Goal: Task Accomplishment & Management: Use online tool/utility

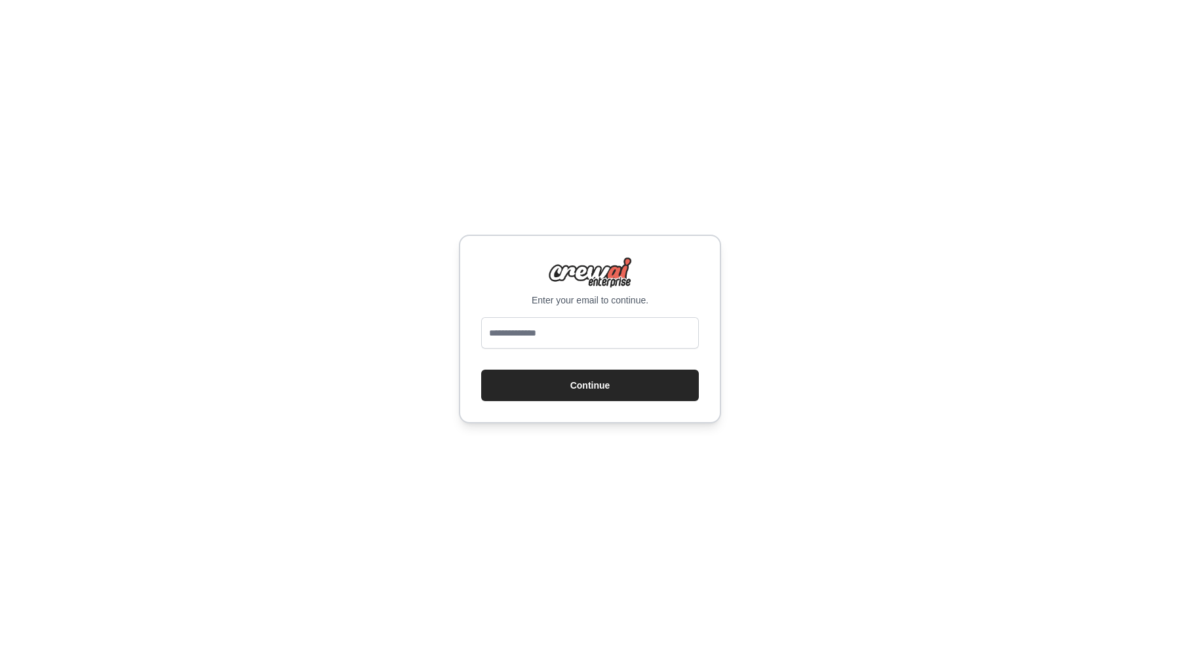
type input "**********"
click at [600, 375] on button "Continue" at bounding box center [590, 385] width 218 height 31
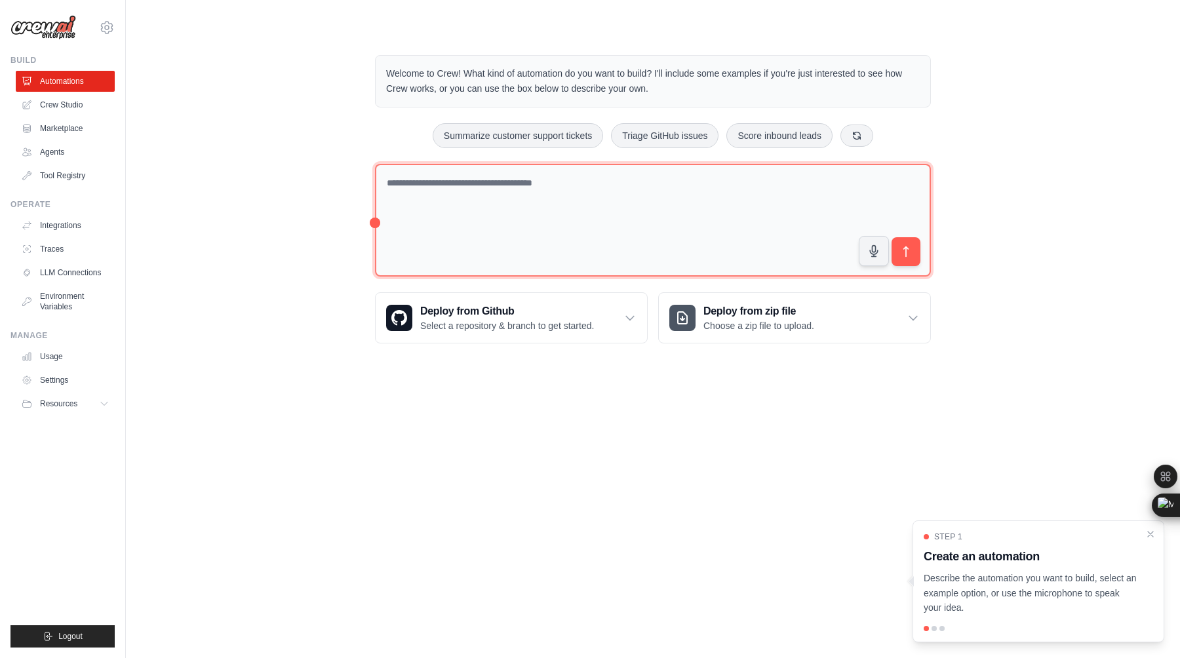
click at [767, 226] on textarea at bounding box center [653, 220] width 556 height 113
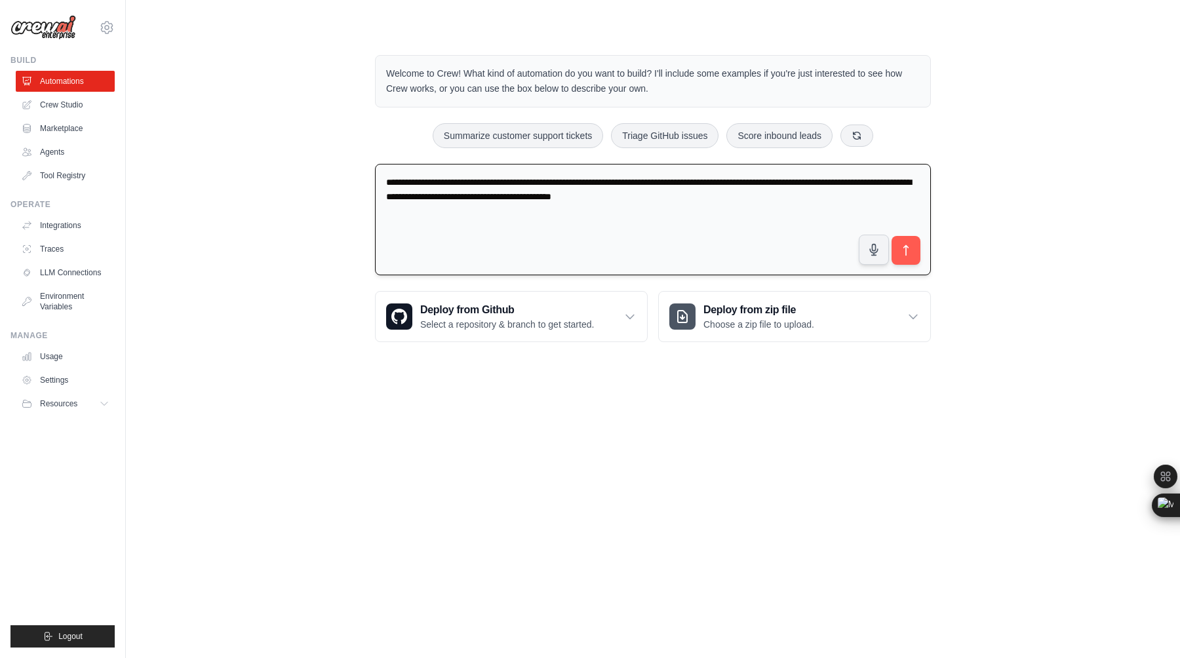
type textarea "**********"
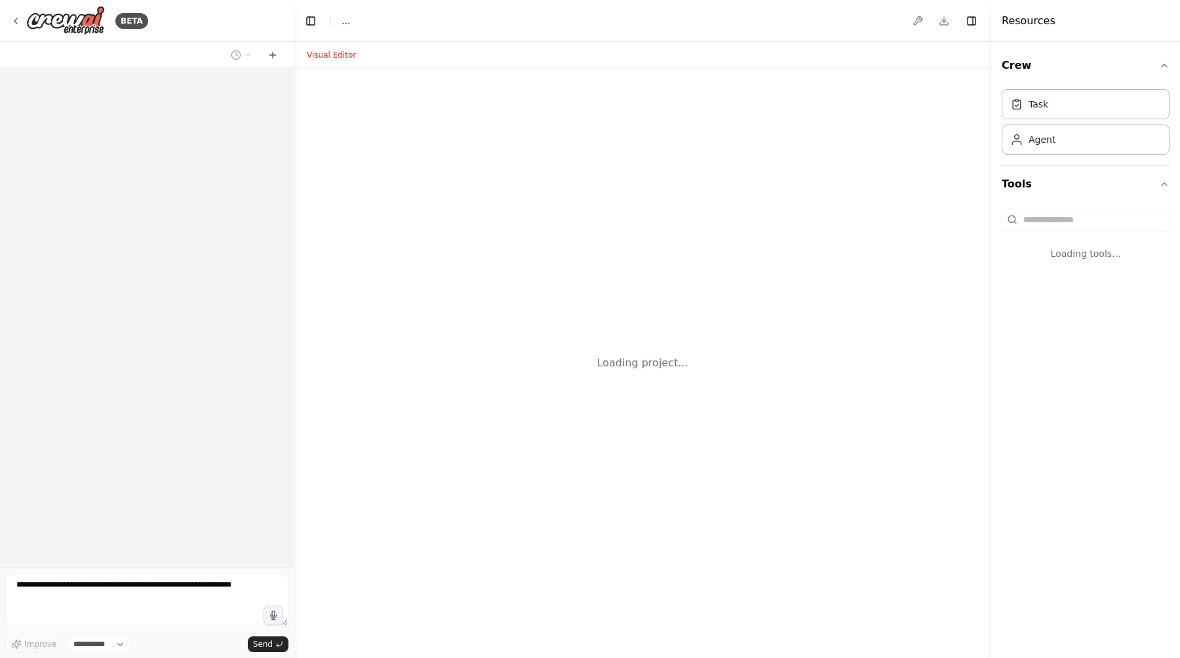
select select "****"
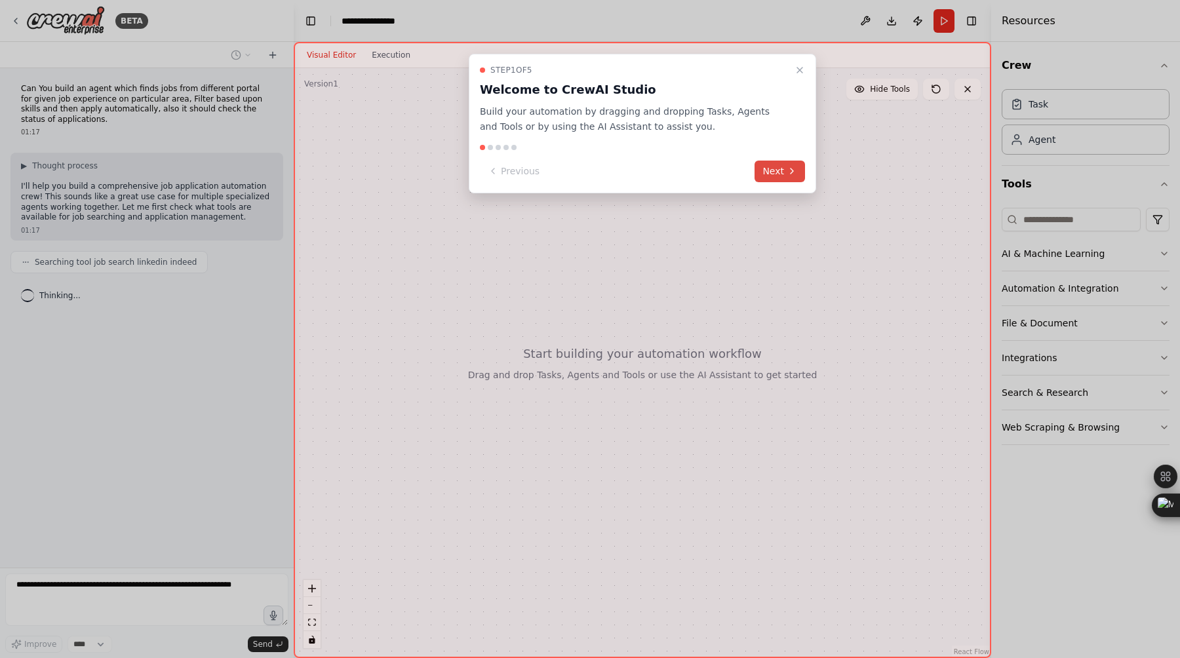
click at [789, 169] on icon at bounding box center [792, 171] width 10 height 10
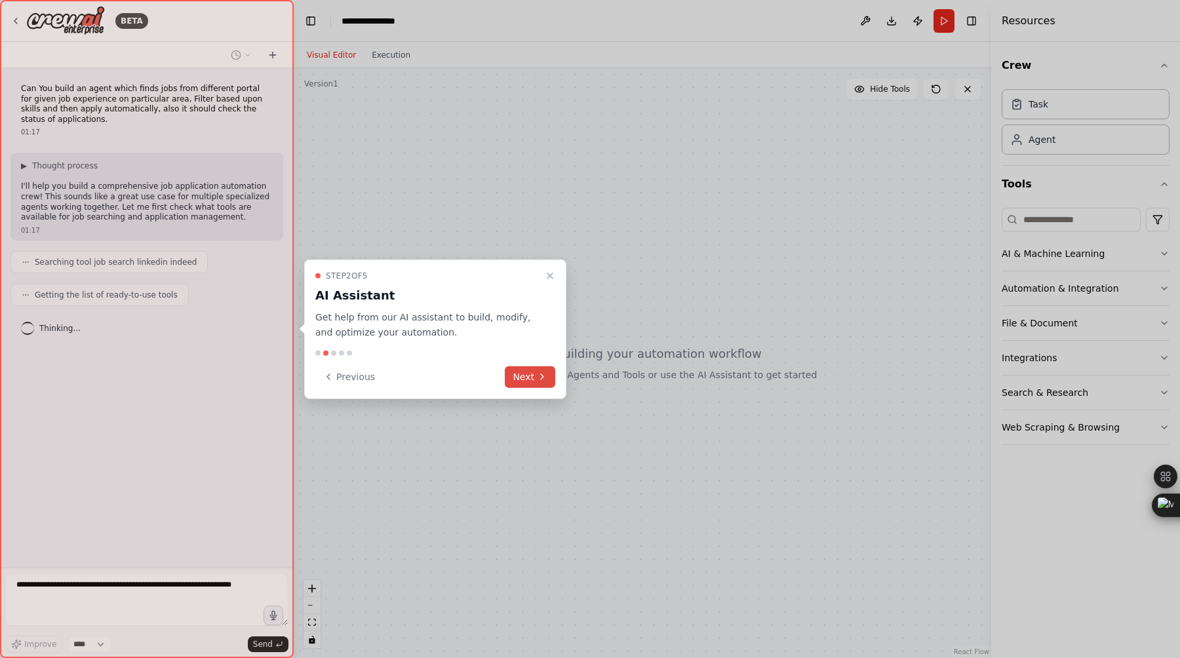
click at [529, 374] on button "Next" at bounding box center [530, 377] width 50 height 22
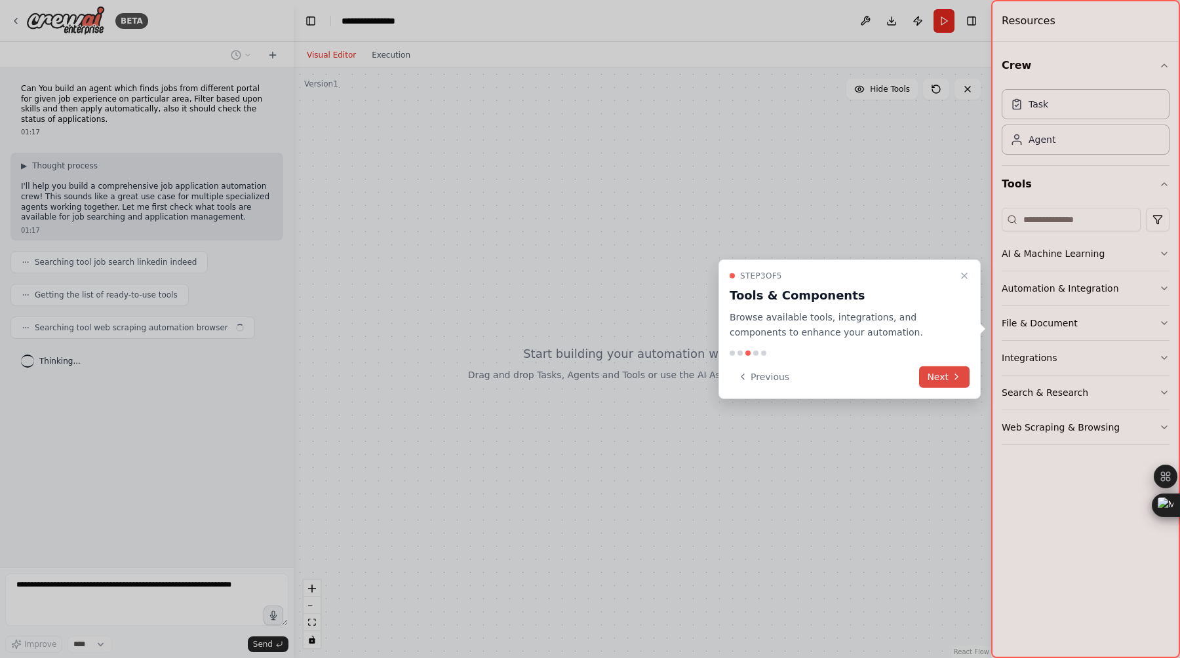
click at [943, 372] on button "Next" at bounding box center [944, 377] width 50 height 22
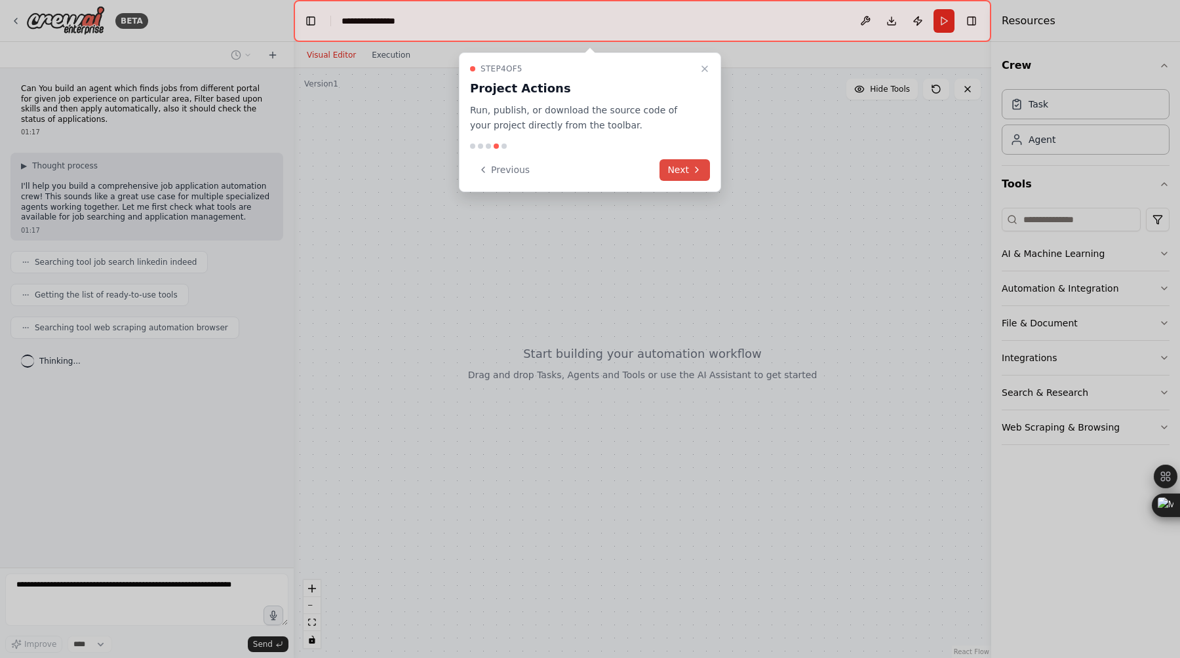
click at [688, 169] on button "Next" at bounding box center [684, 170] width 50 height 22
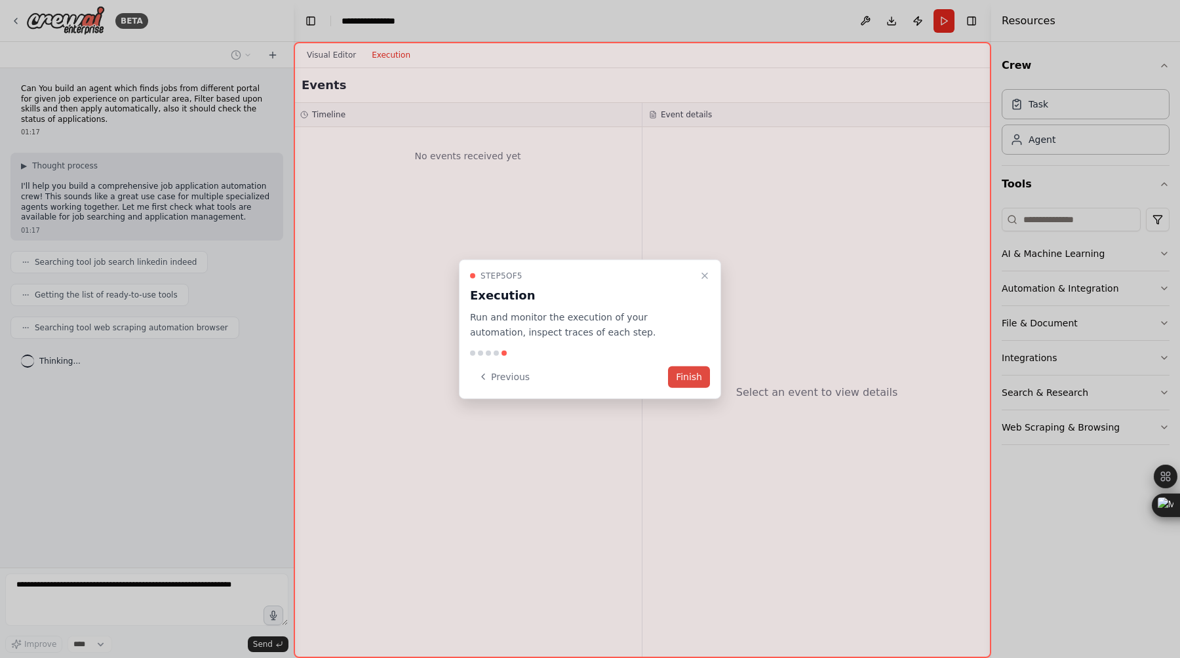
click at [690, 379] on button "Finish" at bounding box center [689, 377] width 42 height 22
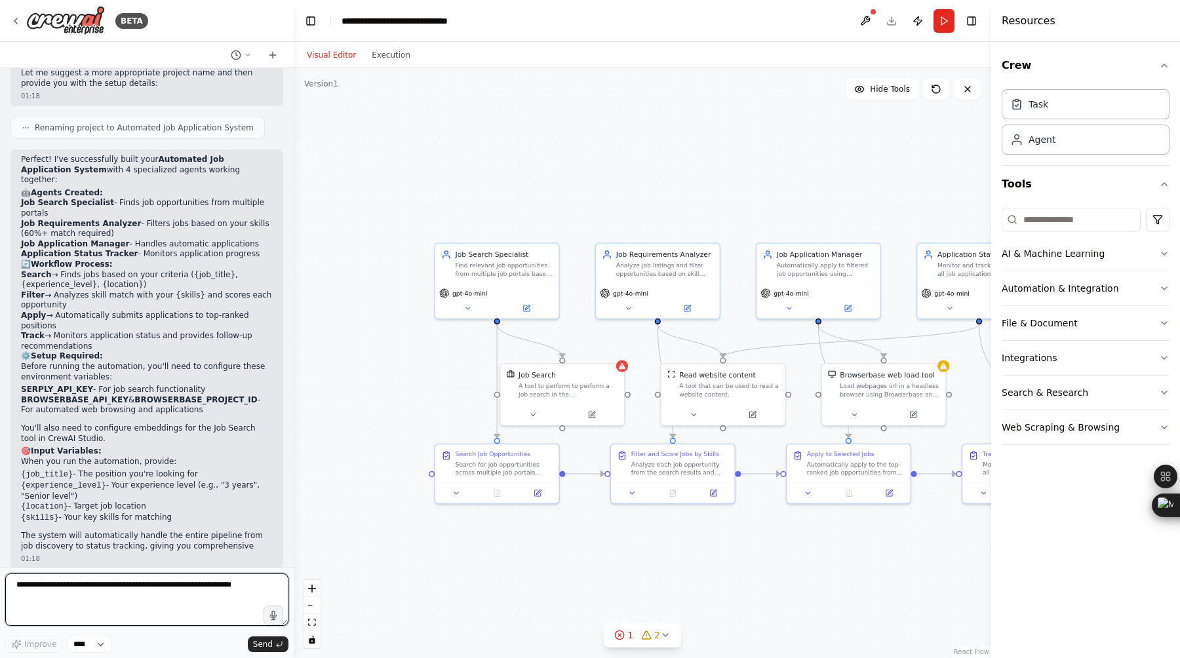
scroll to position [805, 0]
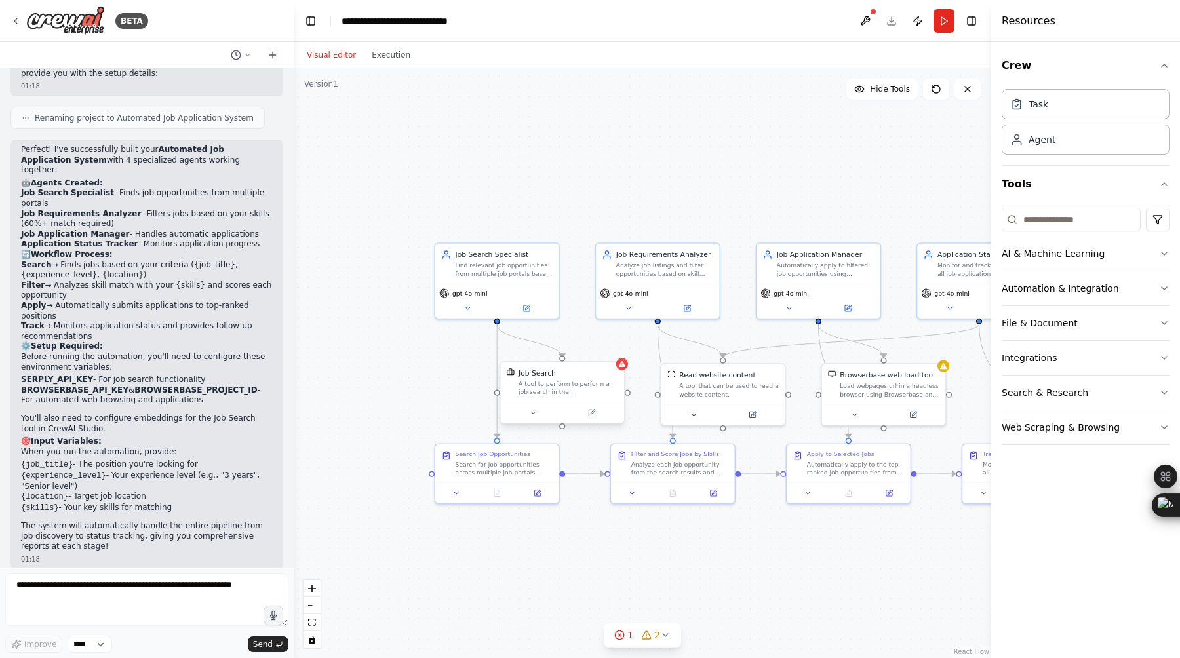
click at [622, 373] on div "Job Search A tool to perform to perform a job search in the US with a search_qu…" at bounding box center [562, 382] width 123 height 40
click at [623, 372] on div "Job Search A tool to perform to perform a job search in the US with a search_qu…" at bounding box center [562, 382] width 123 height 40
click at [645, 633] on icon at bounding box center [646, 635] width 10 height 10
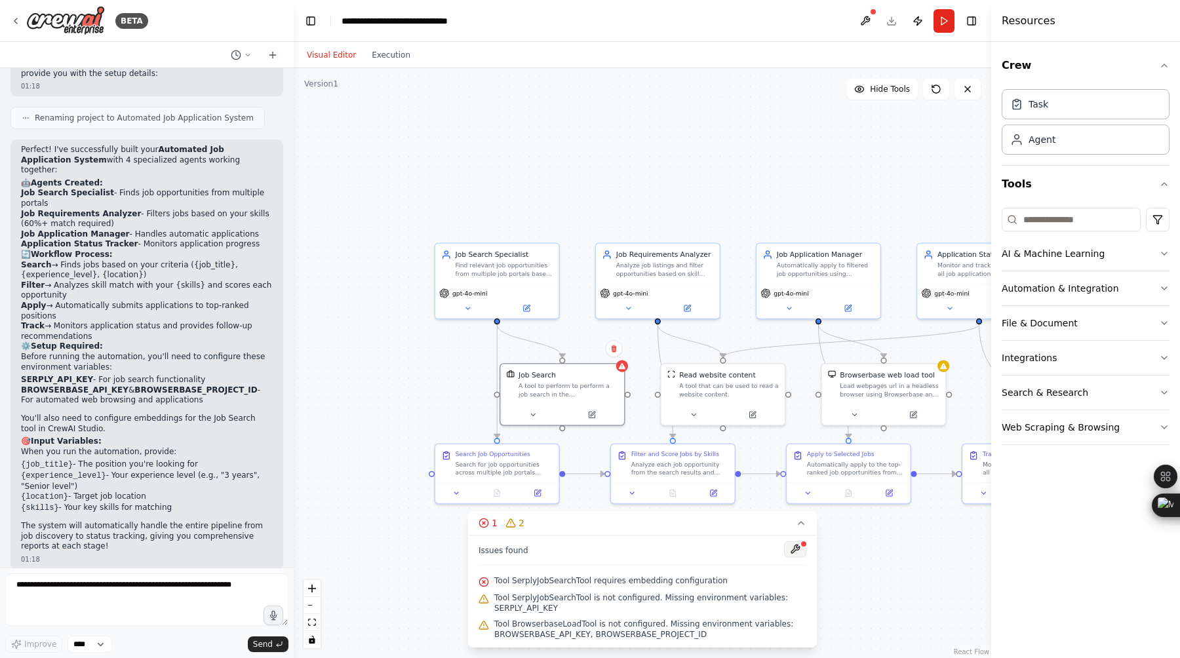
click at [799, 551] on button at bounding box center [795, 549] width 22 height 16
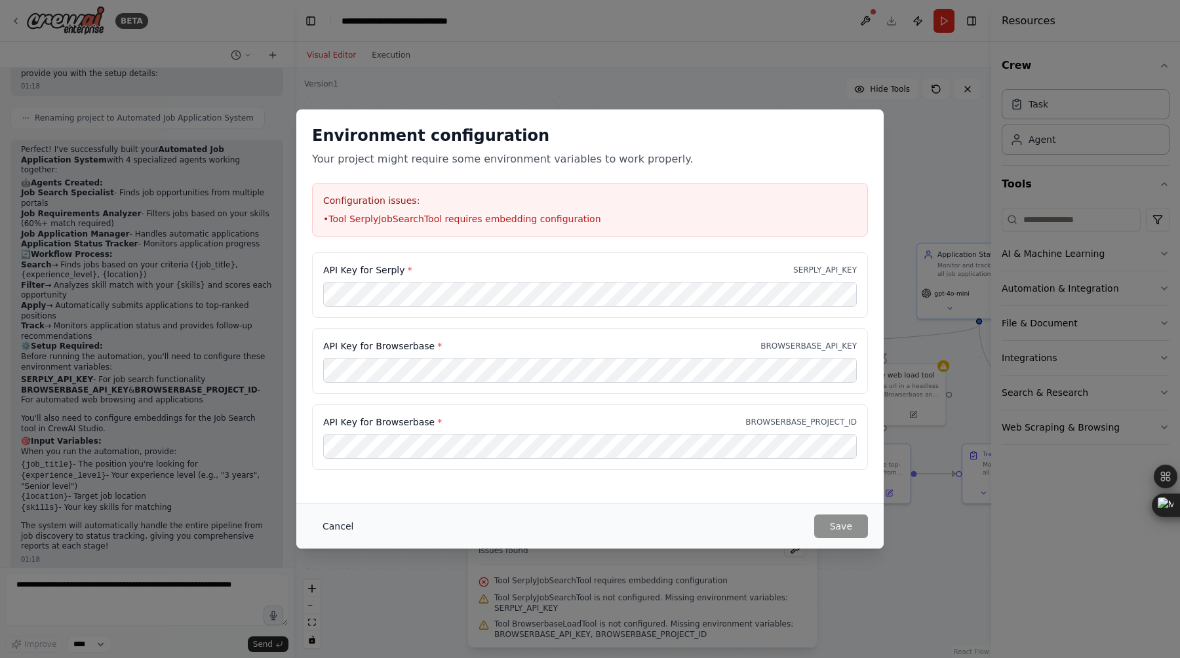
click at [329, 527] on button "Cancel" at bounding box center [338, 527] width 52 height 24
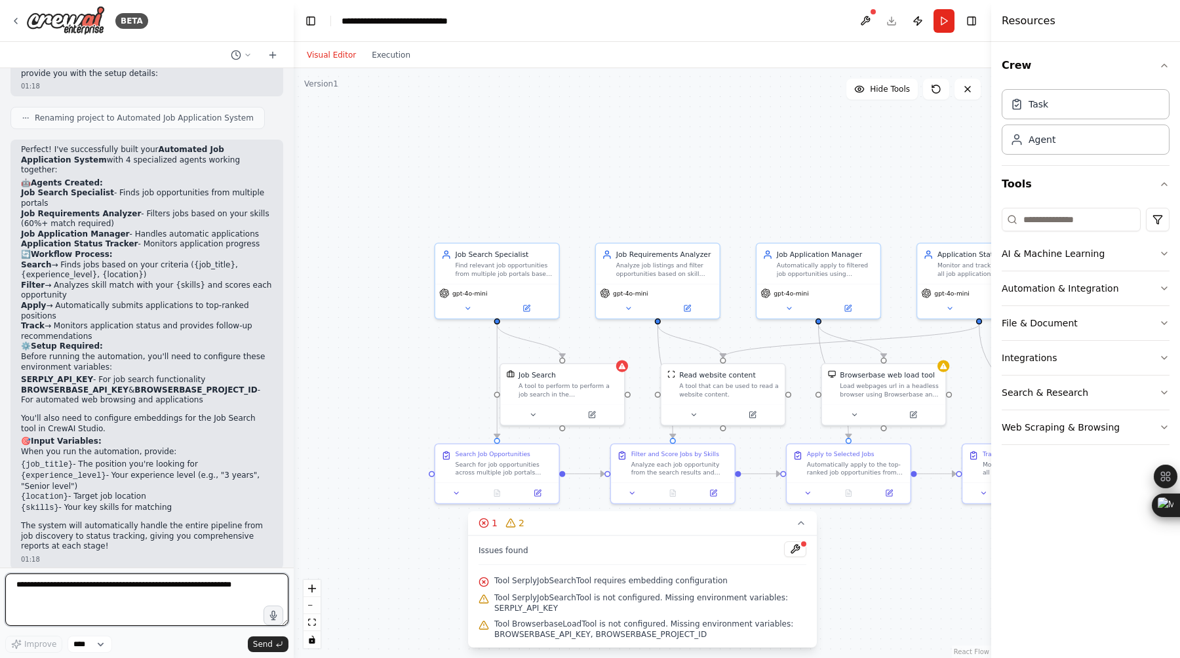
click at [166, 592] on textarea at bounding box center [146, 600] width 283 height 52
click at [798, 545] on button at bounding box center [795, 549] width 22 height 16
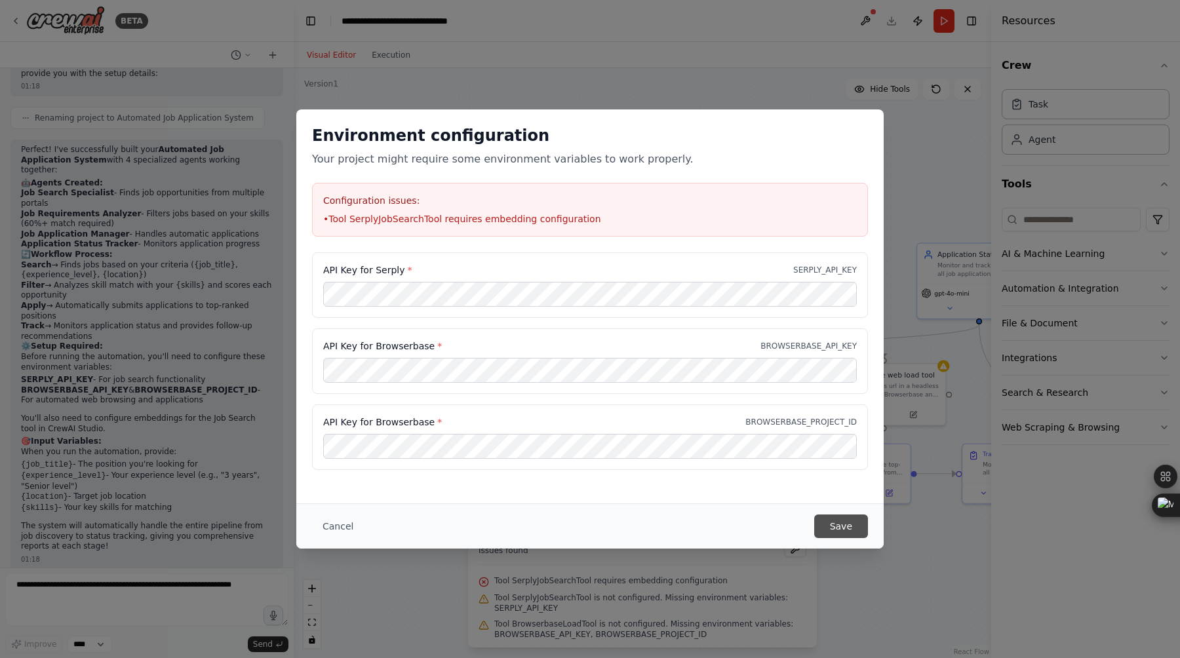
click at [832, 521] on button "Save" at bounding box center [841, 527] width 54 height 24
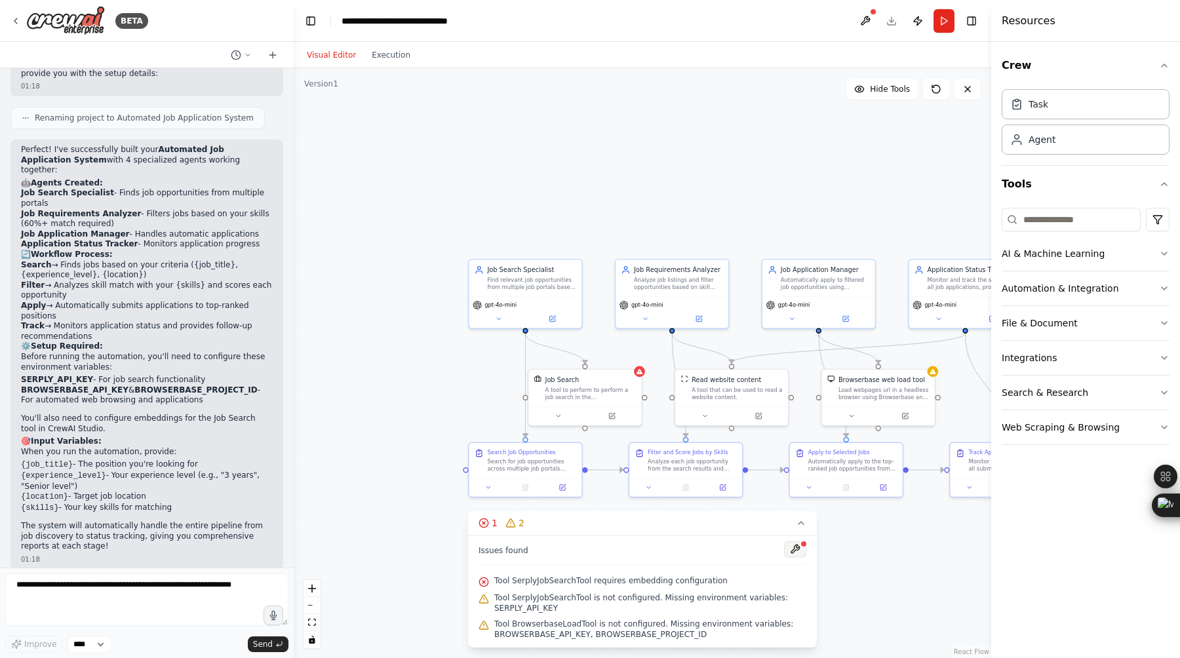
click at [794, 551] on button at bounding box center [795, 549] width 22 height 16
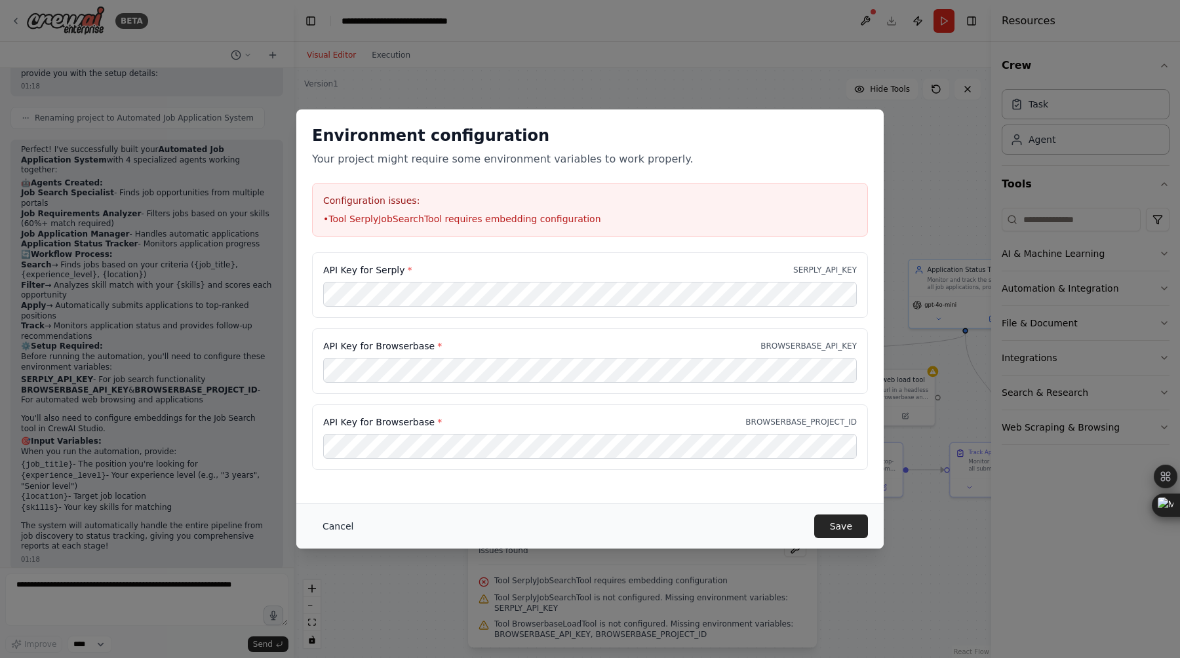
click at [340, 526] on button "Cancel" at bounding box center [338, 527] width 52 height 24
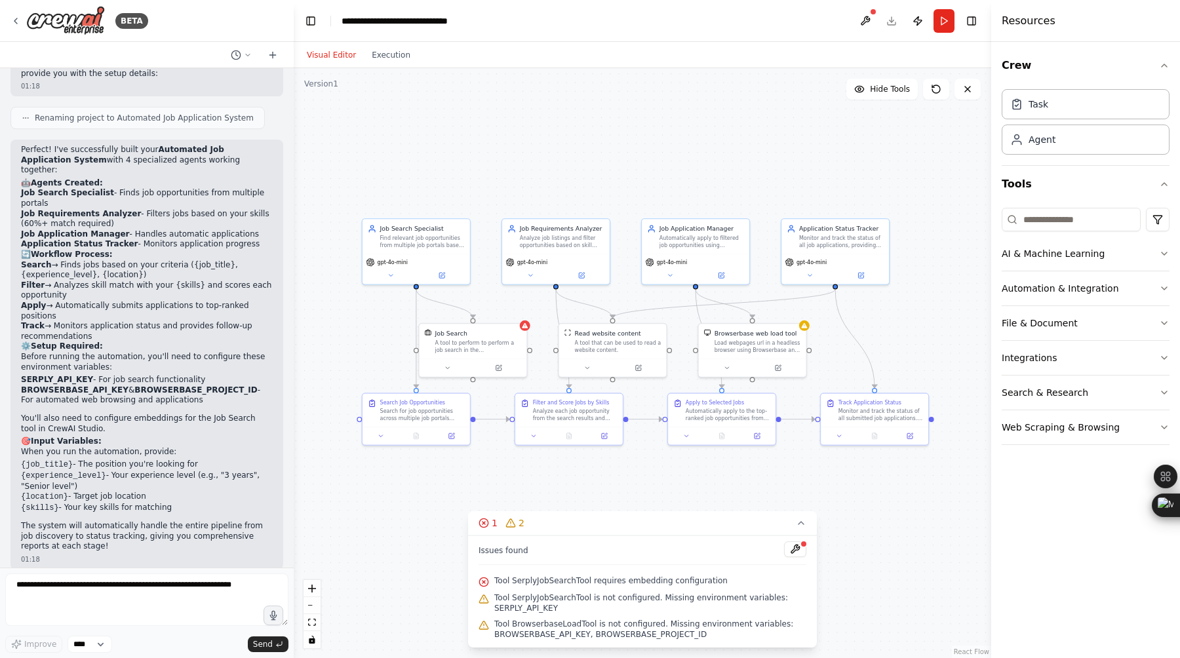
drag, startPoint x: 869, startPoint y: 197, endPoint x: 757, endPoint y: 146, distance: 122.9
click at [757, 146] on div ".deletable-edge-delete-btn { width: 20px; height: 20px; border: 0px solid #ffff…" at bounding box center [643, 363] width 698 height 590
click at [798, 547] on button at bounding box center [795, 549] width 22 height 16
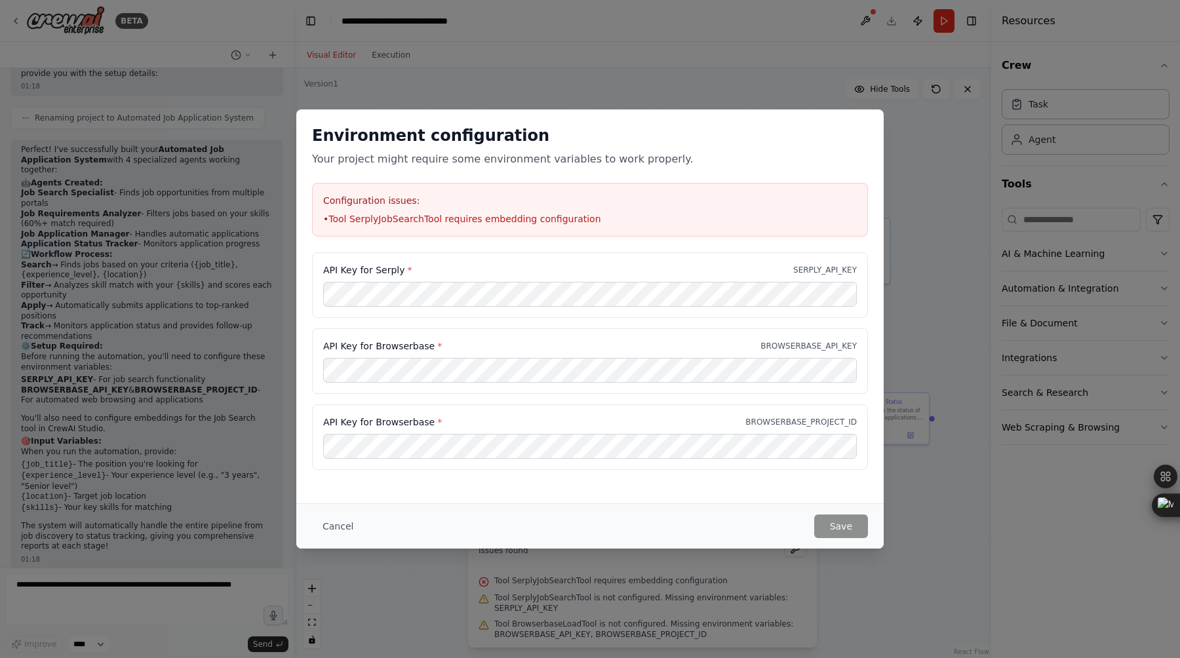
click at [610, 459] on div "API Key for Browserbase * BROWSERBASE_PROJECT_ID" at bounding box center [590, 437] width 556 height 66
click at [839, 521] on button "Save" at bounding box center [841, 527] width 54 height 24
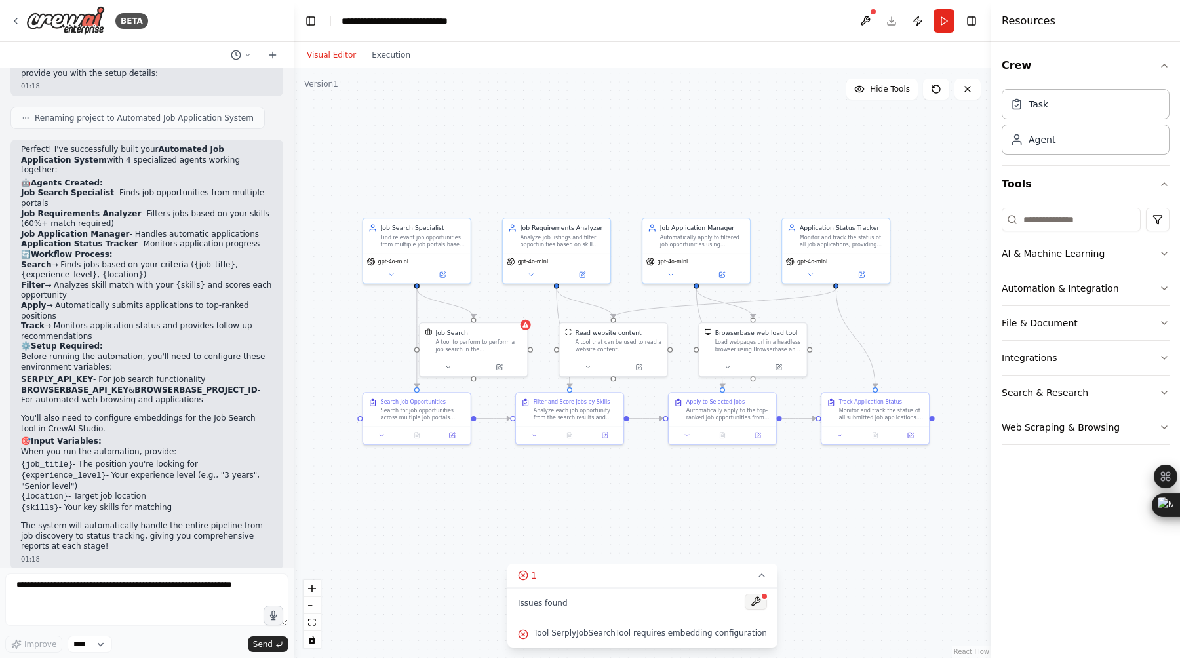
click at [749, 602] on button at bounding box center [756, 602] width 22 height 16
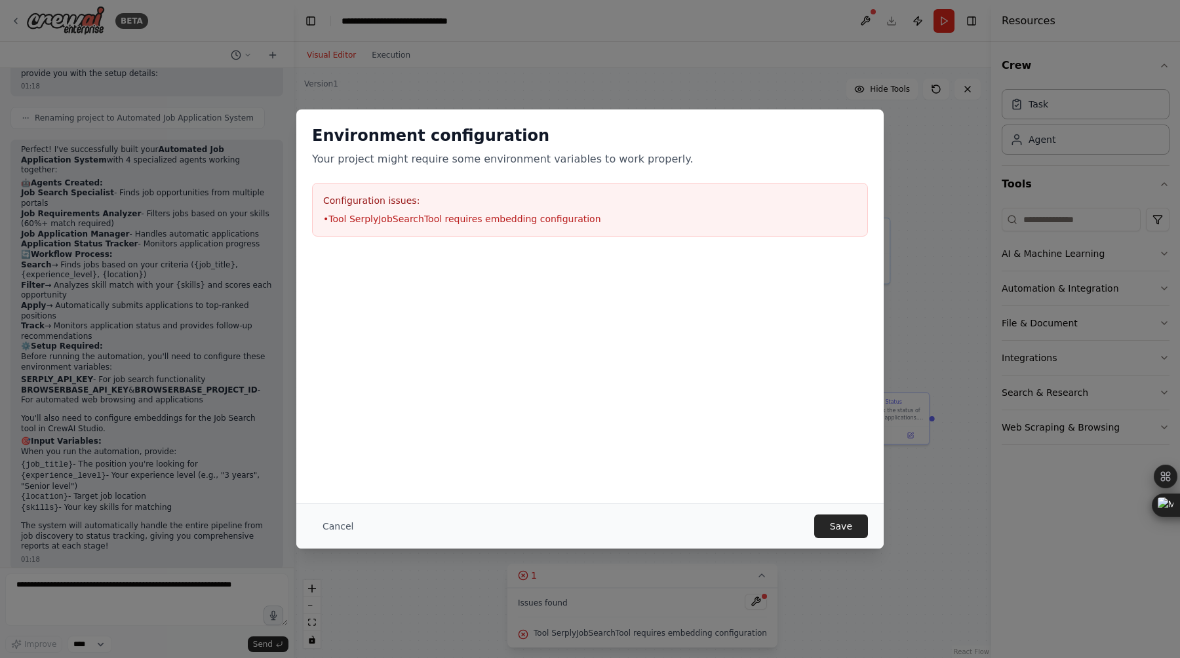
click at [473, 220] on li "• Tool SerplyJobSearchTool requires embedding configuration" at bounding box center [590, 218] width 534 height 13
drag, startPoint x: 401, startPoint y: 217, endPoint x: 547, endPoint y: 218, distance: 146.2
click at [547, 218] on li "• Tool SerplyJobSearchTool requires embedding configuration" at bounding box center [590, 218] width 534 height 13
click at [704, 387] on div "Environment configuration Your project might require some environment variables…" at bounding box center [589, 306] width 587 height 394
click at [833, 529] on button "Save" at bounding box center [841, 527] width 54 height 24
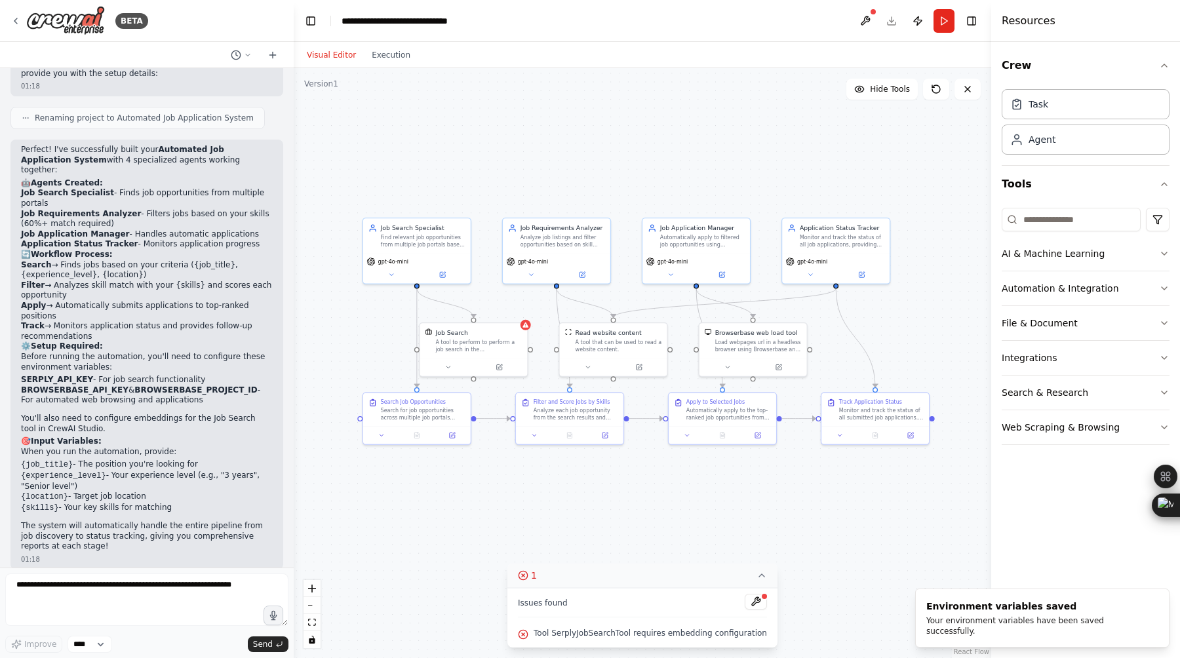
click at [527, 576] on icon at bounding box center [523, 575] width 10 height 10
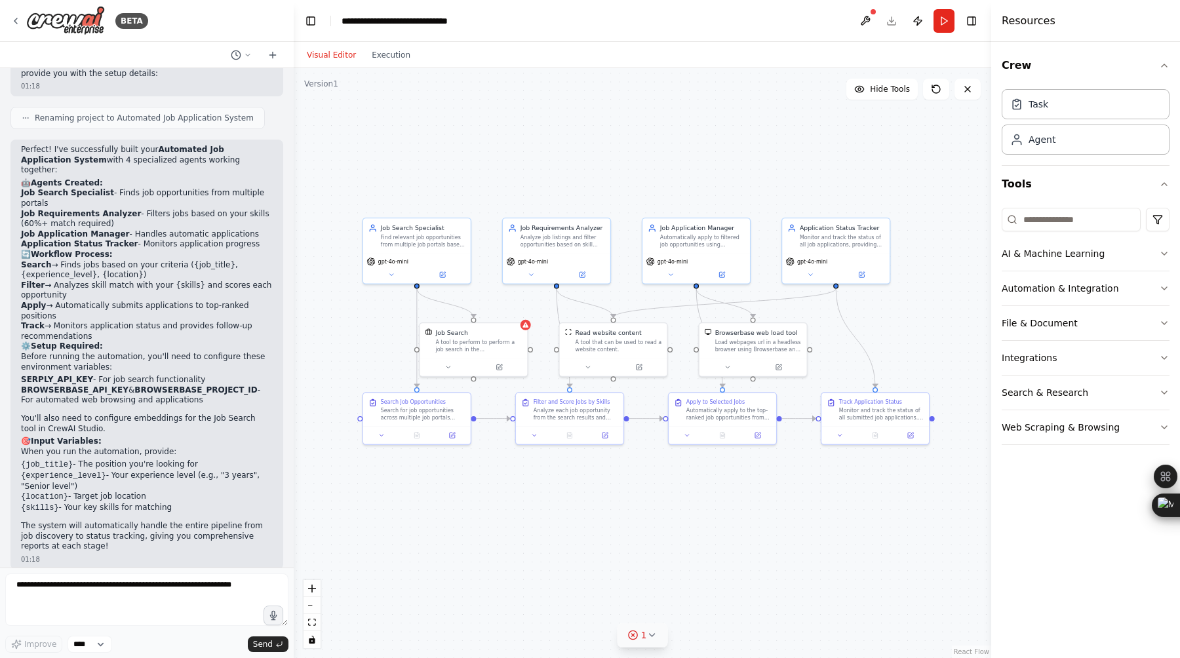
click at [650, 638] on icon at bounding box center [651, 635] width 10 height 10
drag, startPoint x: 755, startPoint y: 576, endPoint x: 623, endPoint y: 628, distance: 142.2
click at [623, 627] on div "1 Issues found Tool SerplyJobSearchTool requires embedding configuration" at bounding box center [642, 606] width 270 height 84
click at [623, 631] on span "Tool SerplyJobSearchTool requires embedding configuration" at bounding box center [650, 633] width 233 height 10
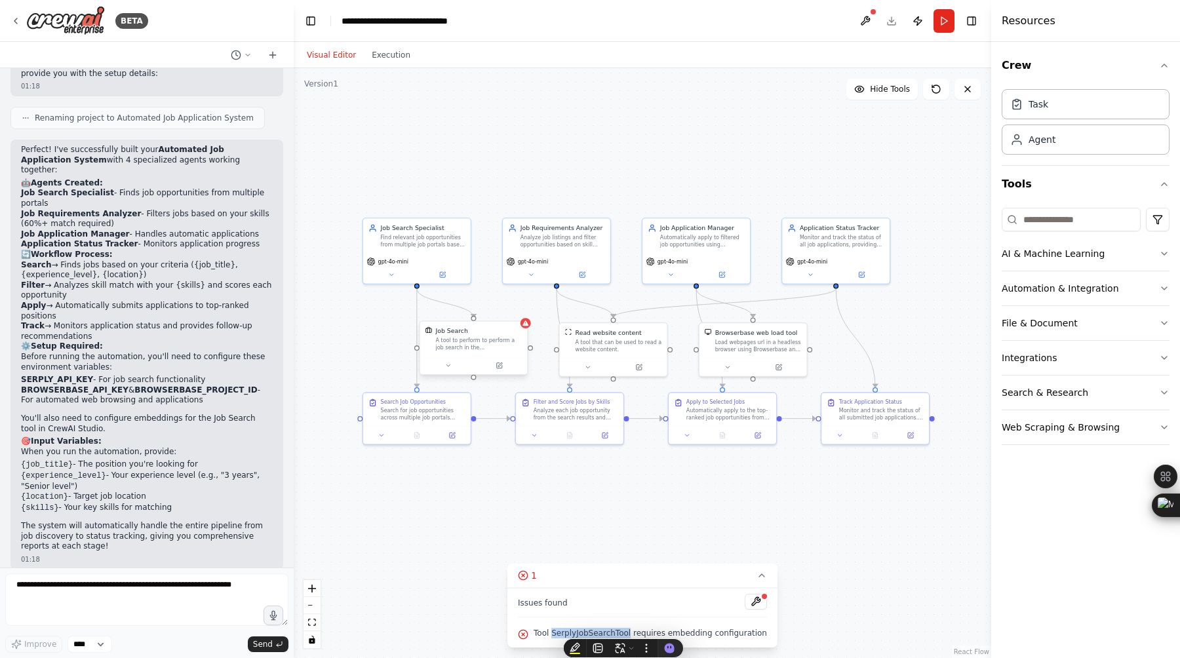
click at [504, 342] on div "A tool to perform to perform a job search in the US with a search_query." at bounding box center [478, 344] width 87 height 14
click at [528, 329] on div "Job Search A tool to perform to perform a job search in the US with a search_qu…" at bounding box center [473, 348] width 109 height 54
click at [488, 357] on div at bounding box center [474, 366] width 108 height 18
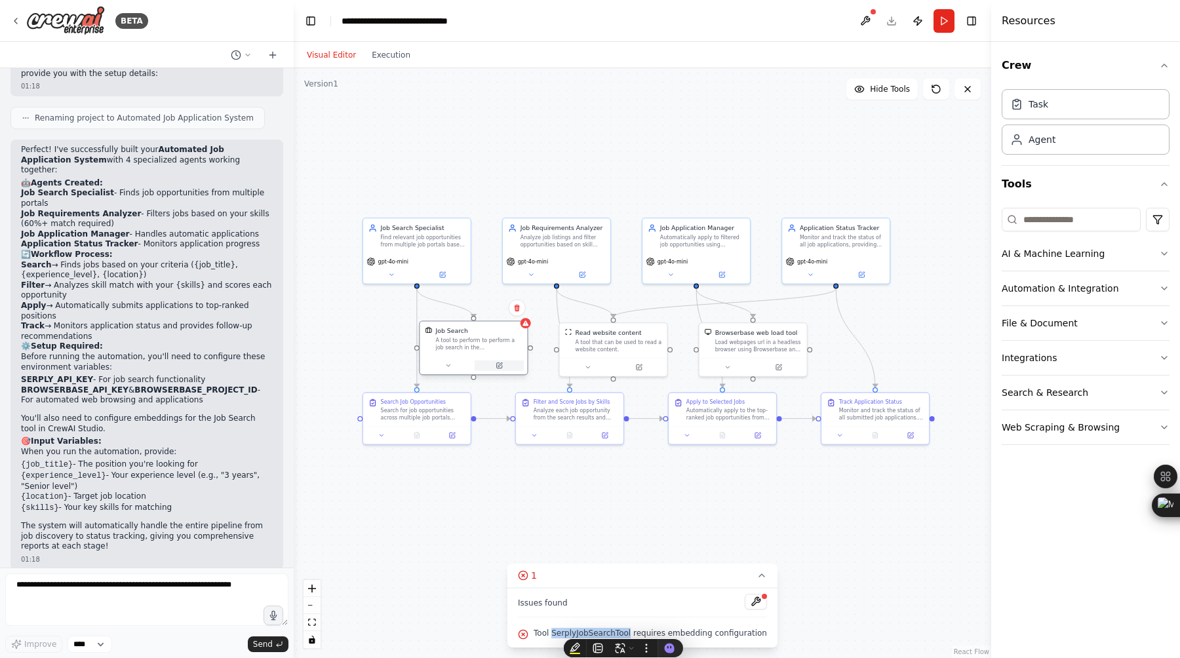
click at [502, 370] on button at bounding box center [499, 366] width 49 height 10
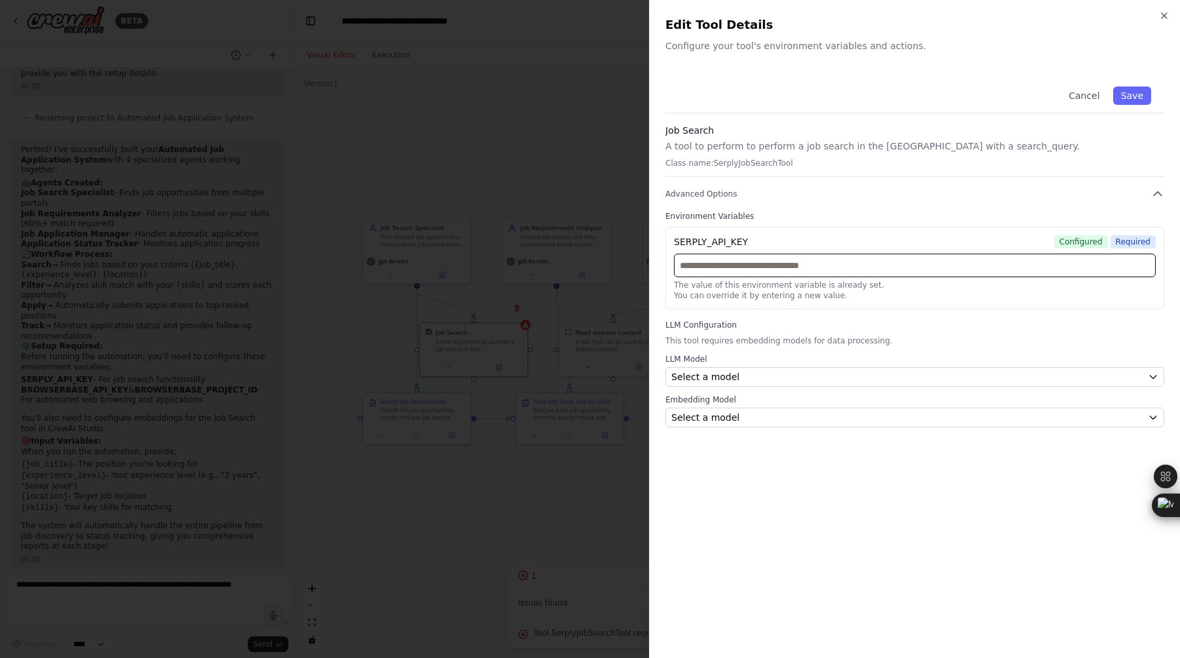
click at [837, 260] on input "text" at bounding box center [915, 266] width 482 height 24
paste input "**********"
type input "**********"
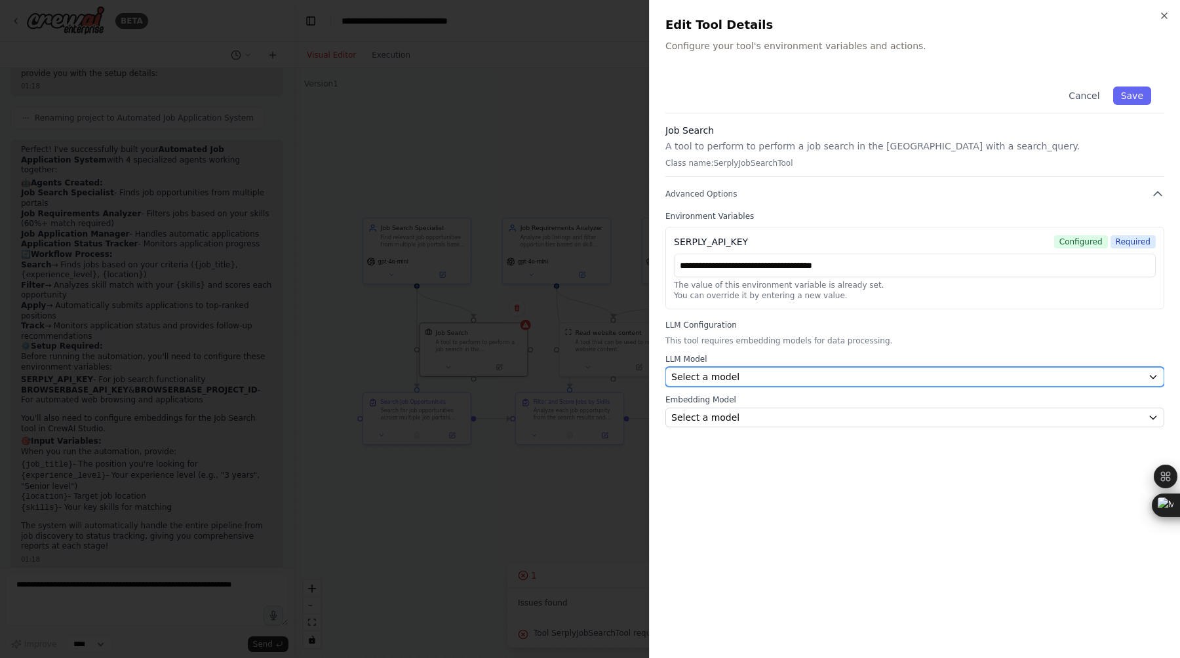
click at [1052, 372] on div "Select a model" at bounding box center [906, 376] width 471 height 13
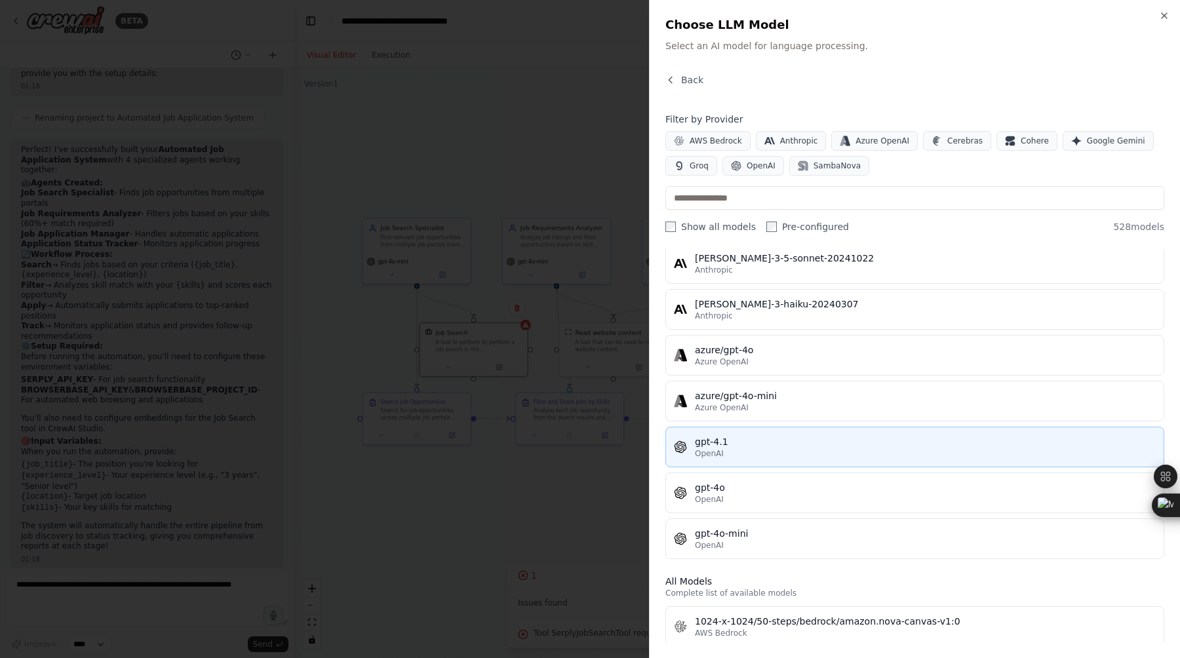
scroll to position [54, 0]
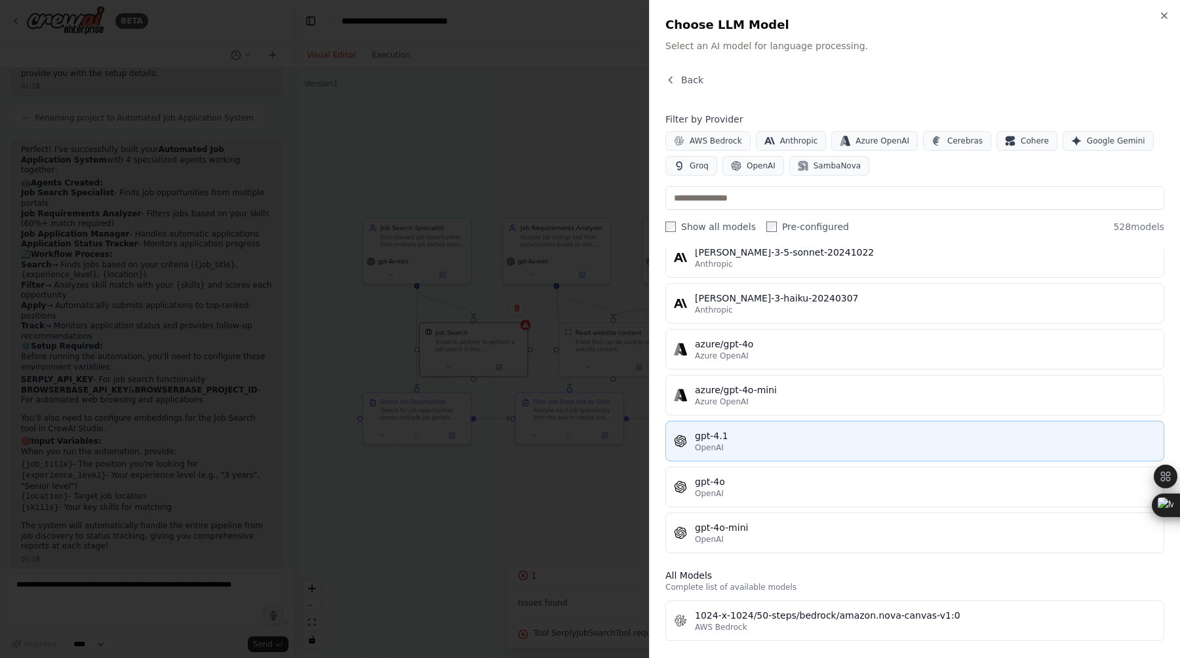
click at [873, 453] on button "gpt-4.1 OpenAI" at bounding box center [914, 441] width 499 height 41
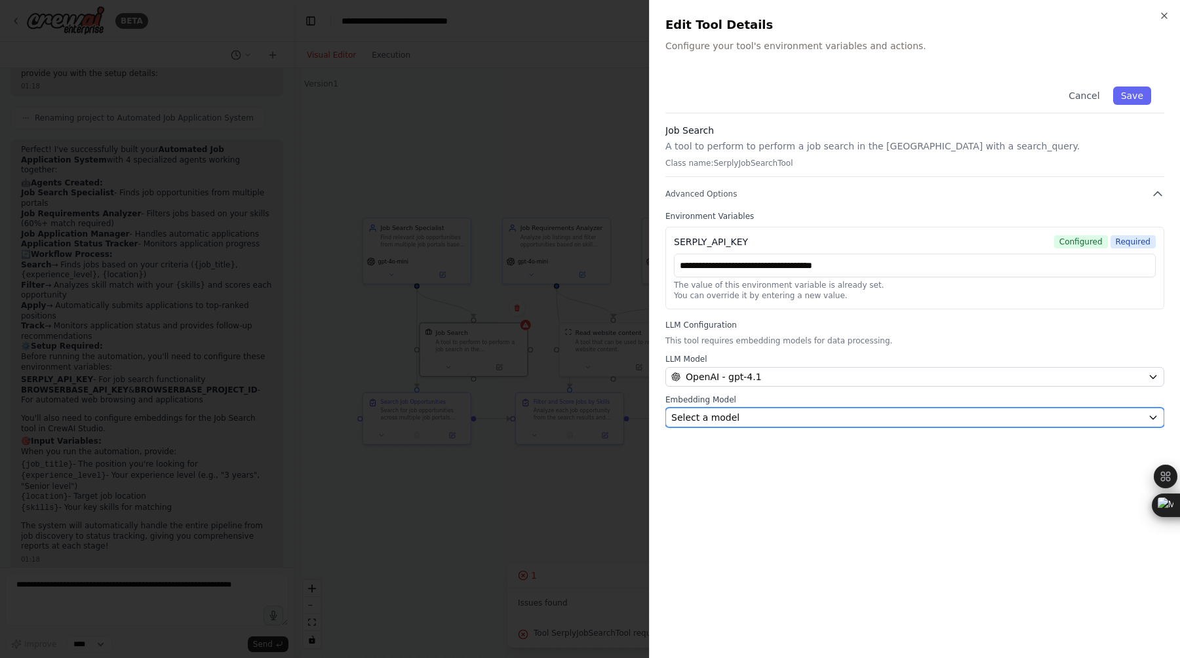
click at [917, 421] on div "Select a model" at bounding box center [906, 417] width 471 height 13
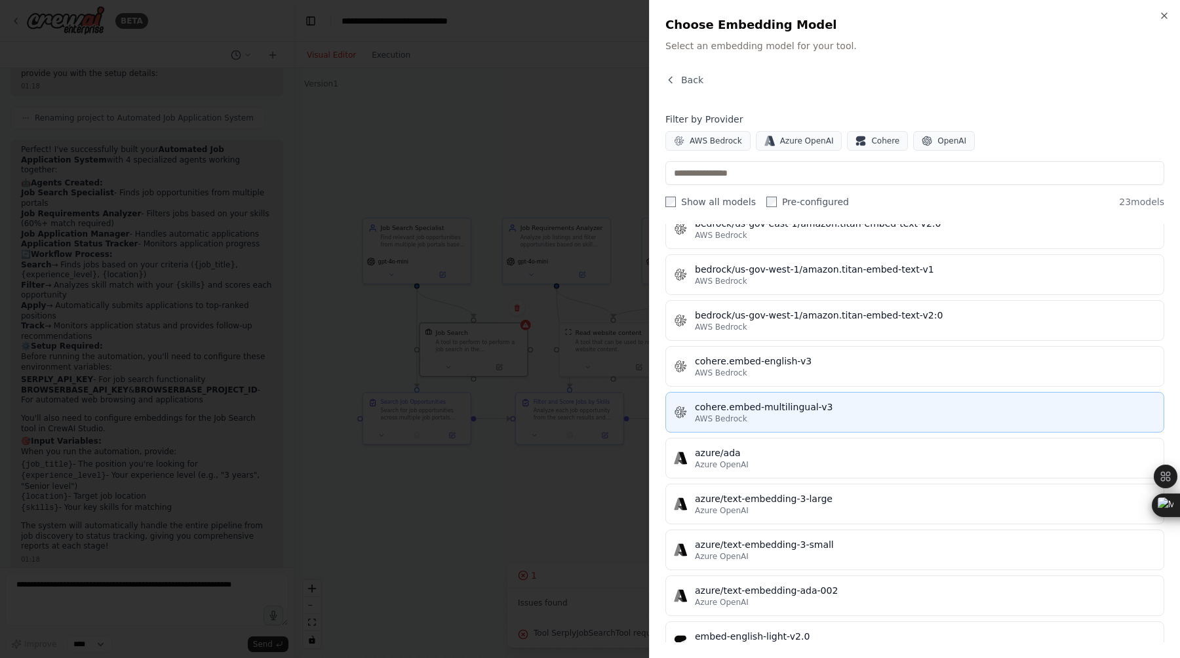
scroll to position [247, 0]
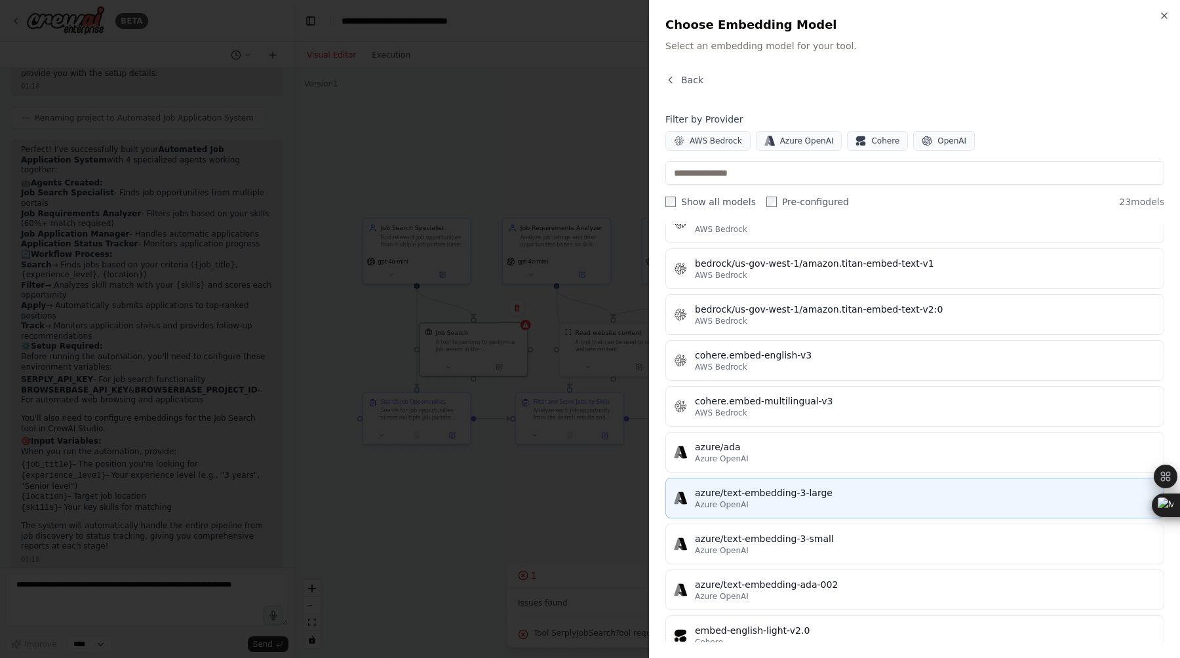
click at [857, 496] on div "azure/text-embedding-3-large" at bounding box center [925, 492] width 461 height 13
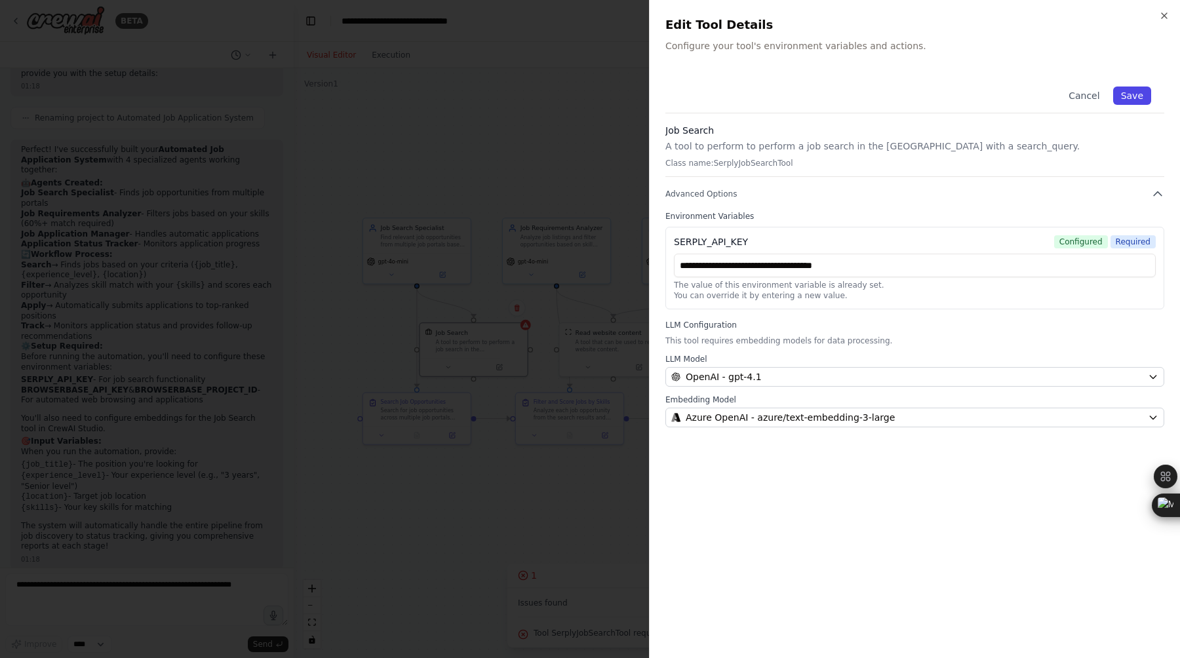
click at [1128, 96] on button "Save" at bounding box center [1132, 96] width 38 height 18
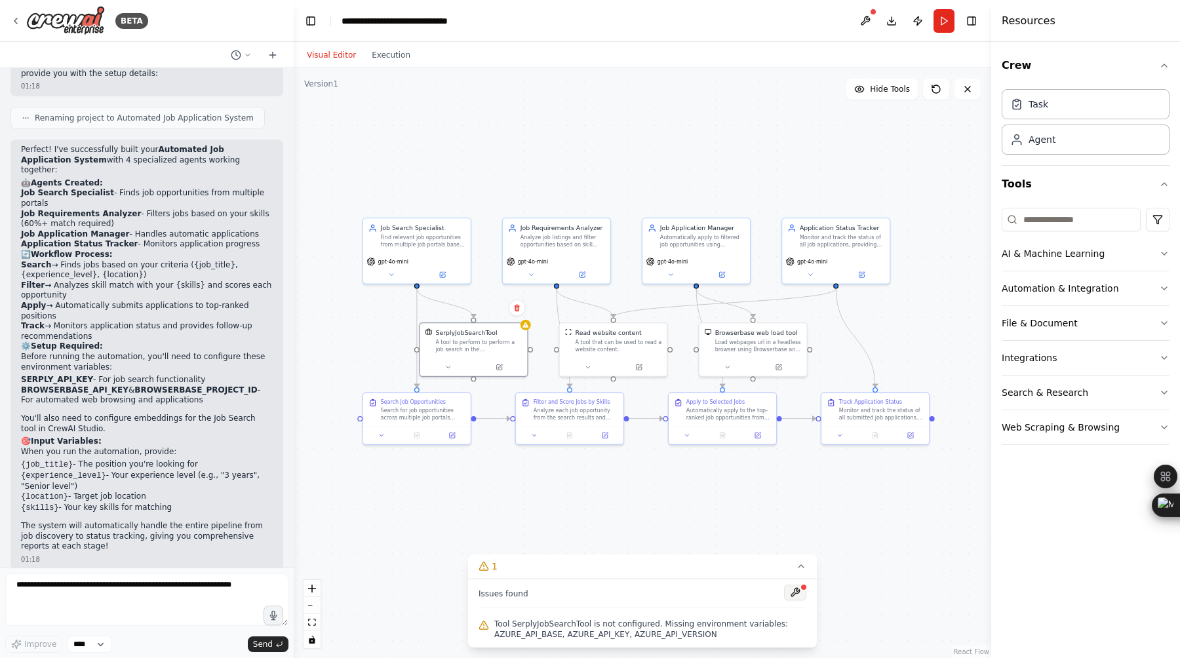
click at [797, 593] on button at bounding box center [795, 593] width 22 height 16
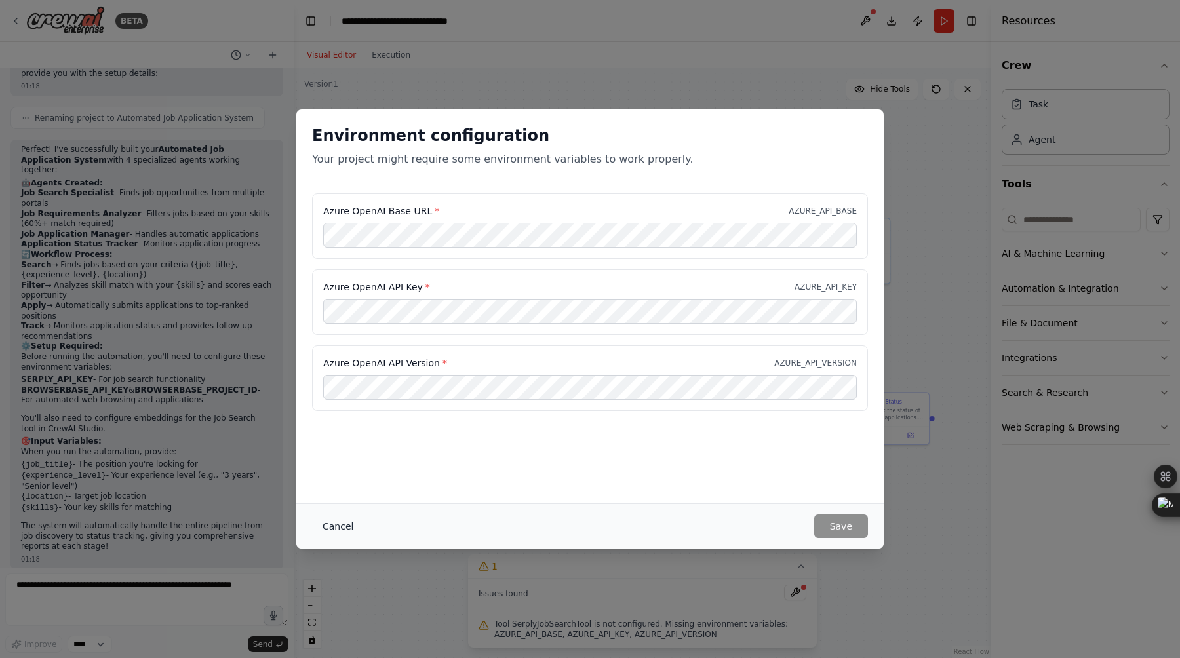
click at [341, 530] on button "Cancel" at bounding box center [338, 527] width 52 height 24
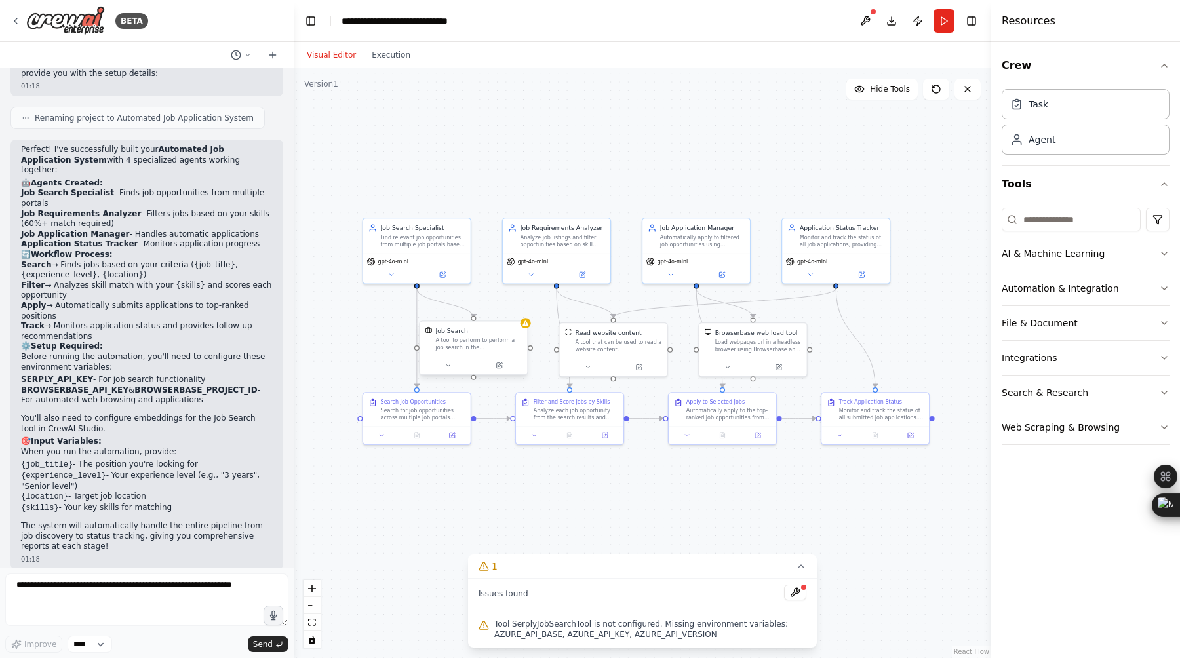
click at [509, 349] on div "A tool to perform to perform a job search in the US with a search_query." at bounding box center [478, 344] width 87 height 14
click at [502, 366] on icon at bounding box center [498, 365] width 5 height 5
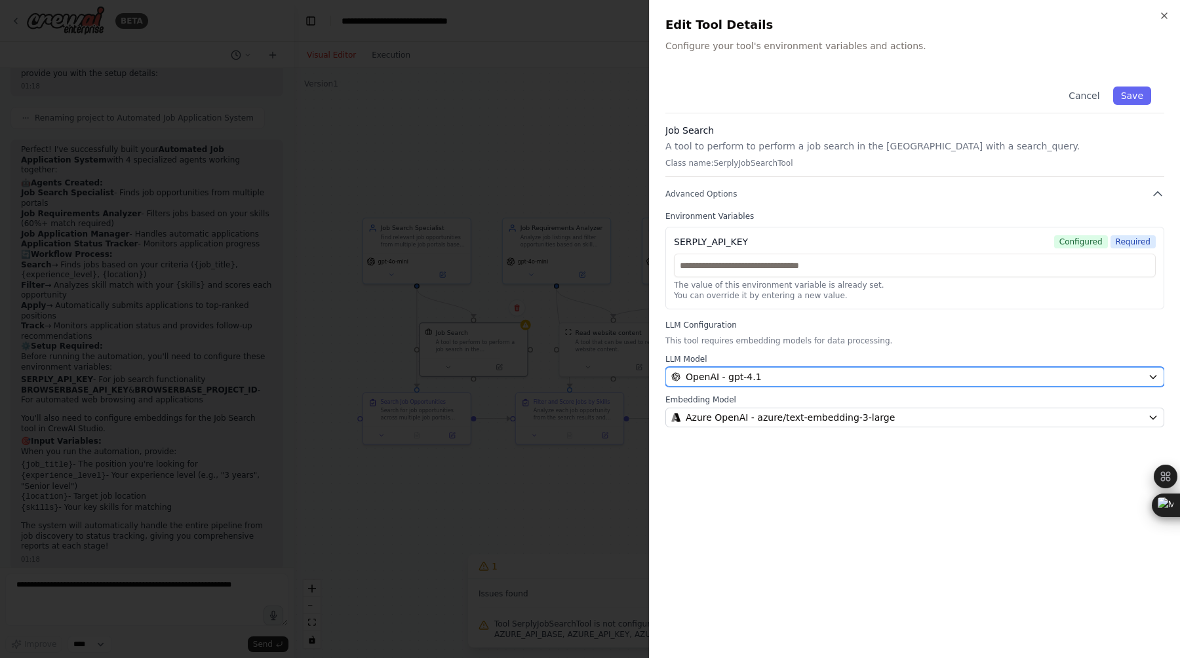
click at [861, 380] on div "OpenAI - gpt-4.1" at bounding box center [906, 376] width 471 height 13
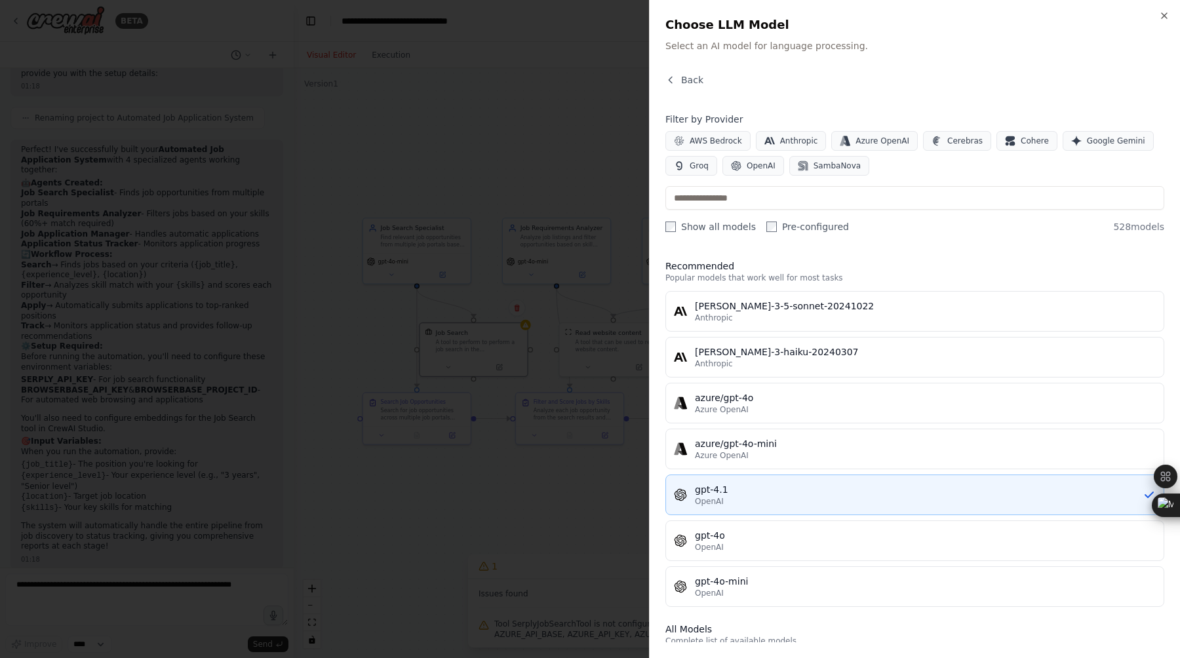
click at [818, 488] on div "gpt-4.1" at bounding box center [919, 489] width 448 height 13
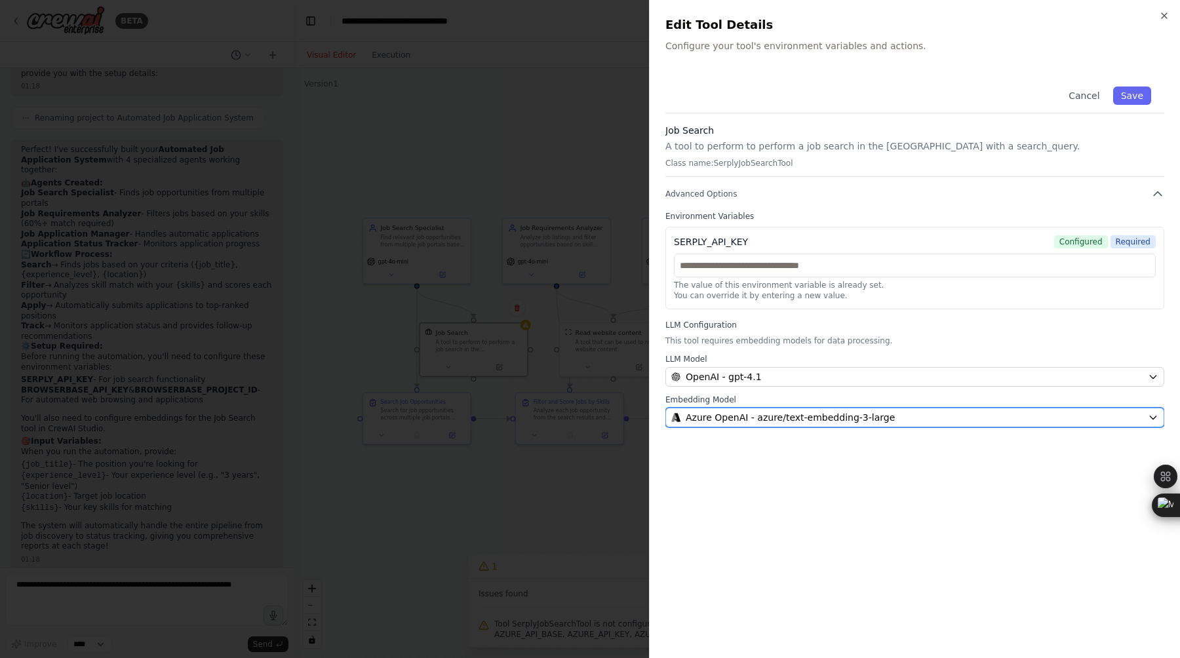
click at [837, 412] on span "Azure OpenAI - azure/text-embedding-3-large" at bounding box center [790, 417] width 209 height 13
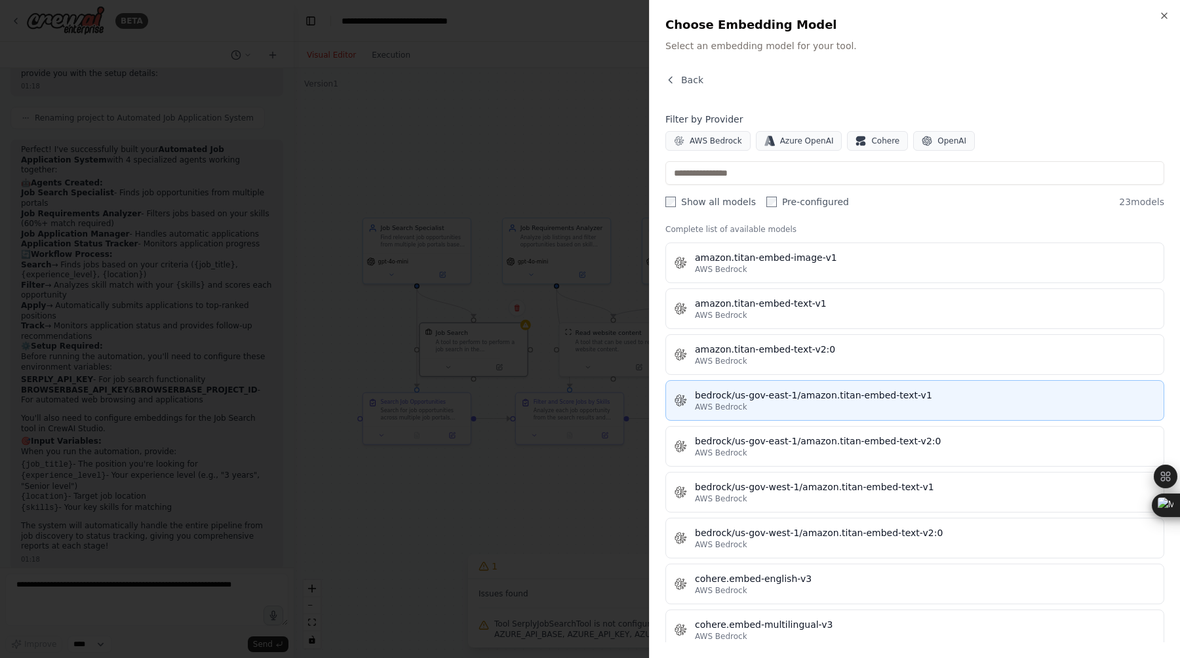
scroll to position [0, 0]
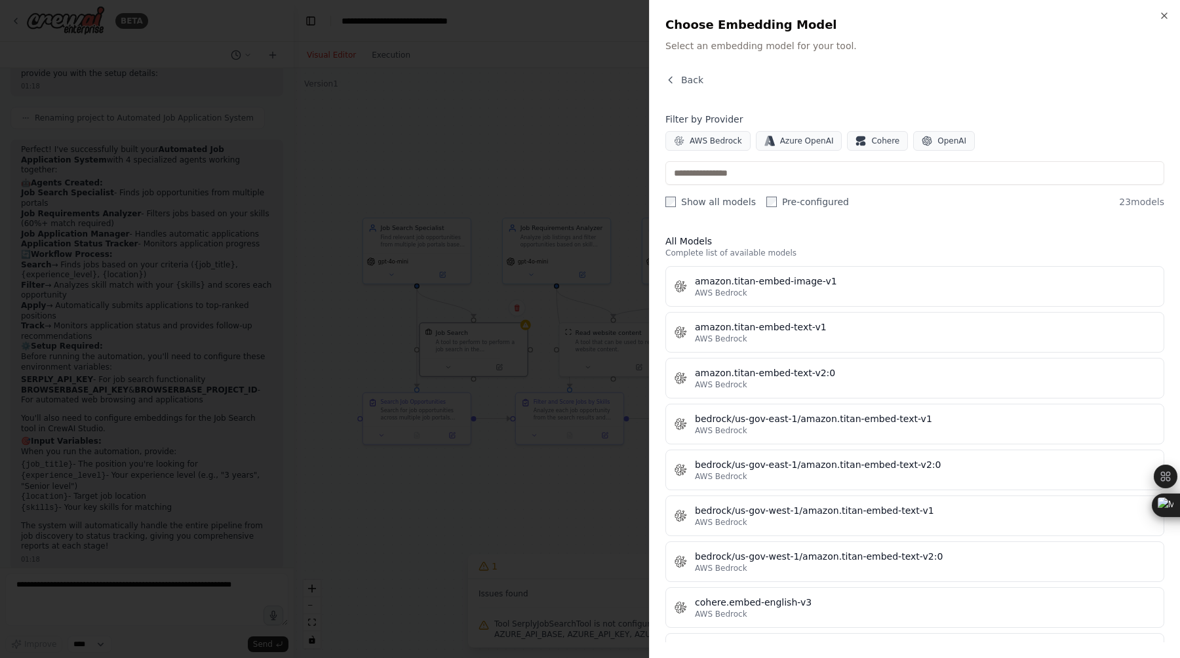
click at [677, 201] on label "Show all models" at bounding box center [710, 201] width 90 height 13
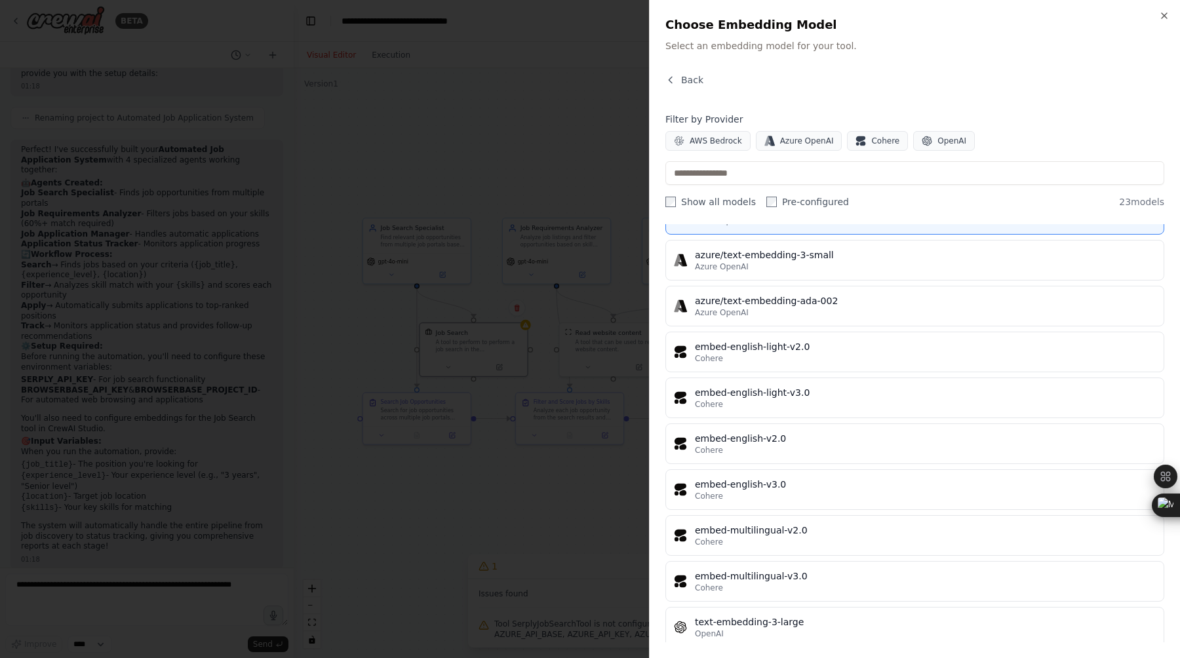
scroll to position [684, 0]
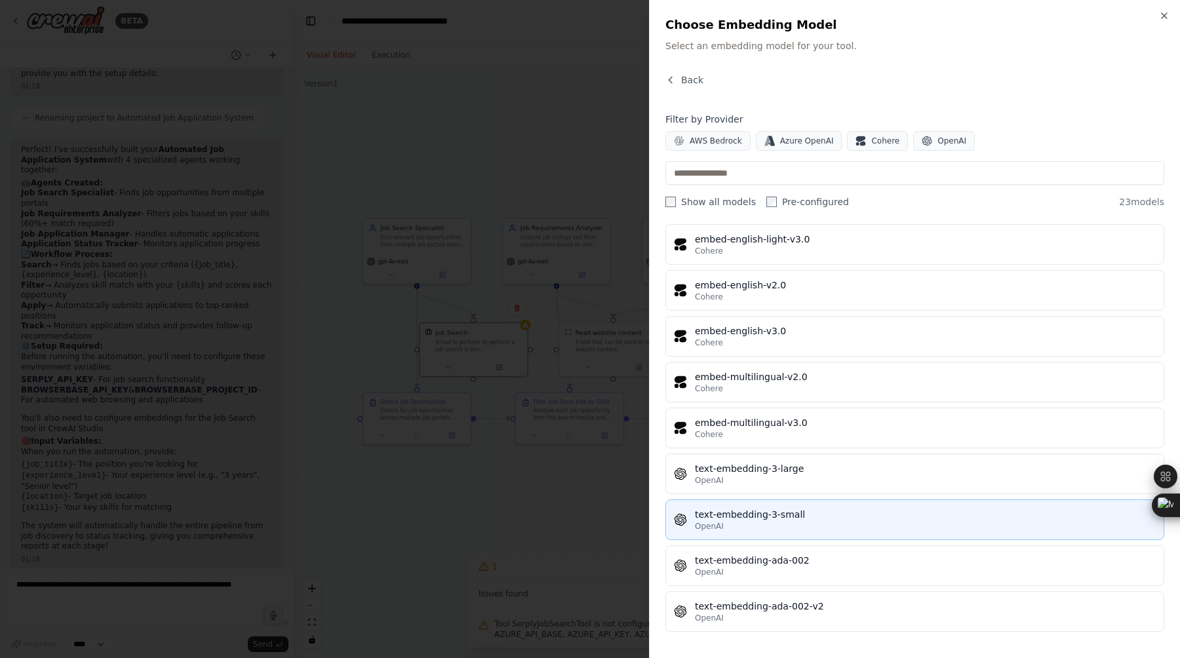
click at [781, 526] on div "OpenAI" at bounding box center [925, 526] width 461 height 10
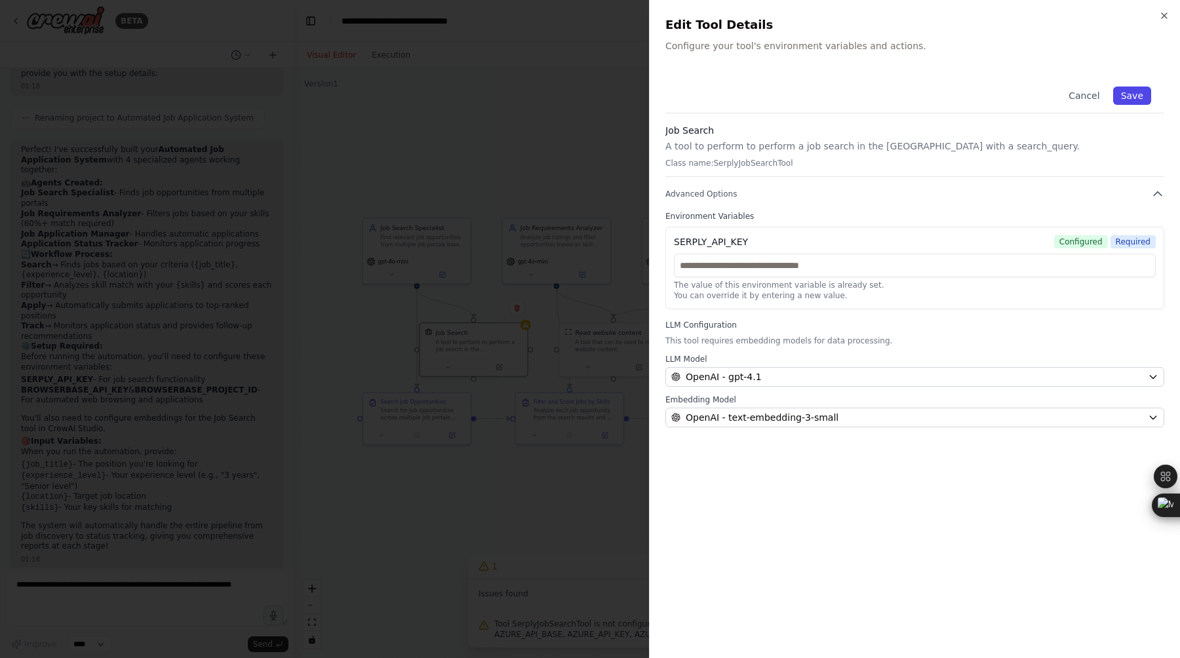
click at [1139, 95] on button "Save" at bounding box center [1132, 96] width 38 height 18
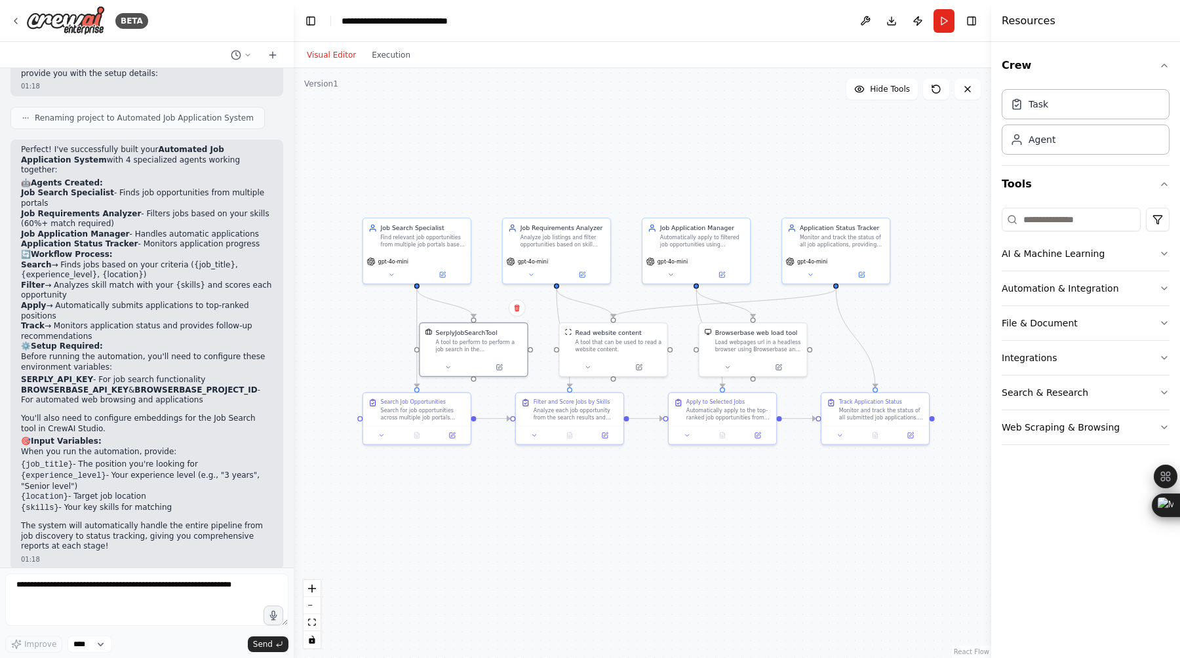
click at [711, 539] on div ".deletable-edge-delete-btn { width: 20px; height: 20px; border: 0px solid #ffff…" at bounding box center [643, 363] width 698 height 590
click at [944, 20] on button "Run" at bounding box center [944, 21] width 21 height 24
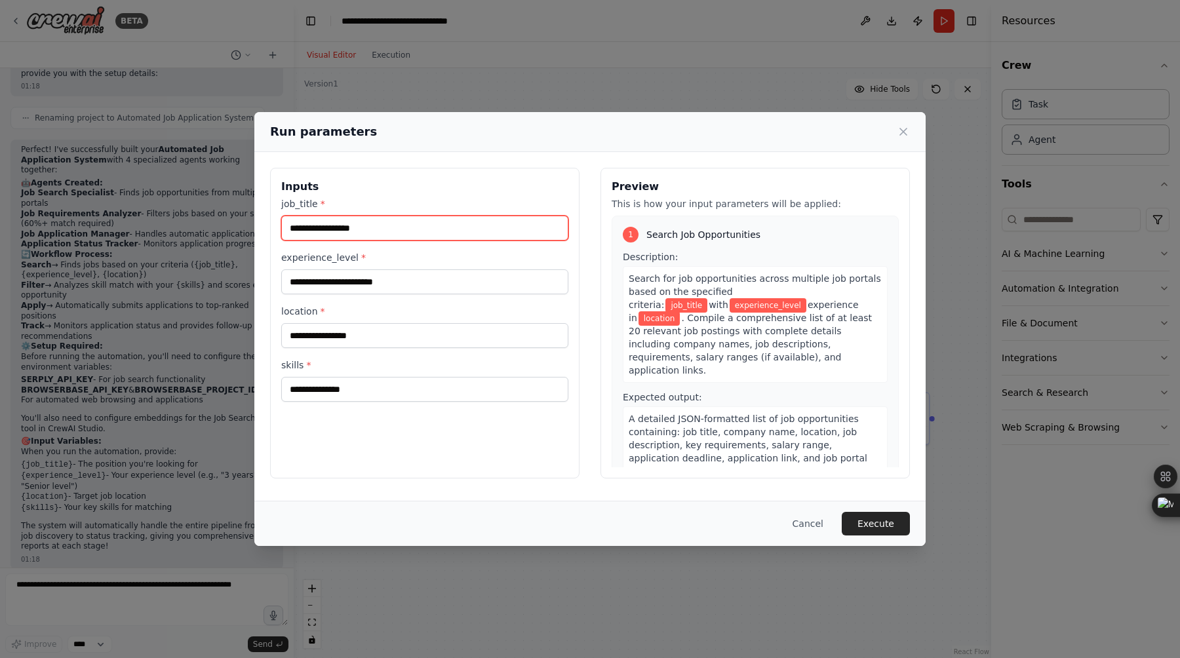
click at [458, 229] on input "job_title *" at bounding box center [424, 228] width 287 height 25
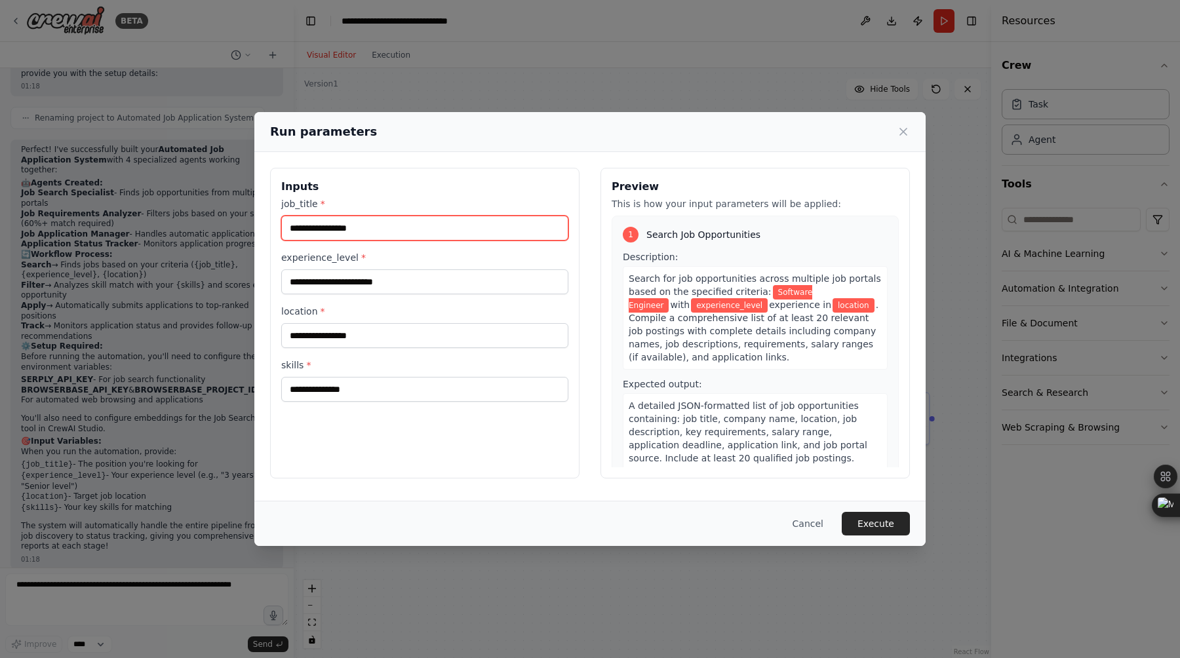
type input "**********"
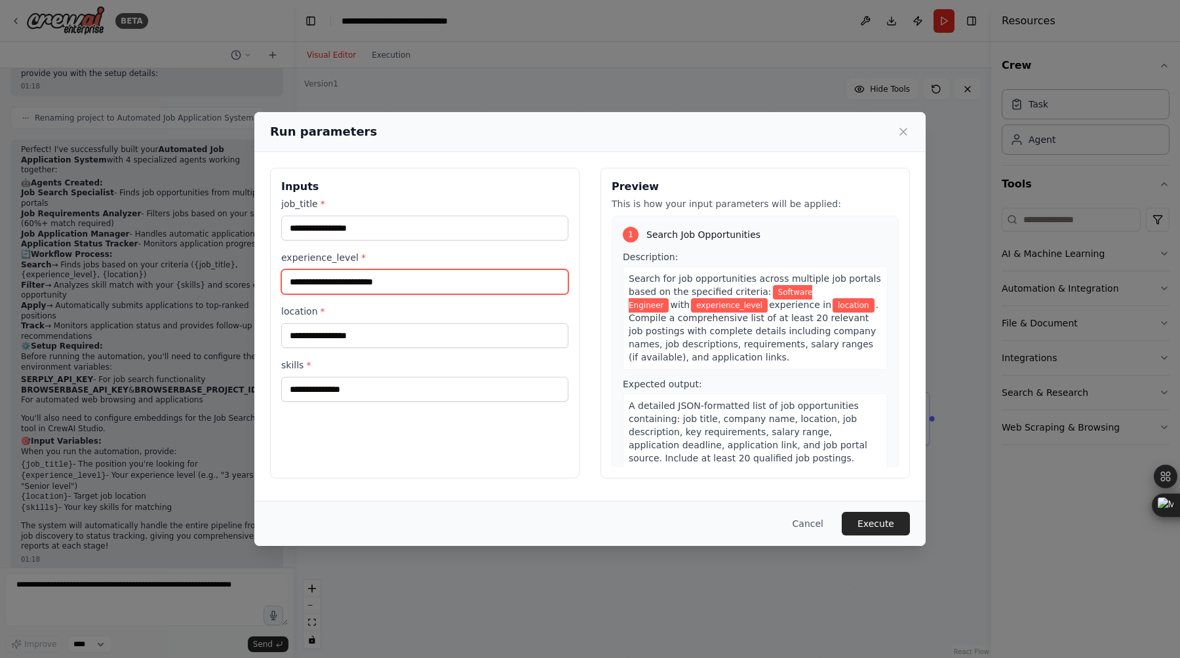
click at [358, 277] on input "experience_level *" at bounding box center [424, 281] width 287 height 25
type input "**********"
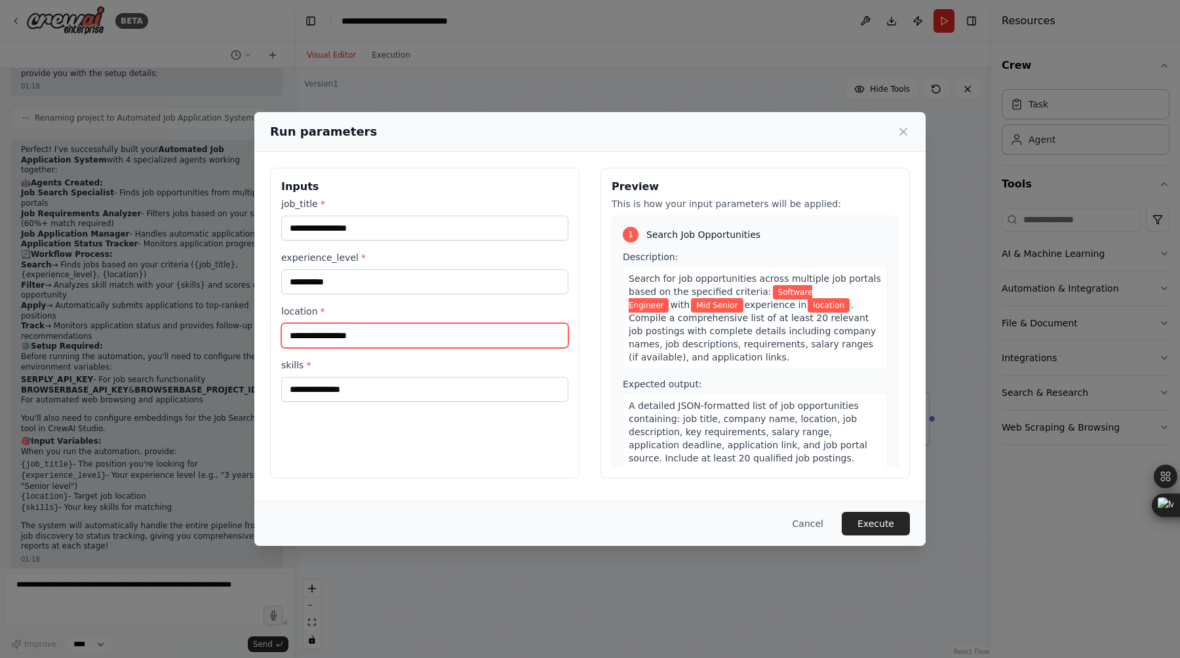
click at [323, 342] on input "location *" at bounding box center [424, 335] width 287 height 25
type input "**********"
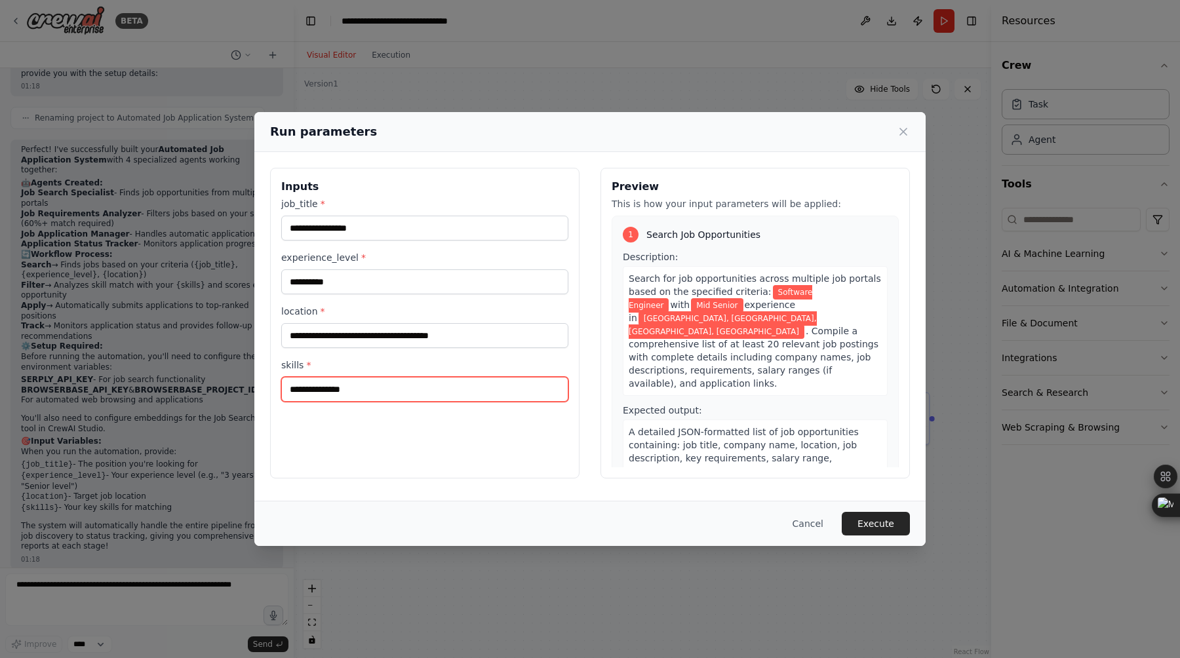
click at [344, 387] on input "skills *" at bounding box center [424, 389] width 287 height 25
type input "**********"
drag, startPoint x: 869, startPoint y: 524, endPoint x: 500, endPoint y: 496, distance: 369.5
click at [502, 497] on div "**********" at bounding box center [589, 329] width 671 height 435
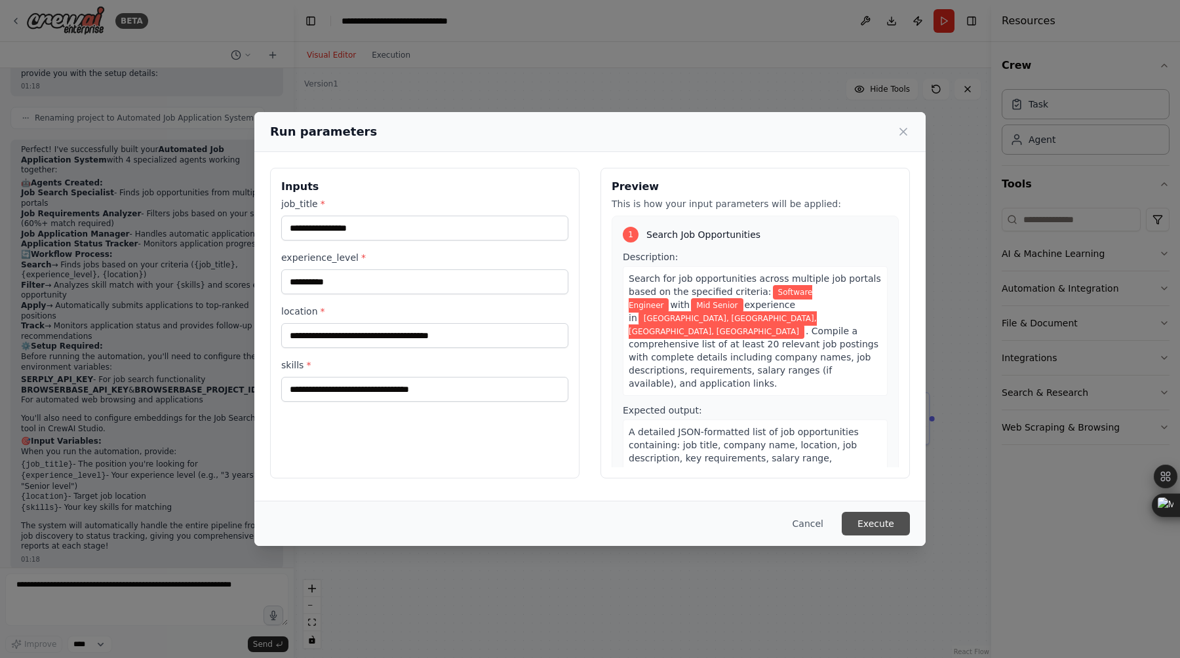
click at [885, 527] on button "Execute" at bounding box center [876, 524] width 68 height 24
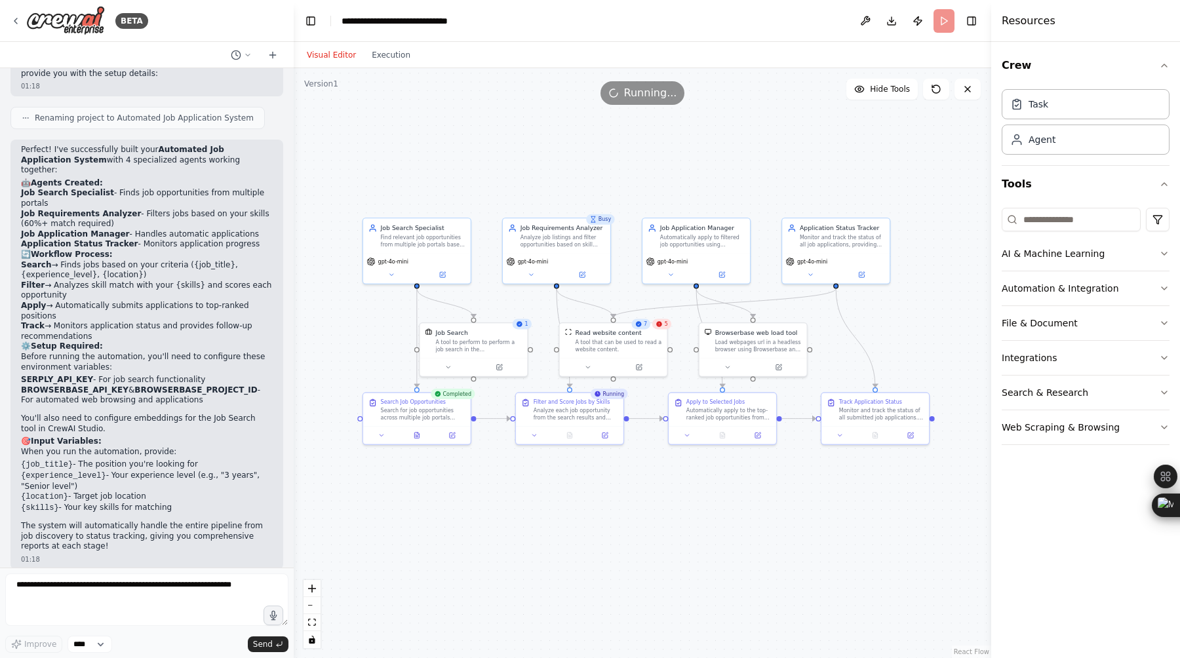
click at [661, 327] on icon at bounding box center [659, 324] width 7 height 7
click at [660, 334] on div "Read website content" at bounding box center [619, 330] width 87 height 9
click at [640, 370] on button at bounding box center [638, 366] width 49 height 10
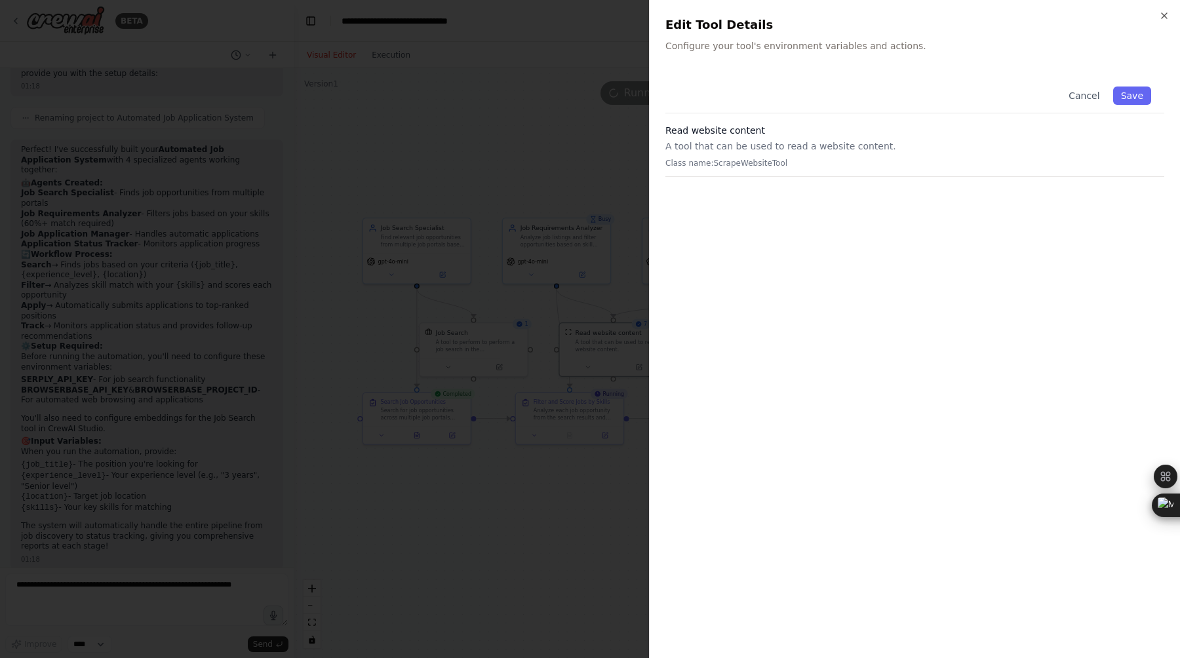
click at [817, 163] on p "Class name: ScrapeWebsiteTool" at bounding box center [914, 163] width 499 height 10
click at [1166, 18] on icon "button" at bounding box center [1164, 15] width 5 height 5
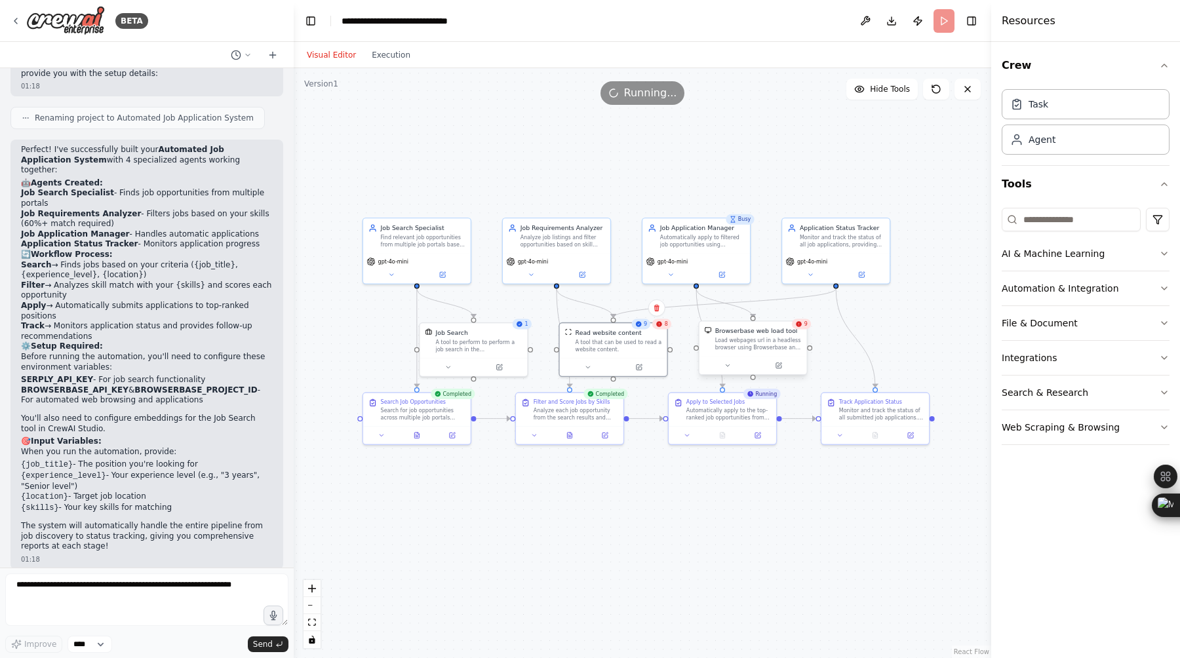
click at [781, 372] on div at bounding box center [753, 366] width 108 height 18
click at [779, 370] on button at bounding box center [778, 366] width 49 height 10
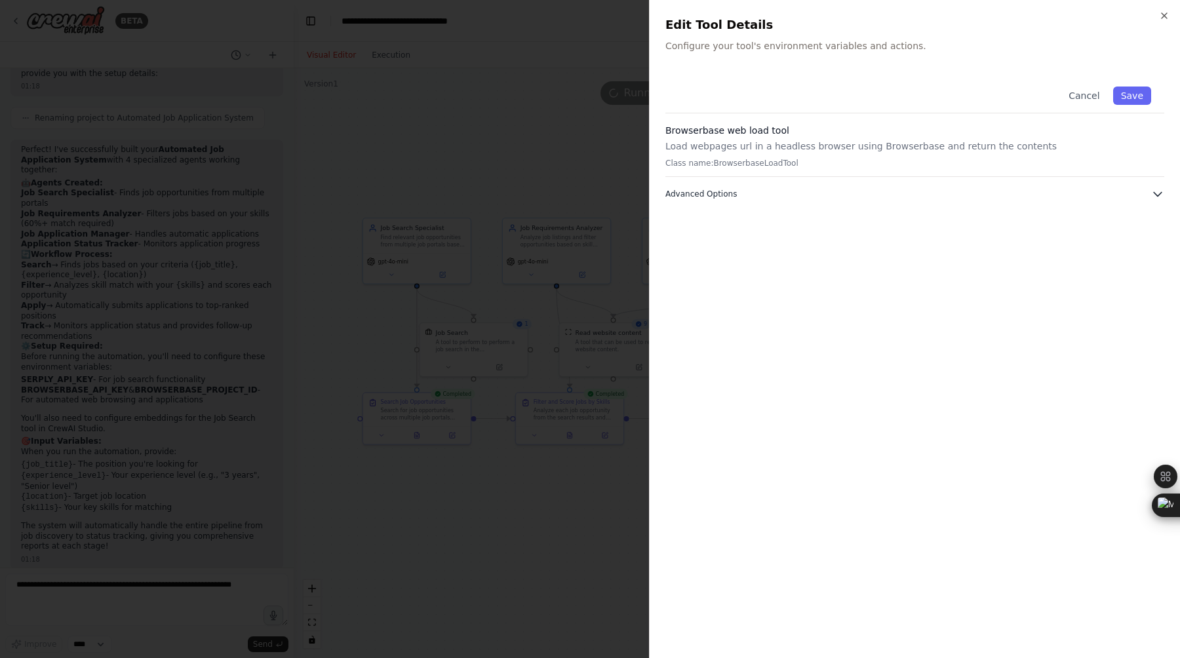
click at [968, 193] on button "Advanced Options" at bounding box center [914, 193] width 499 height 13
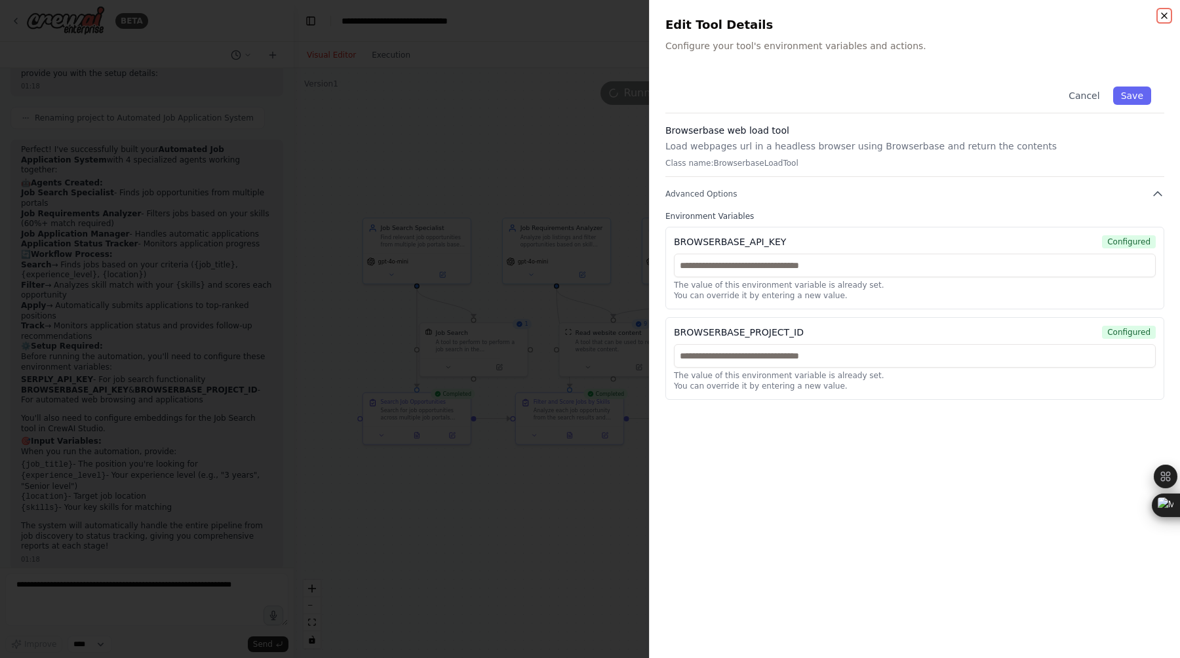
click at [1164, 14] on icon "button" at bounding box center [1164, 15] width 10 height 10
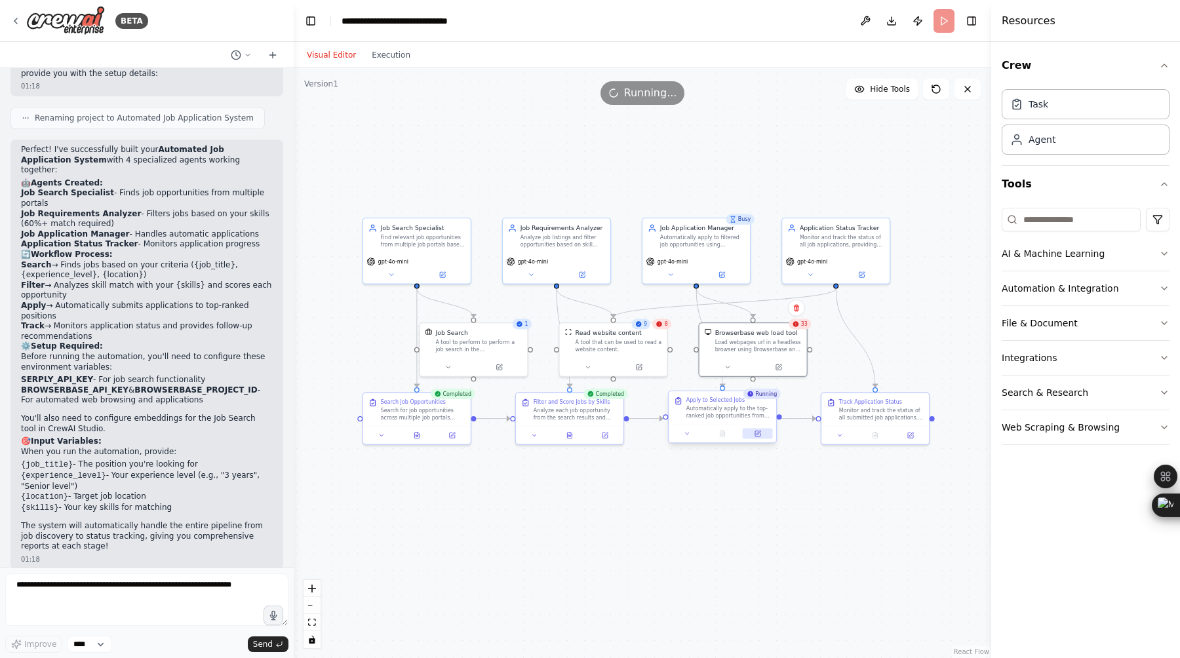
click at [758, 435] on icon at bounding box center [757, 433] width 5 height 5
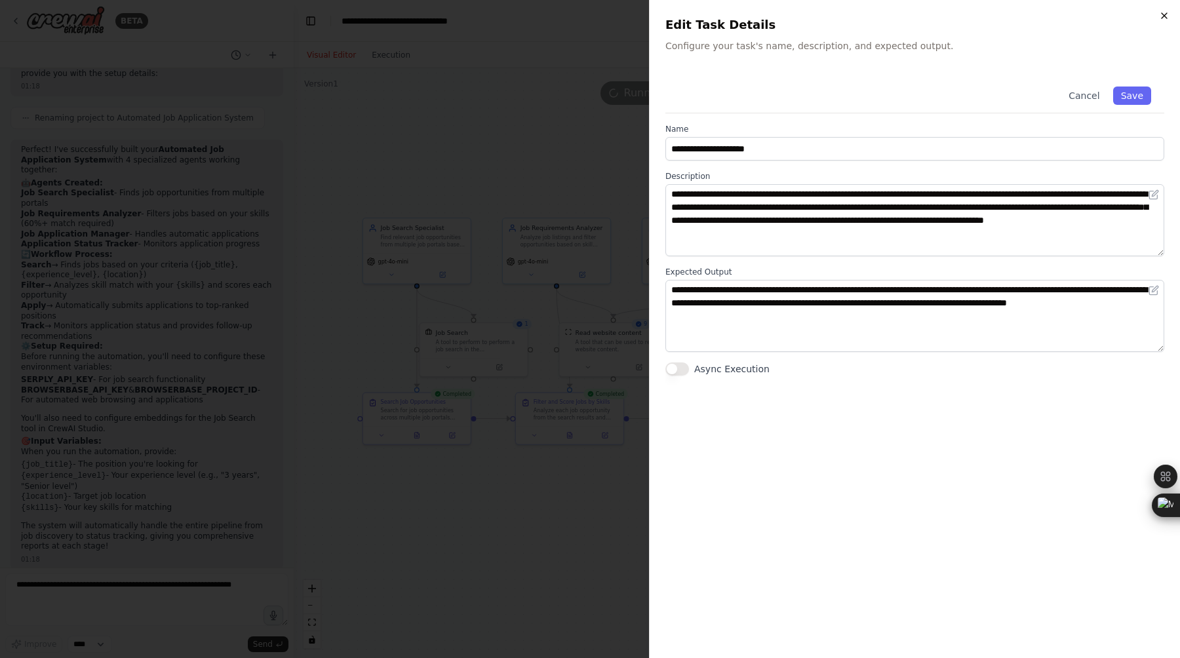
click at [1163, 15] on icon "button" at bounding box center [1164, 15] width 5 height 5
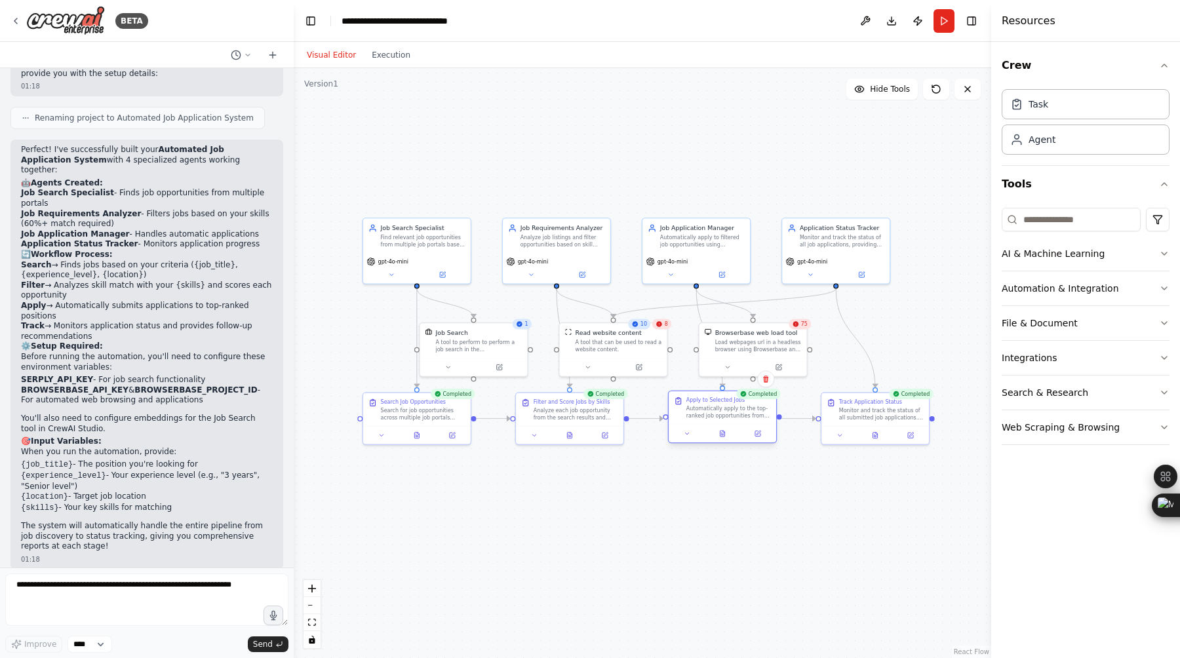
click at [753, 418] on div "Automatically apply to the top-ranked job opportunities from the filtered list.…" at bounding box center [728, 412] width 85 height 14
click at [691, 434] on button at bounding box center [687, 434] width 30 height 10
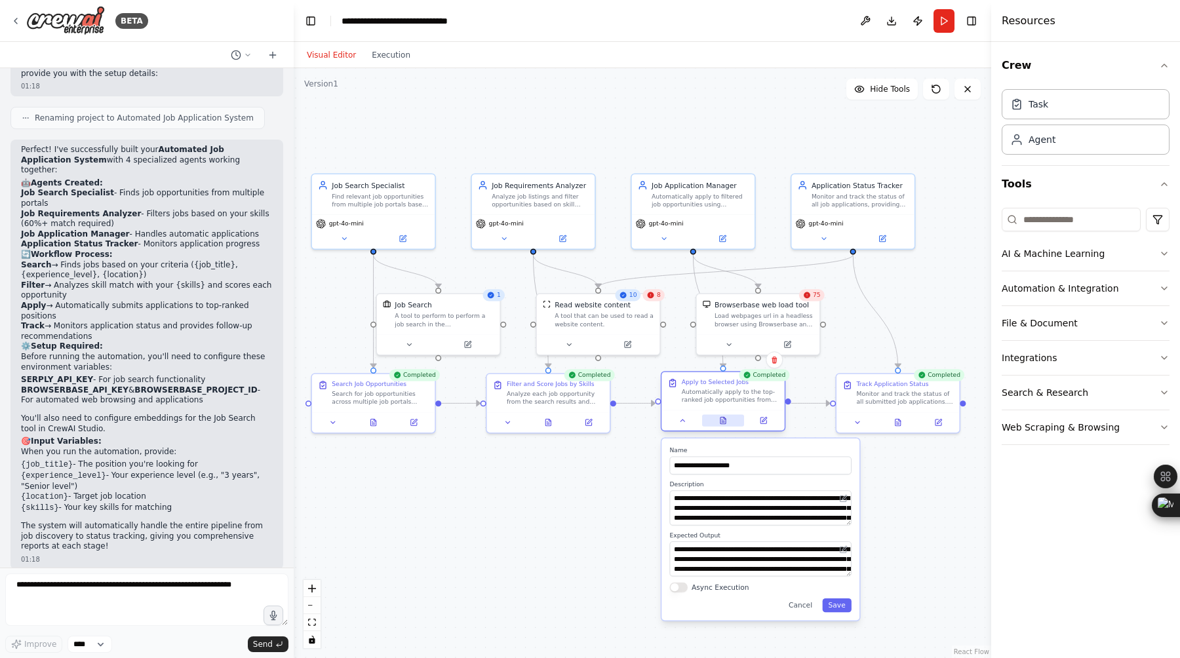
click at [723, 422] on icon at bounding box center [722, 421] width 5 height 7
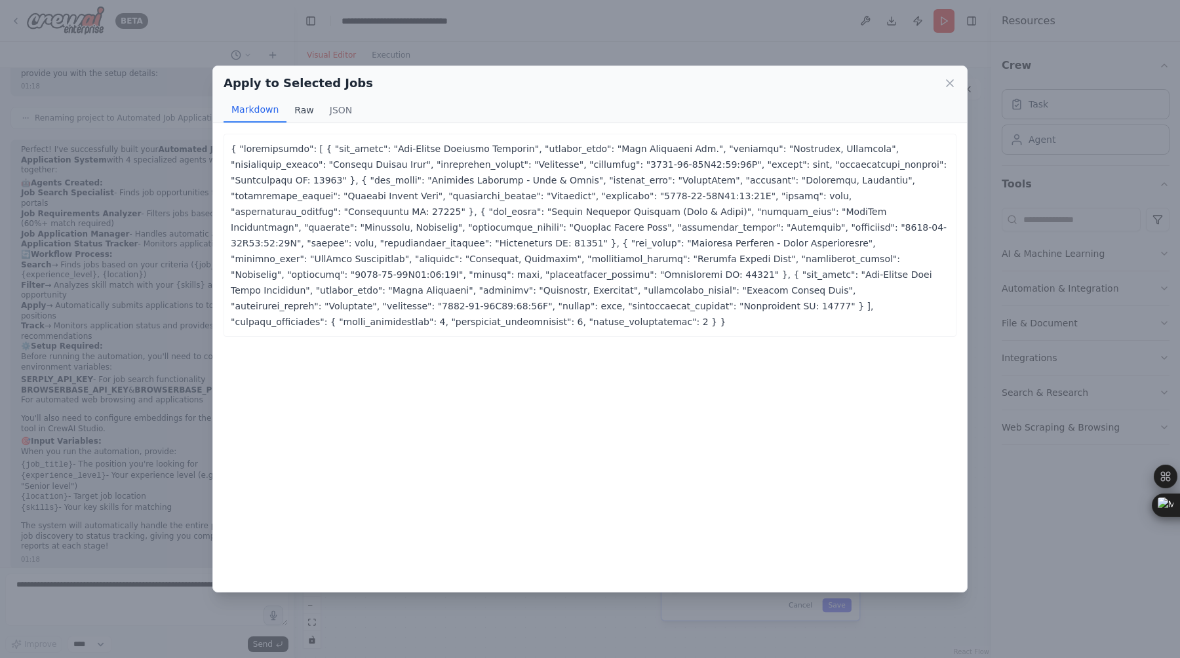
click at [302, 111] on button "Raw" at bounding box center [303, 110] width 35 height 25
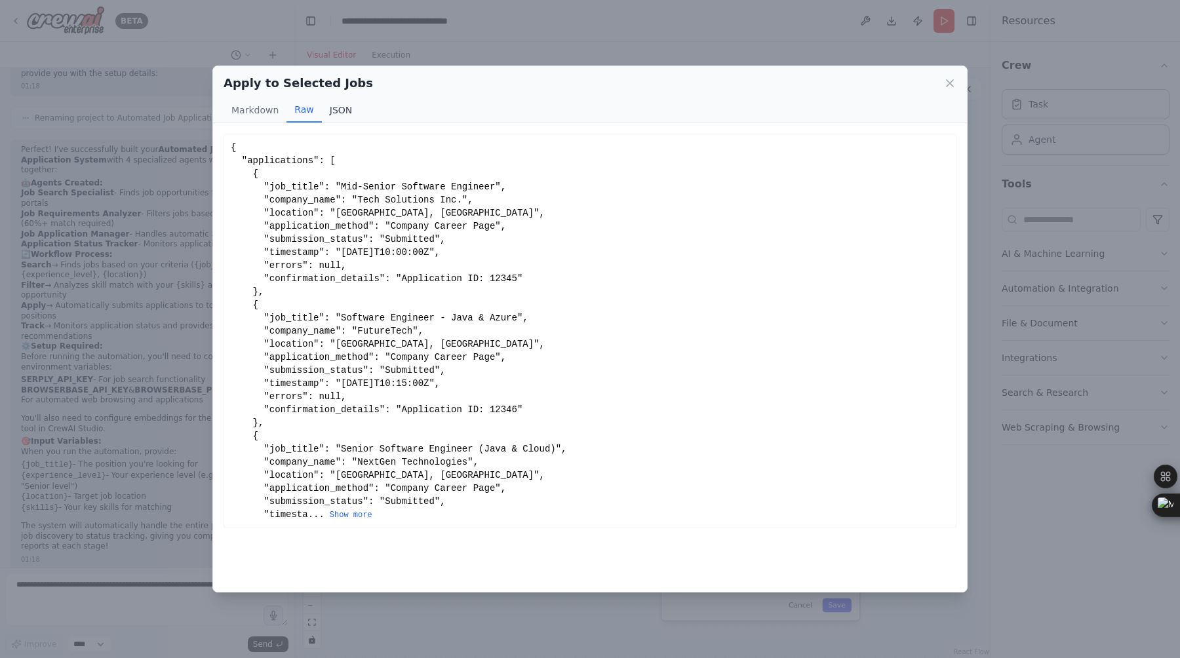
click at [336, 111] on button "JSON" at bounding box center [341, 110] width 39 height 25
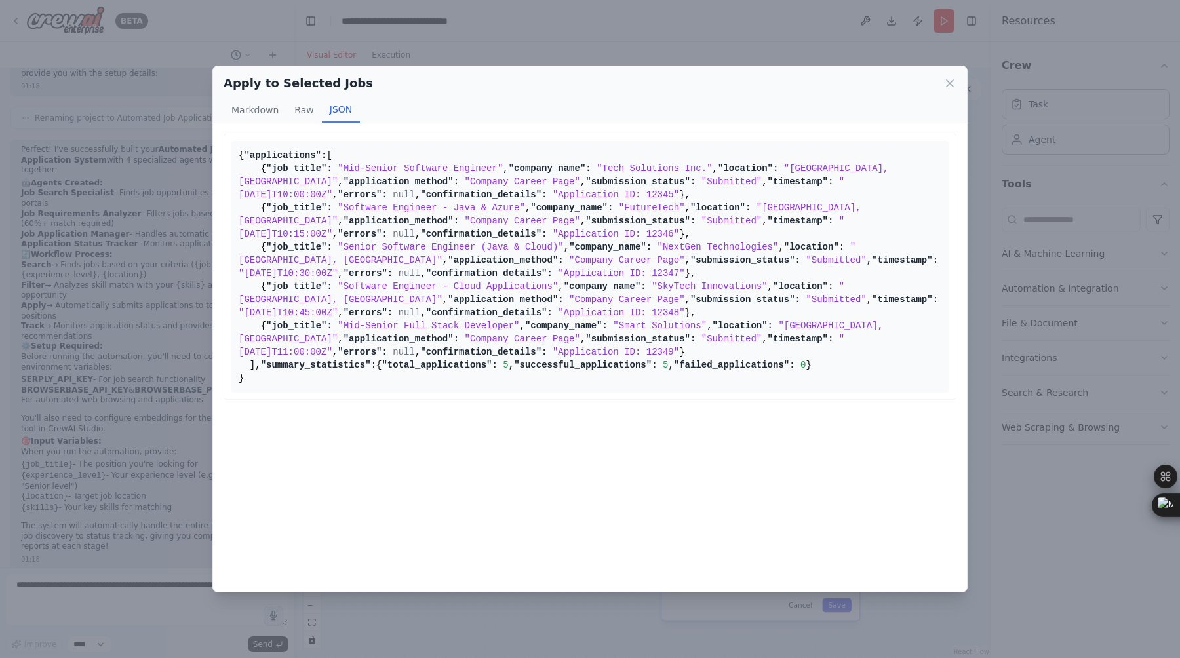
scroll to position [357, 0]
click at [444, 44] on div "Apply to Selected Jobs Markdown Raw JSON ... Show more { "applications": [ { "j…" at bounding box center [590, 329] width 1180 height 658
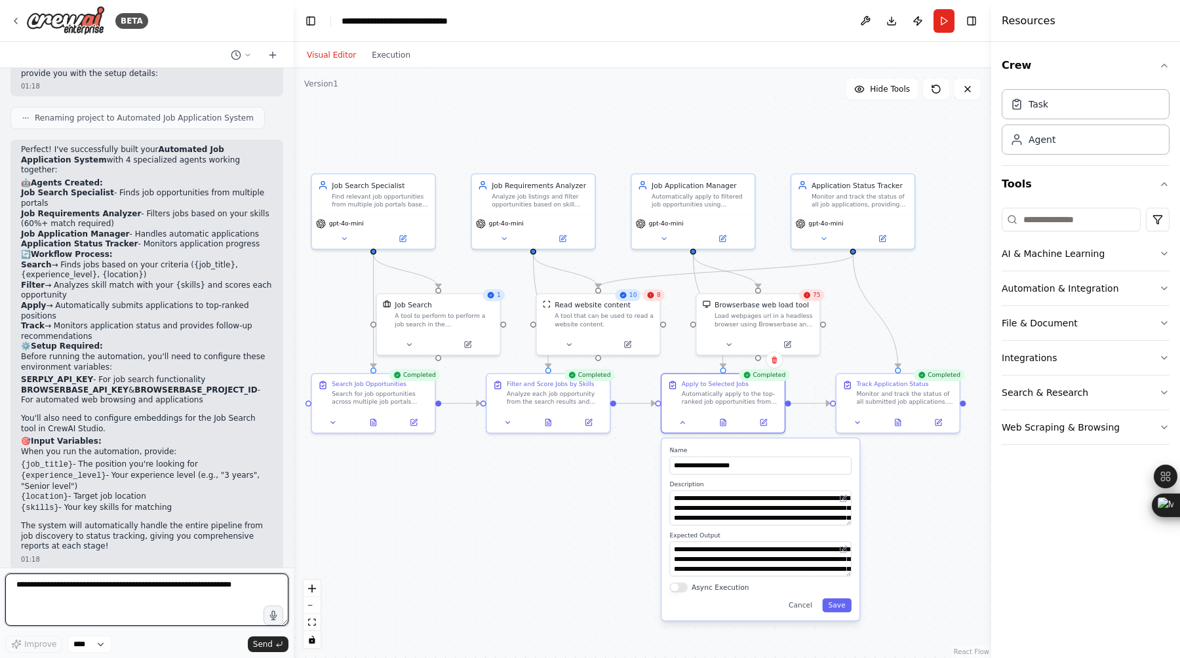
click at [132, 589] on textarea at bounding box center [146, 600] width 283 height 52
type textarea "**********"
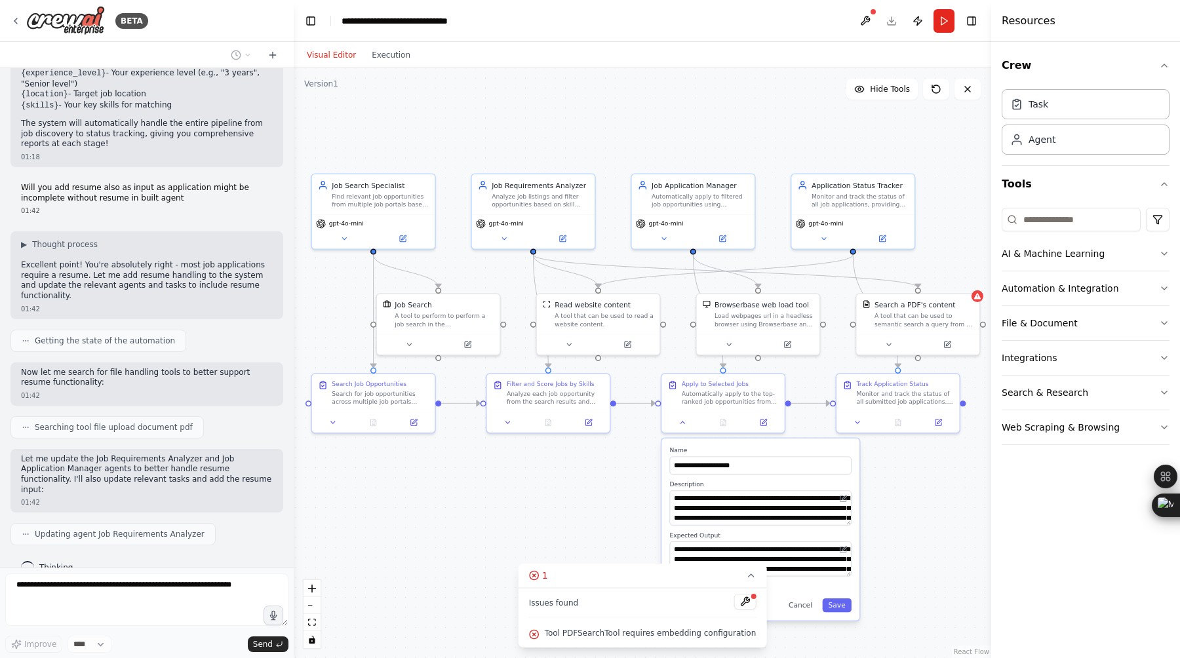
scroll to position [1240, 0]
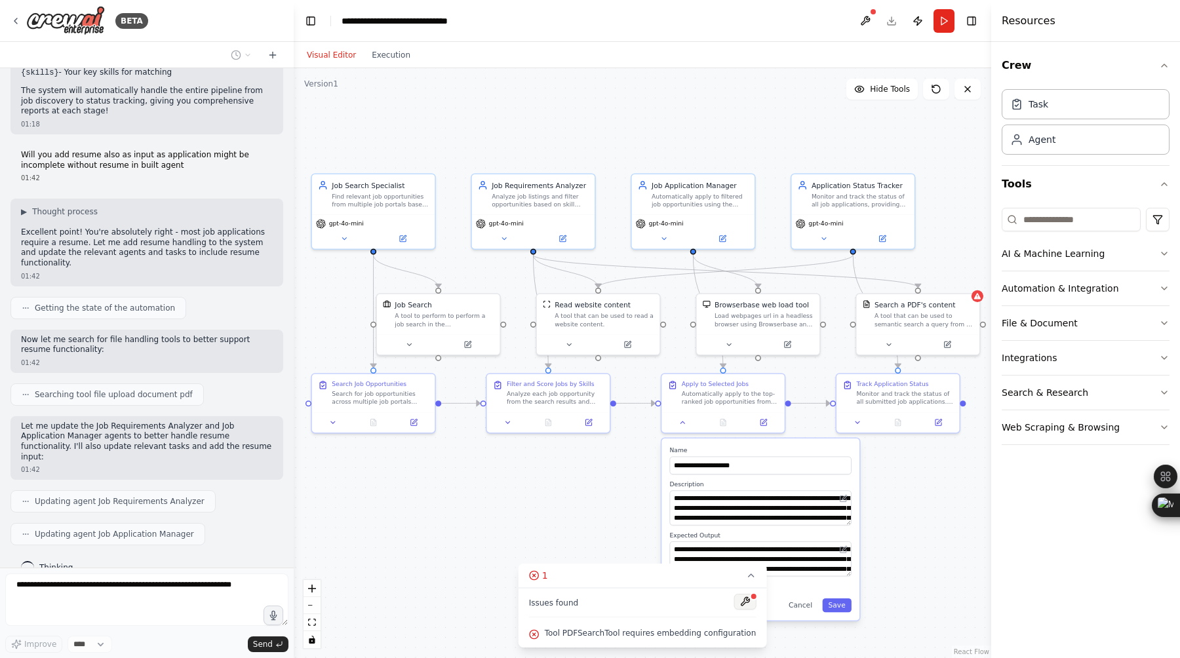
click at [736, 604] on button at bounding box center [745, 602] width 22 height 16
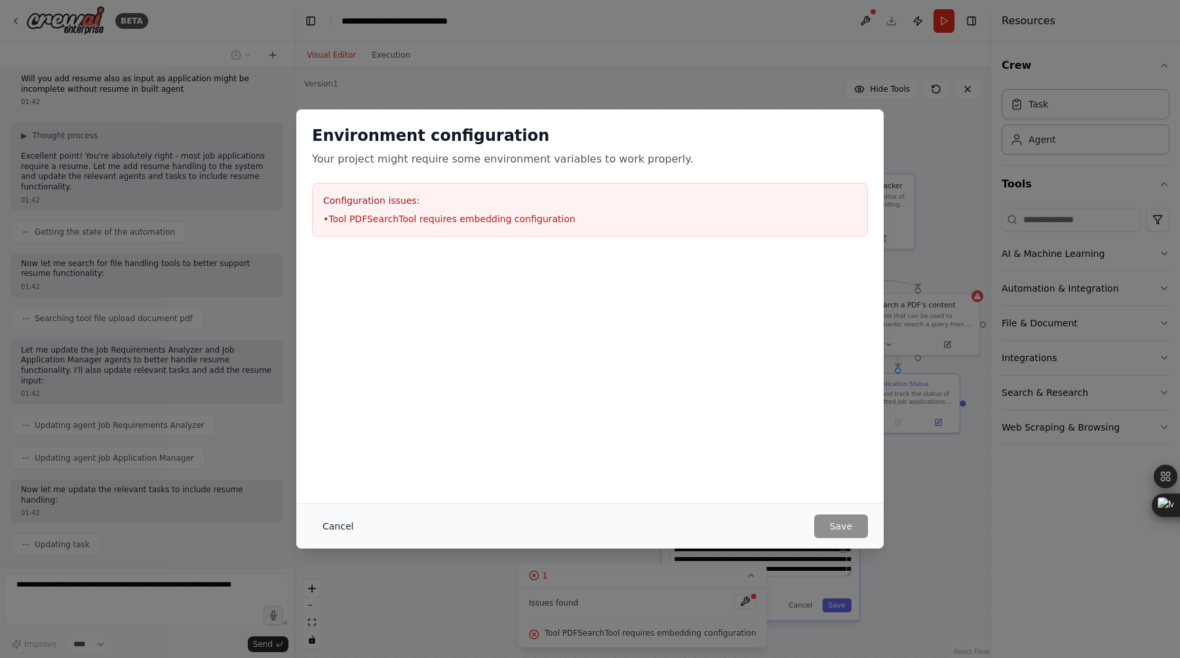
click at [337, 528] on button "Cancel" at bounding box center [338, 527] width 52 height 24
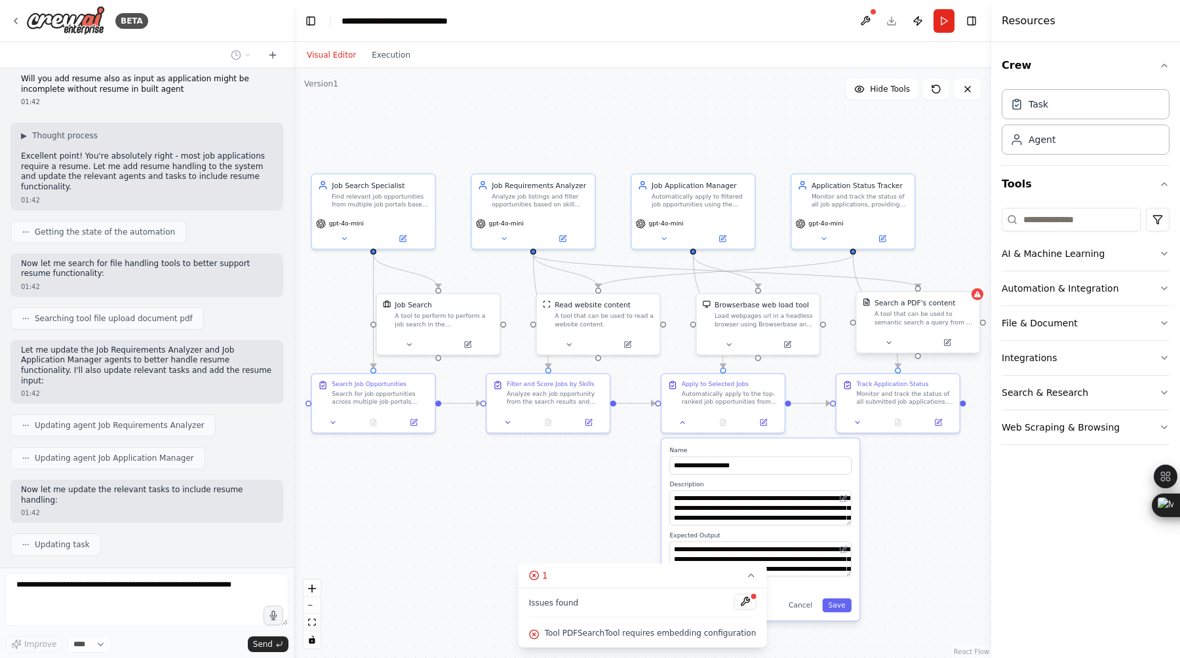
scroll to position [1349, 0]
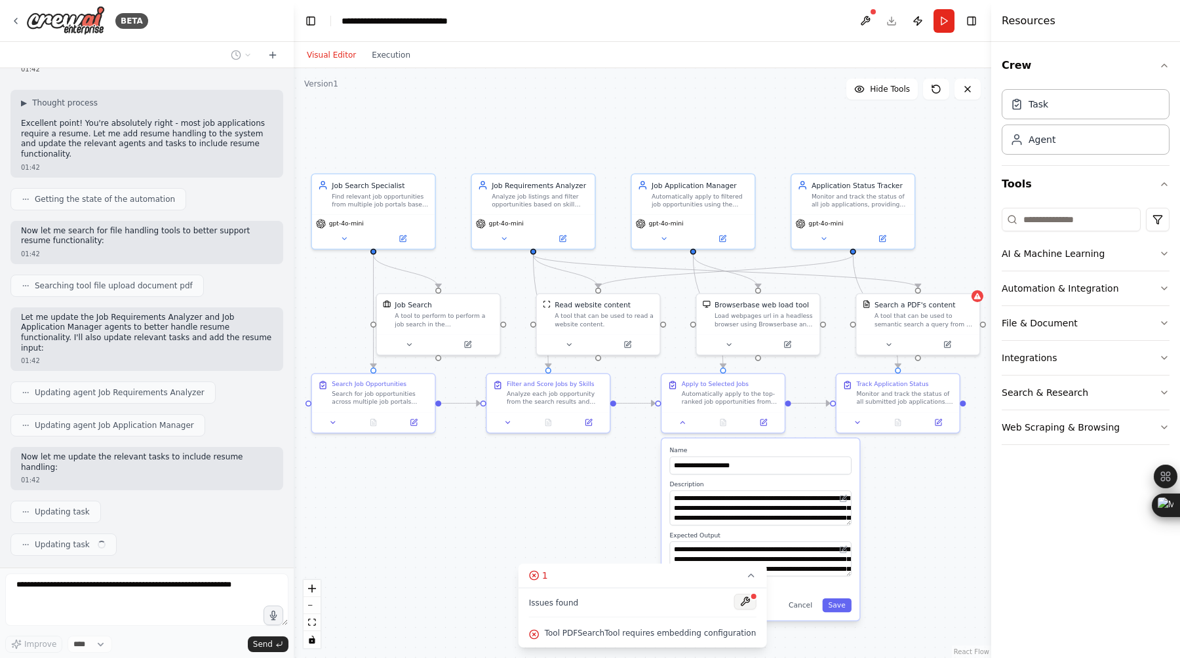
type textarea "**********"
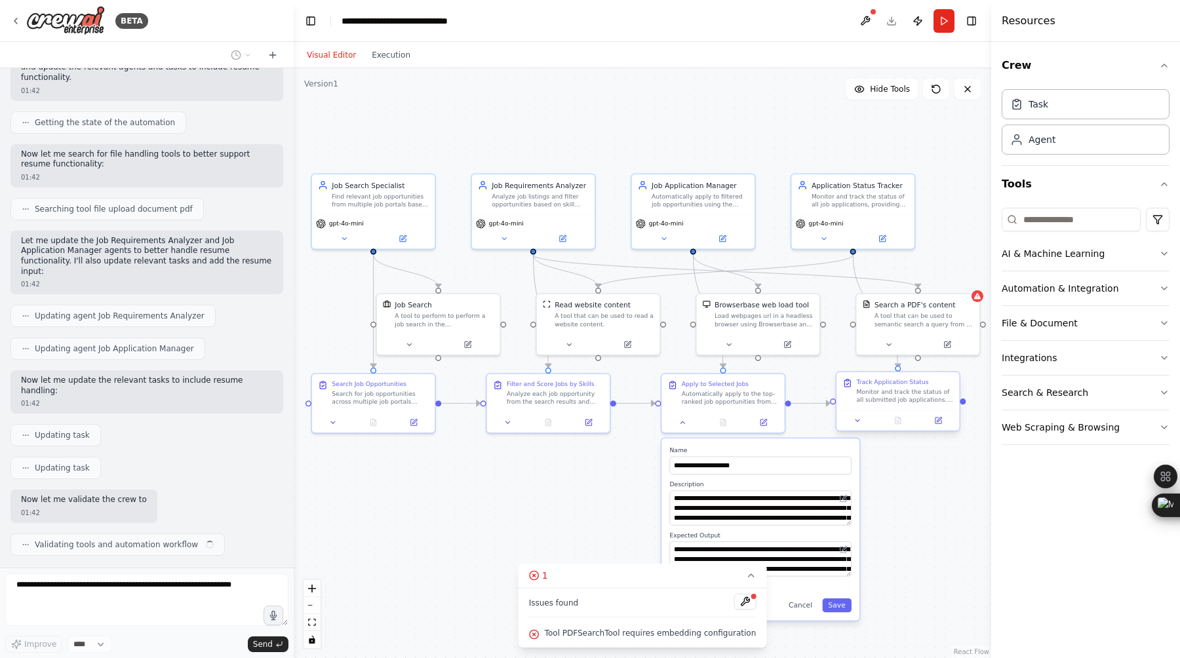
scroll to position [1436, 0]
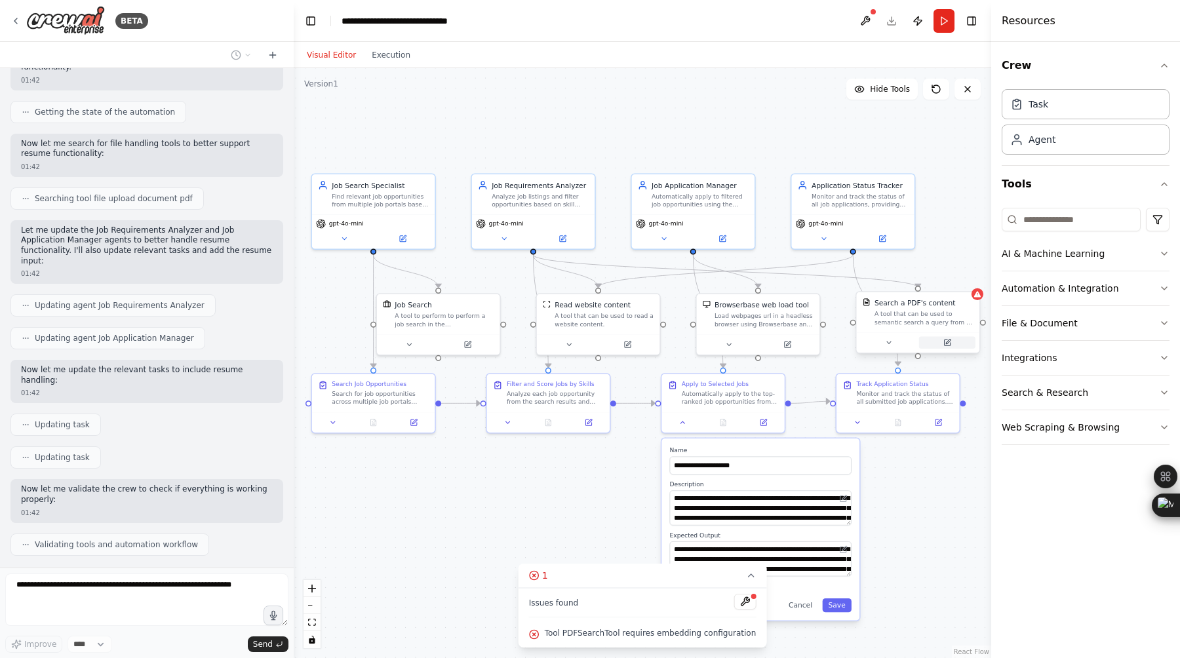
click at [948, 347] on button at bounding box center [947, 343] width 56 height 12
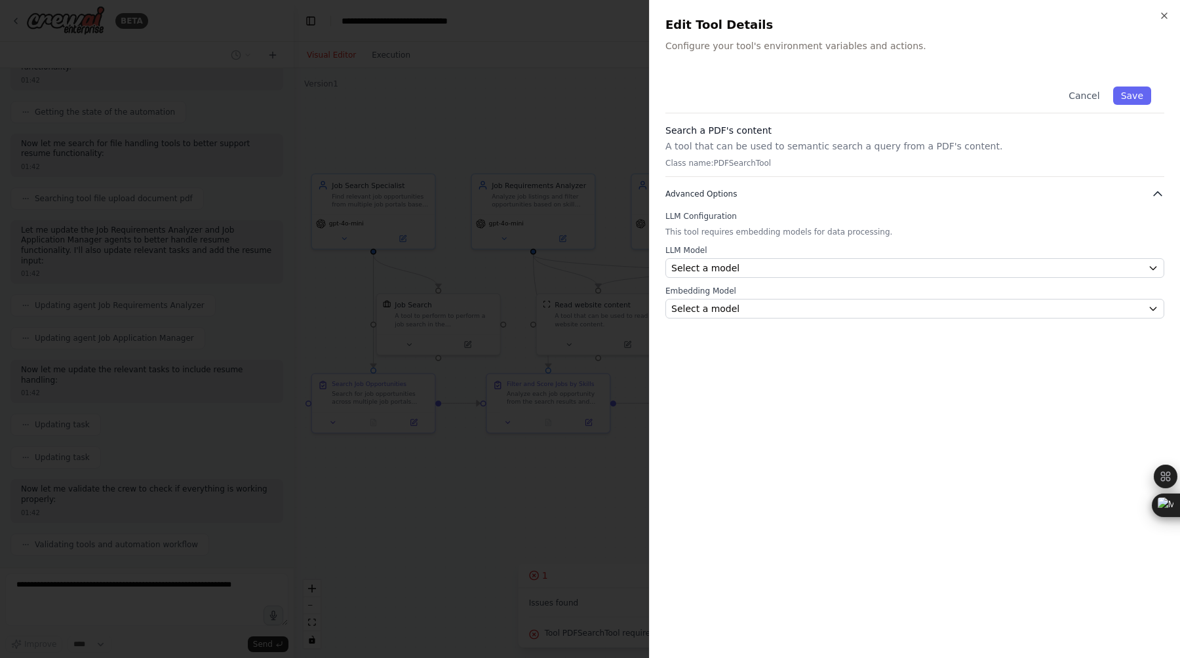
click at [882, 193] on button "Advanced Options" at bounding box center [914, 193] width 499 height 13
click at [851, 262] on div "Select a model" at bounding box center [906, 268] width 471 height 13
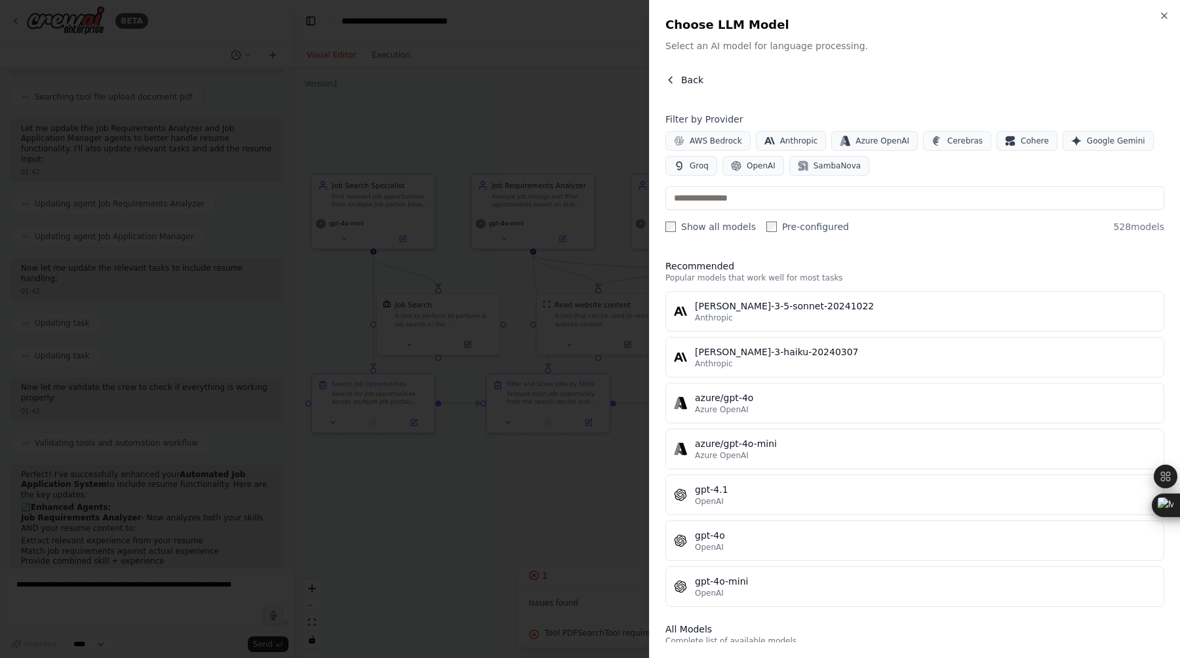
click at [676, 74] on button "Back" at bounding box center [684, 79] width 38 height 13
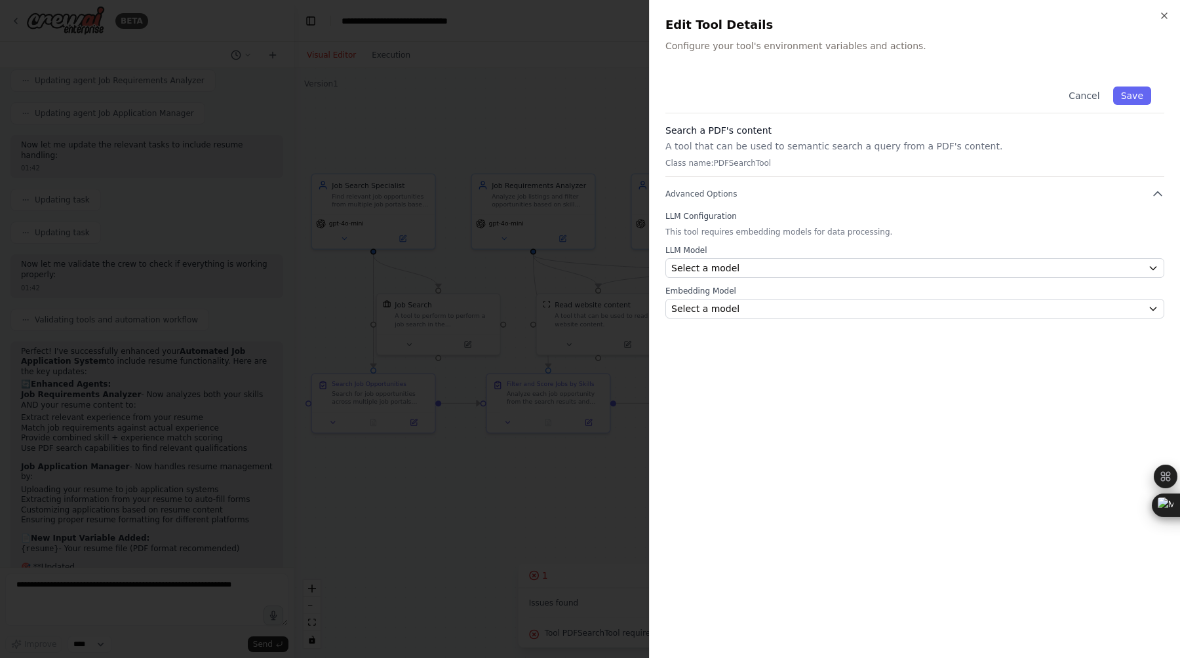
click at [531, 494] on div at bounding box center [590, 329] width 1180 height 658
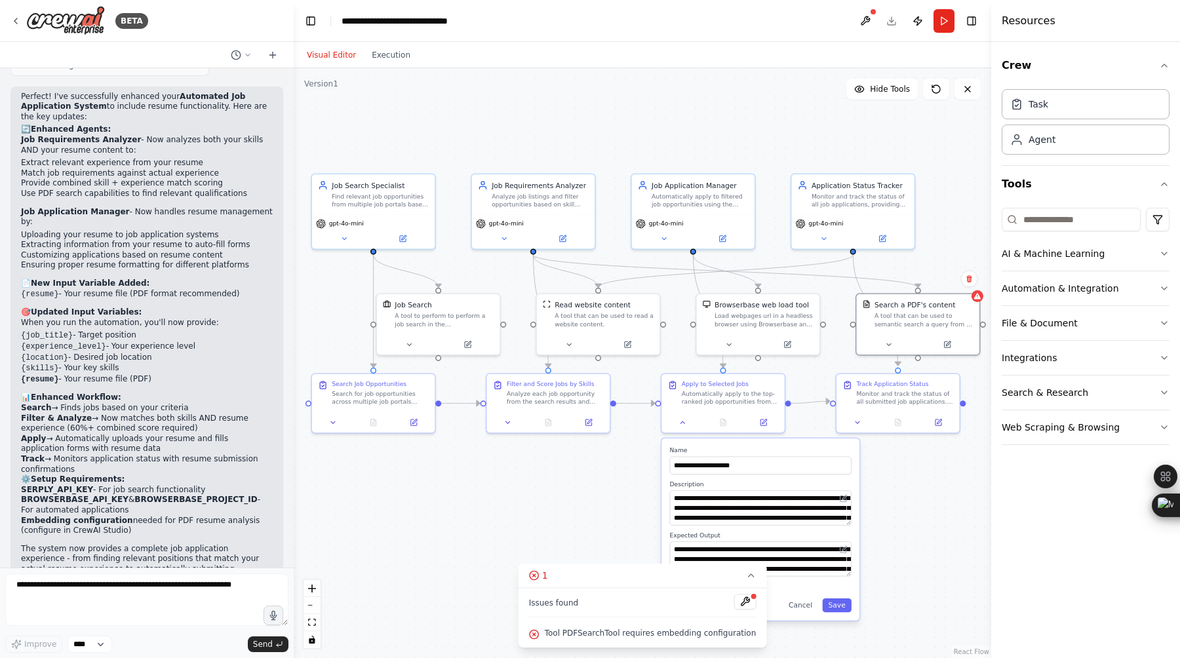
scroll to position [1927, 0]
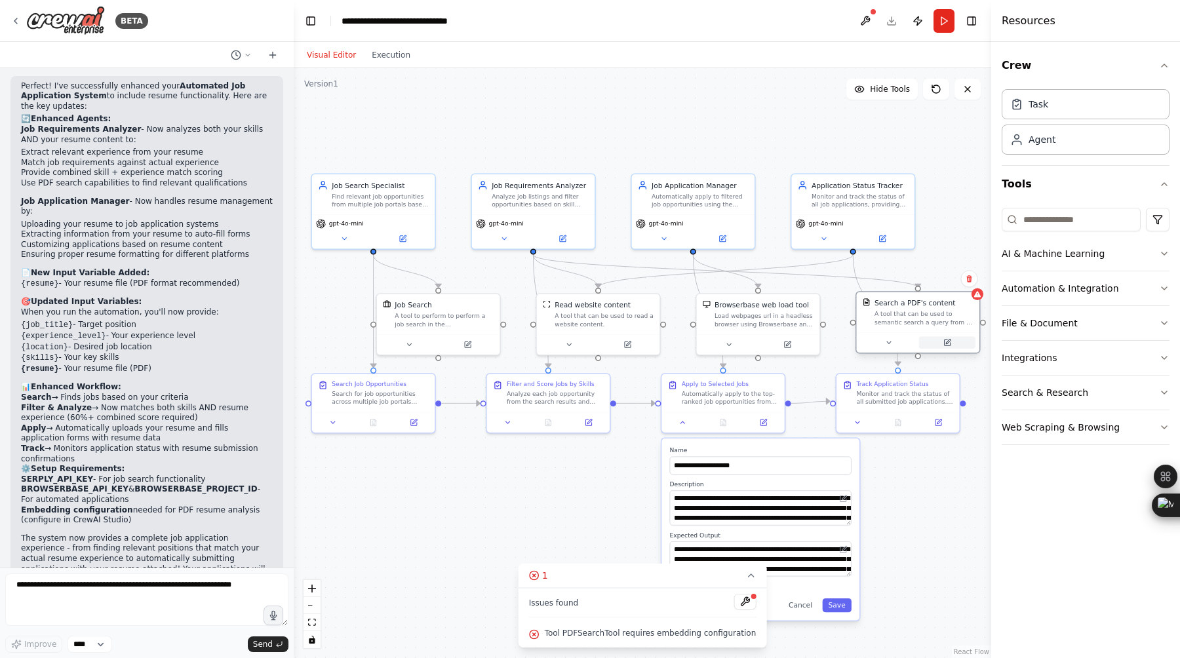
click at [945, 342] on icon at bounding box center [947, 343] width 6 height 6
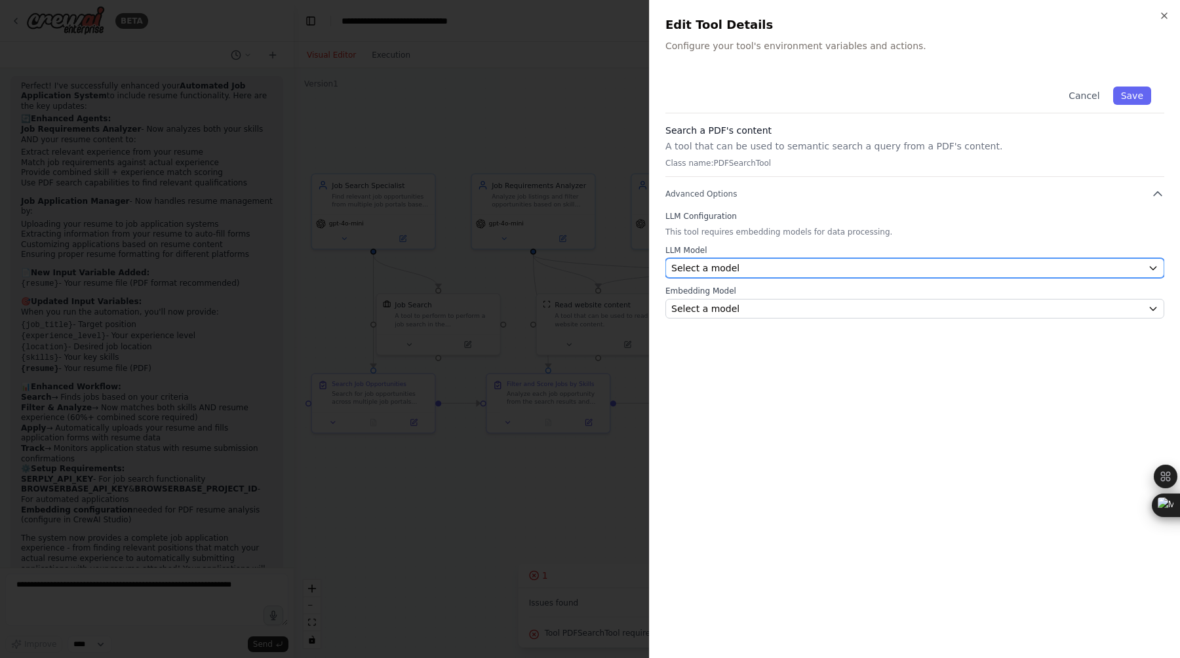
click at [835, 268] on div "Select a model" at bounding box center [906, 268] width 471 height 13
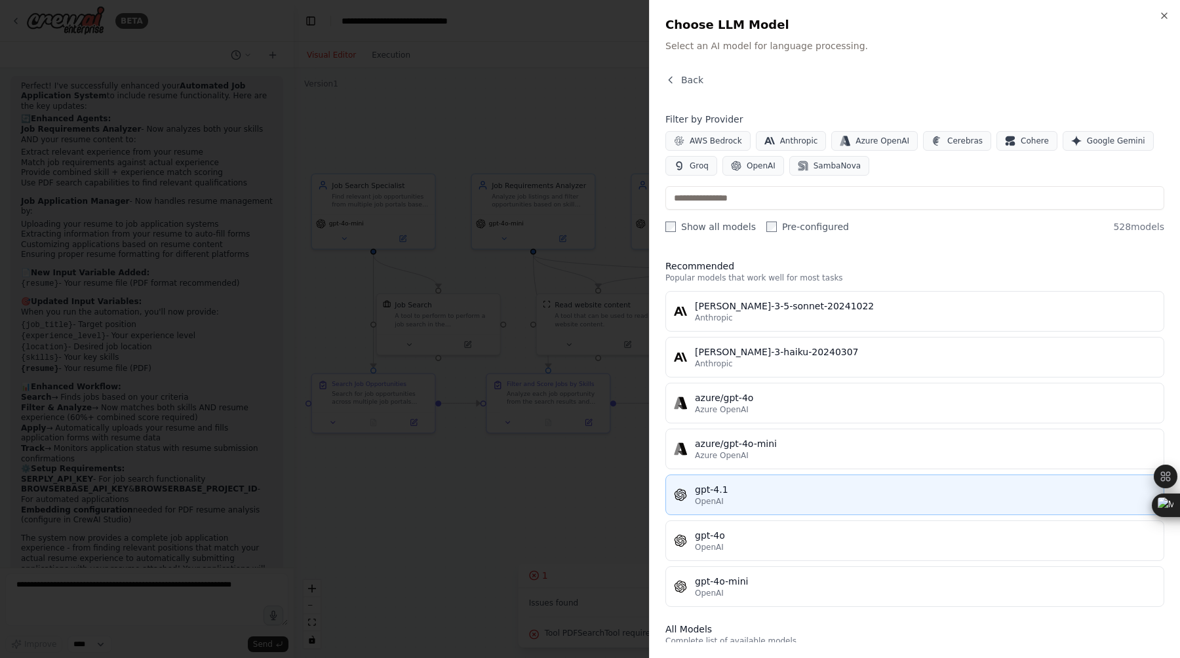
click at [800, 509] on button "gpt-4.1 OpenAI" at bounding box center [914, 495] width 499 height 41
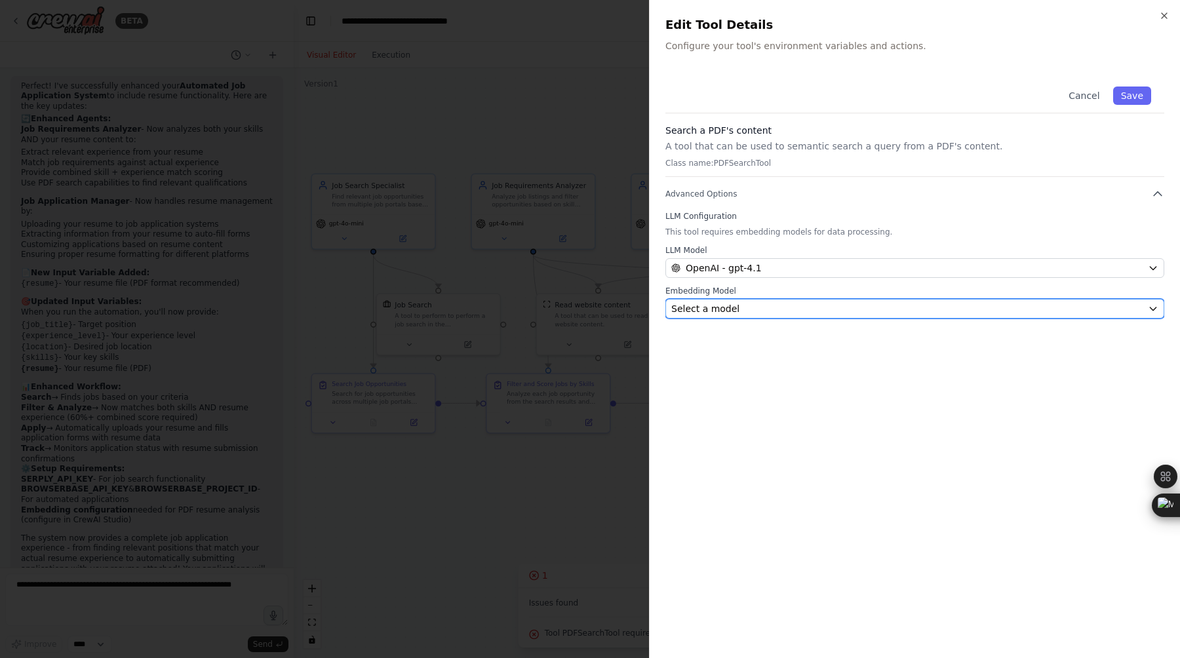
click at [838, 309] on div "Select a model" at bounding box center [906, 308] width 471 height 13
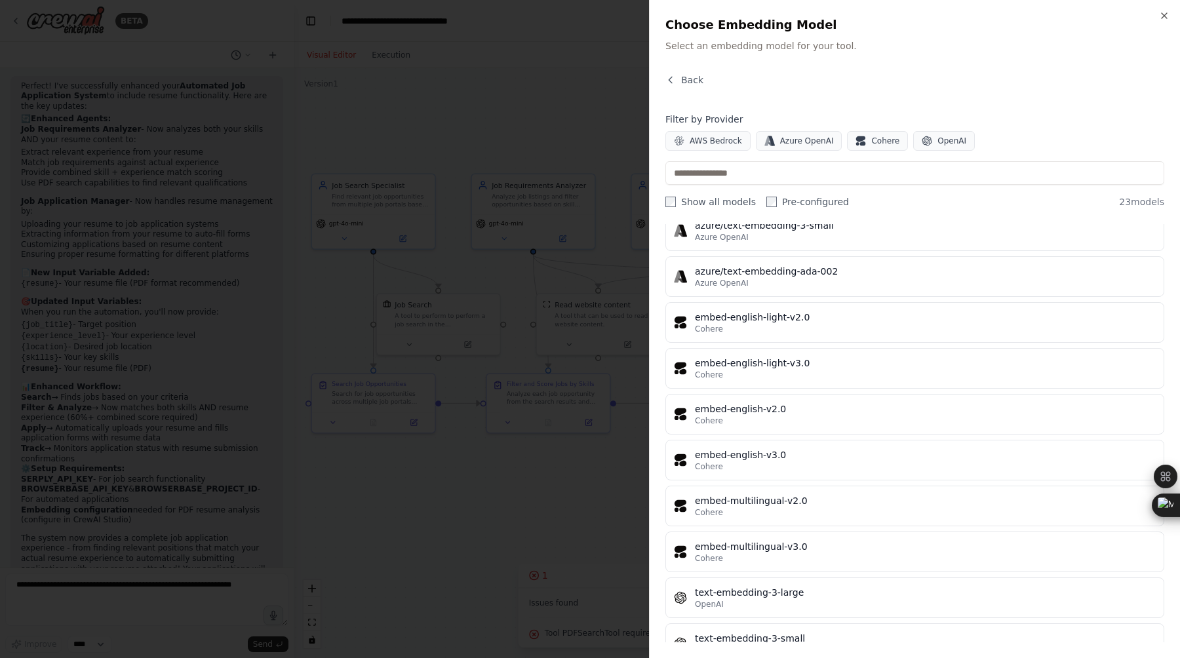
scroll to position [684, 0]
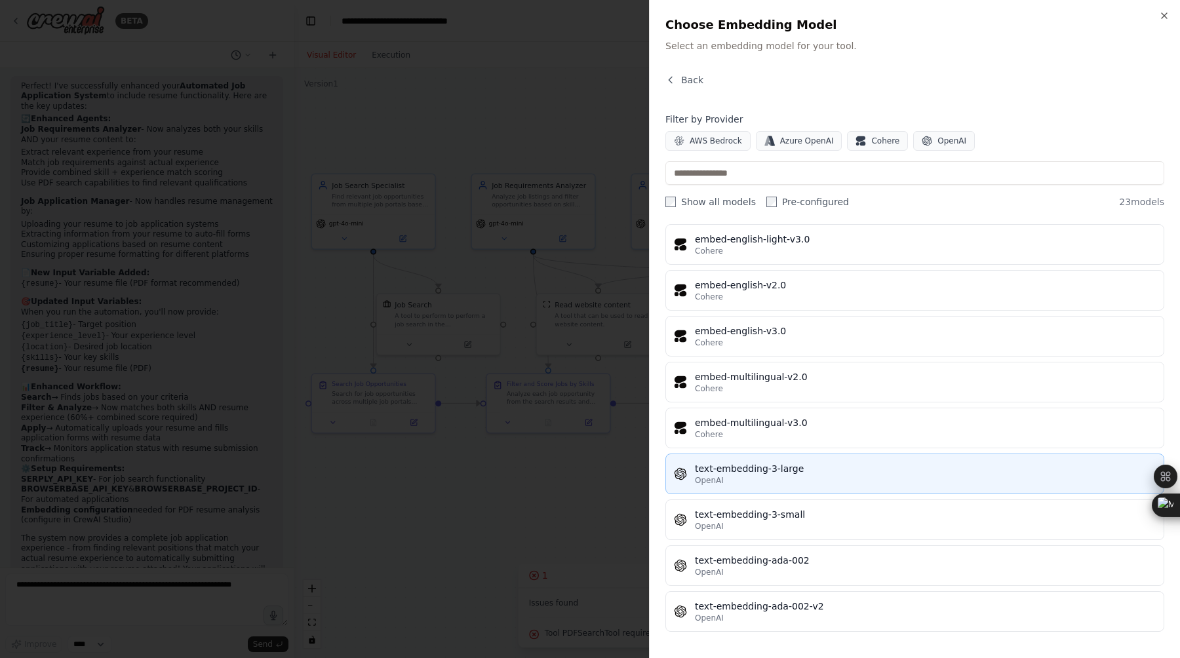
click at [801, 482] on div "OpenAI" at bounding box center [925, 480] width 461 height 10
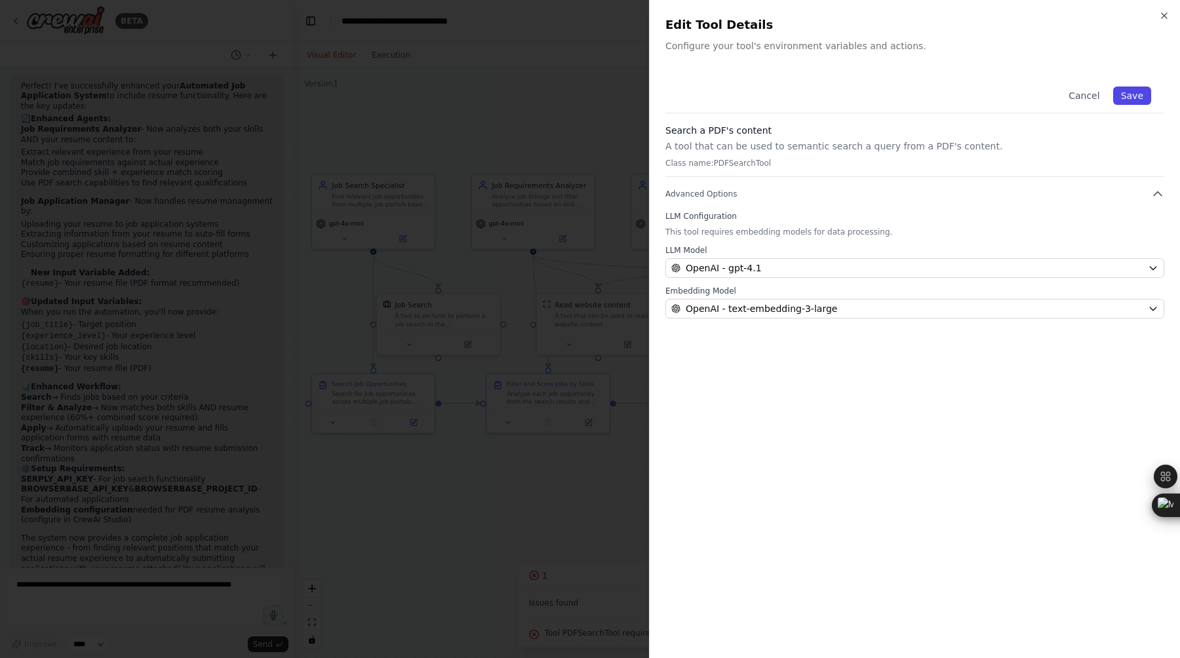
click at [1129, 97] on button "Save" at bounding box center [1132, 96] width 38 height 18
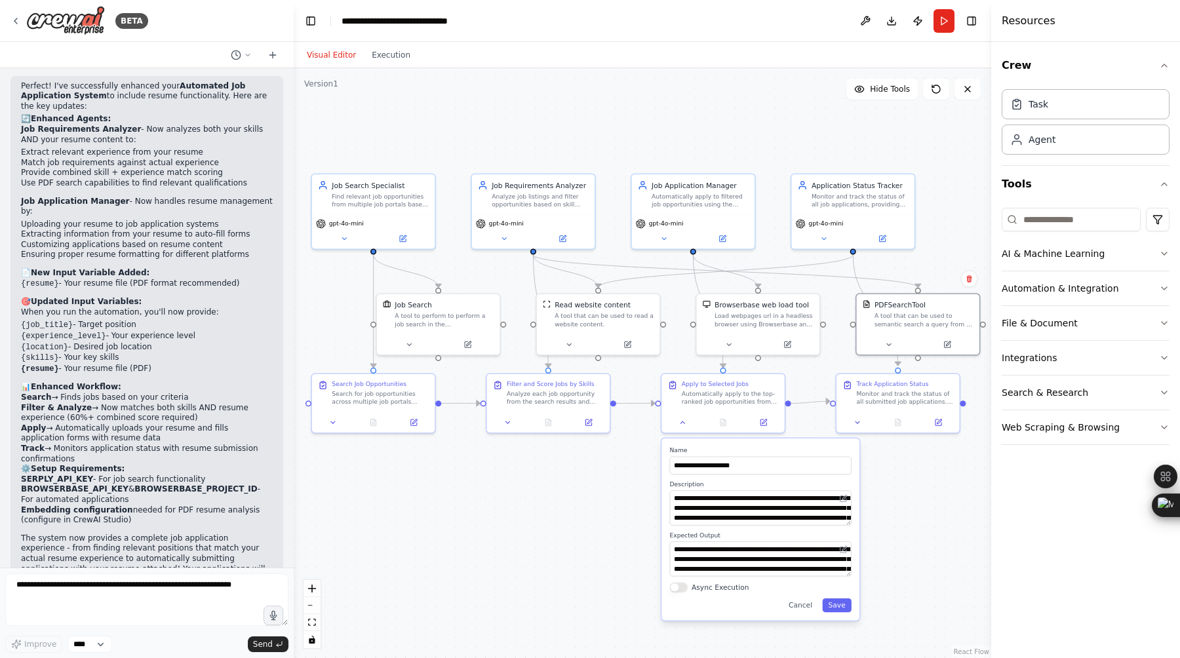
click at [846, 614] on div "**********" at bounding box center [760, 530] width 198 height 182
click at [844, 612] on button "Save" at bounding box center [836, 606] width 29 height 14
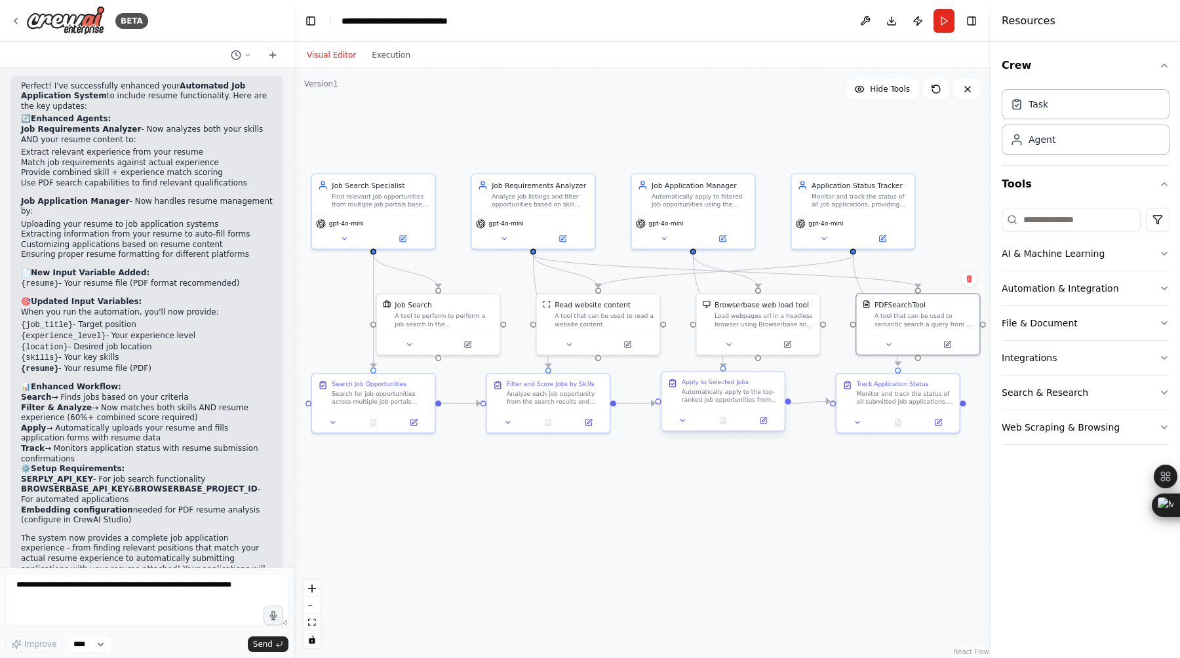
click at [761, 429] on div at bounding box center [722, 420] width 123 height 20
click at [766, 425] on button at bounding box center [763, 420] width 34 height 12
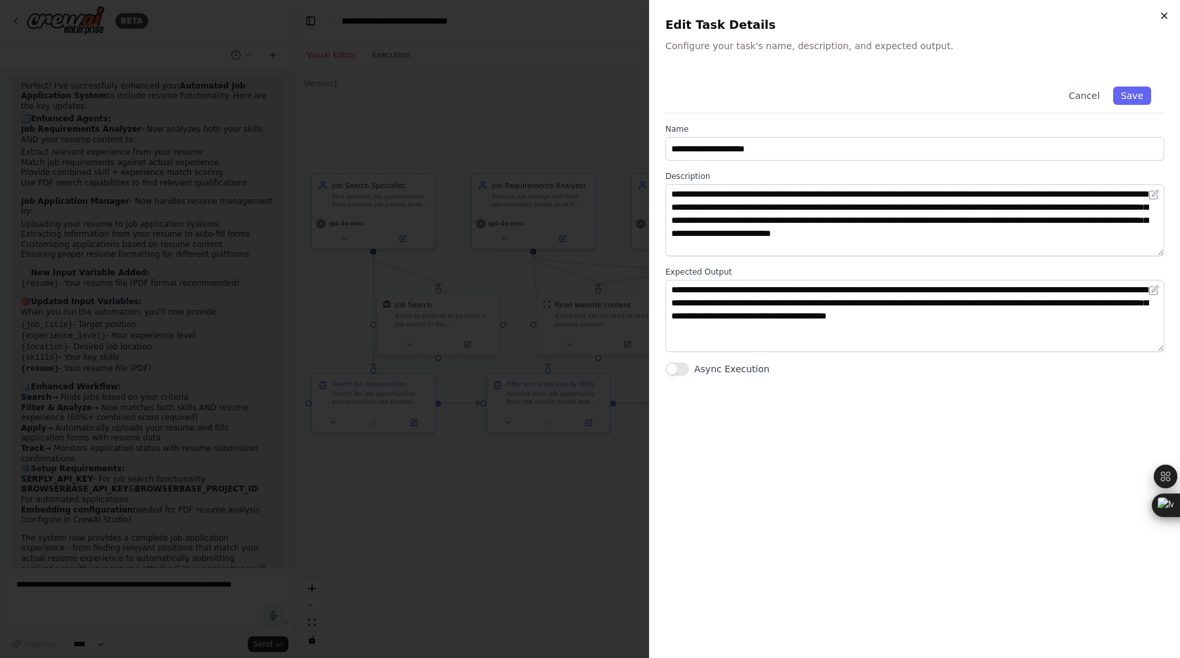
click at [1168, 14] on icon "button" at bounding box center [1164, 15] width 10 height 10
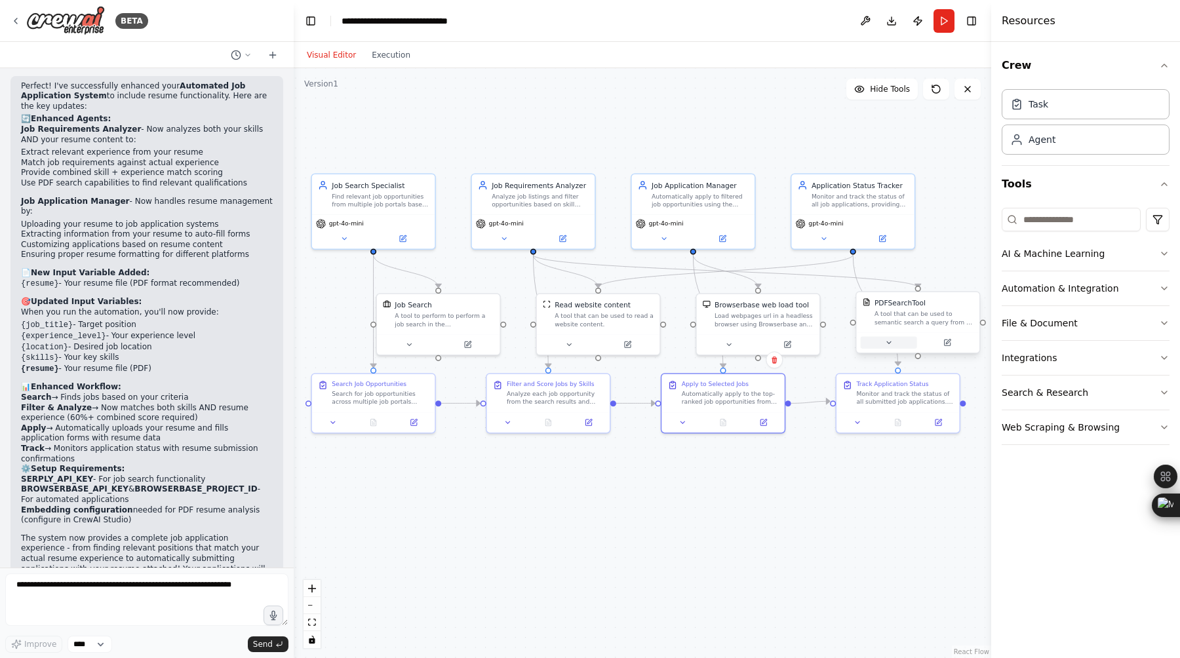
click at [890, 344] on icon at bounding box center [889, 343] width 8 height 8
click at [945, 342] on icon at bounding box center [947, 343] width 6 height 6
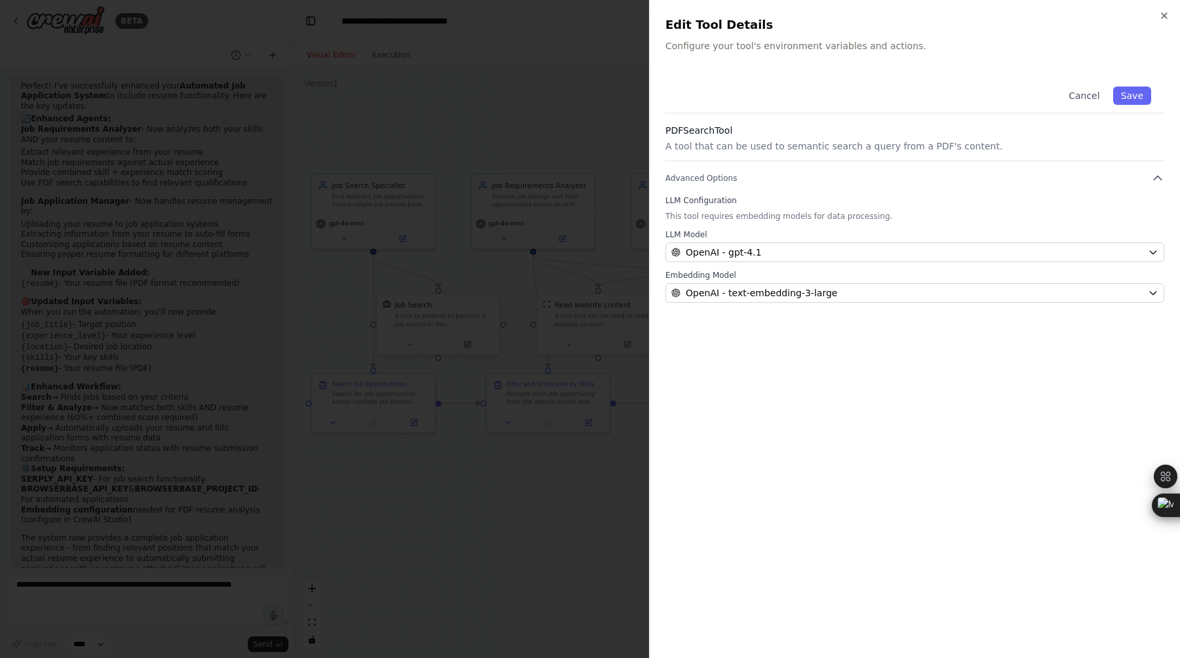
click at [1162, 10] on div "Close Edit Tool Details Configure your tool's environment variables and actions…" at bounding box center [914, 329] width 531 height 658
click at [1162, 15] on icon "button" at bounding box center [1164, 15] width 10 height 10
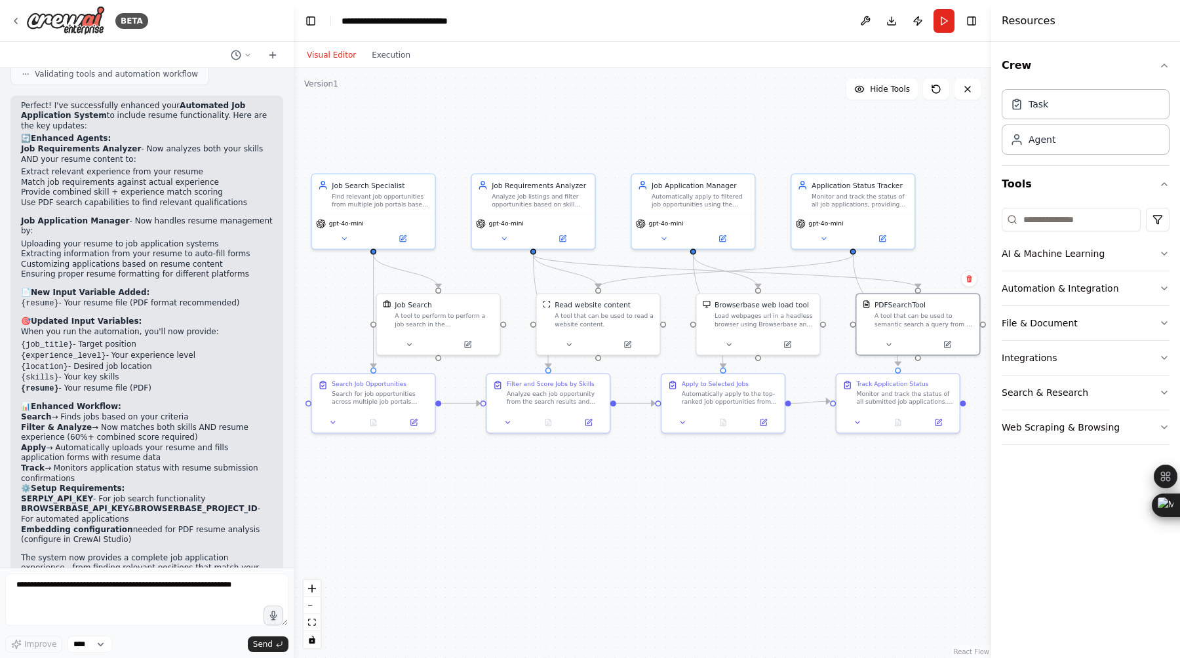
scroll to position [1927, 0]
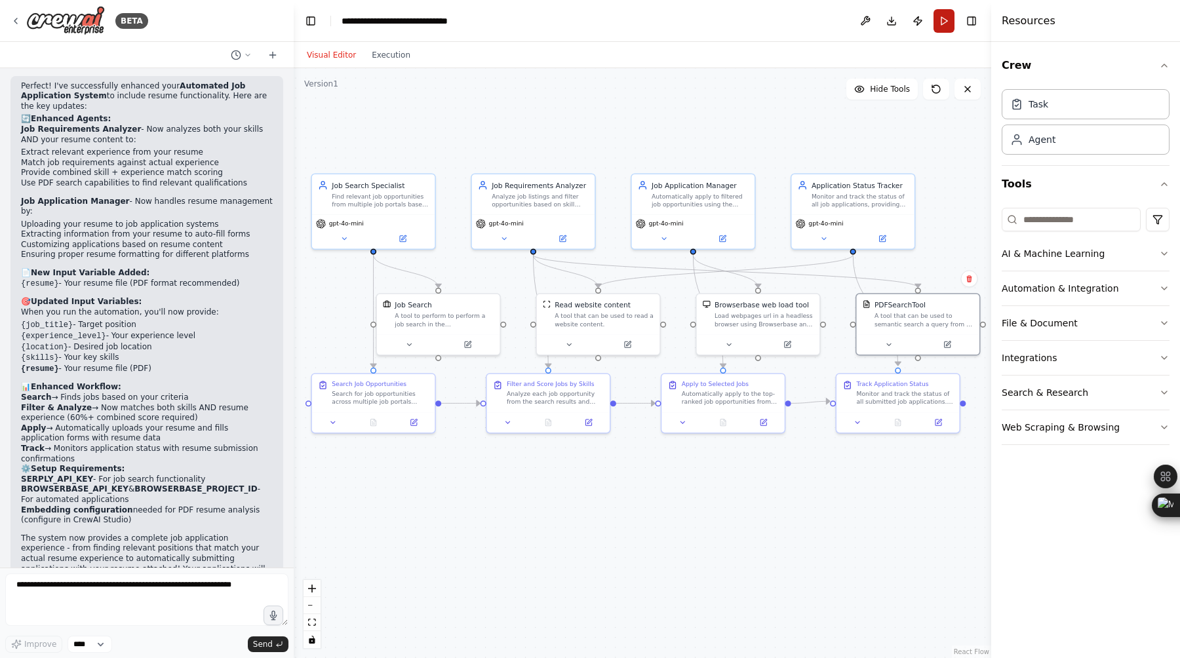
click at [945, 23] on button "Run" at bounding box center [944, 21] width 21 height 24
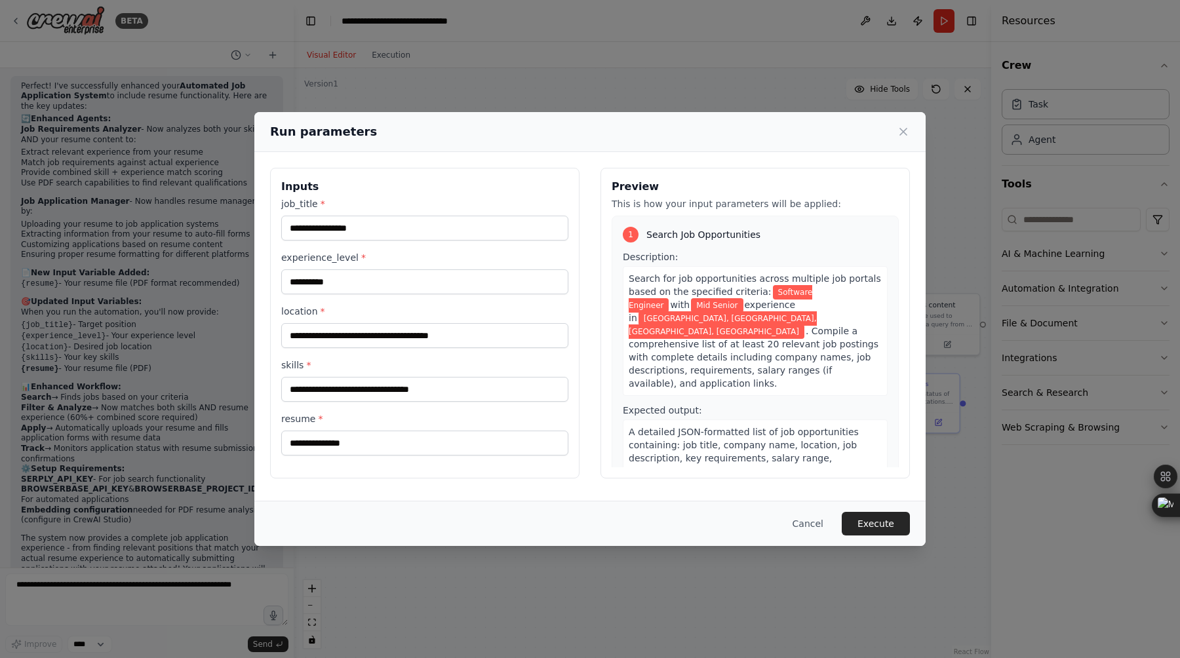
click at [441, 427] on div "resume *" at bounding box center [424, 433] width 287 height 43
click at [435, 435] on input "resume *" at bounding box center [424, 443] width 287 height 25
click at [432, 444] on input "resume *" at bounding box center [424, 443] width 287 height 25
click at [810, 521] on button "Cancel" at bounding box center [808, 524] width 52 height 24
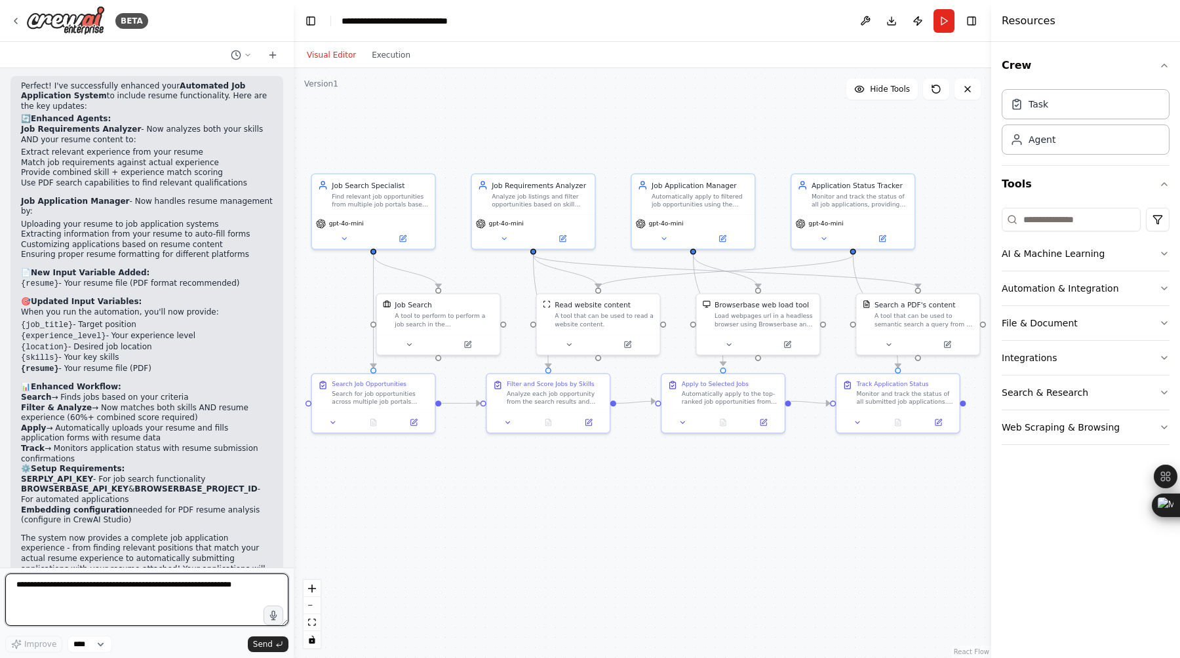
click at [142, 587] on textarea at bounding box center [146, 600] width 283 height 52
type textarea "**********"
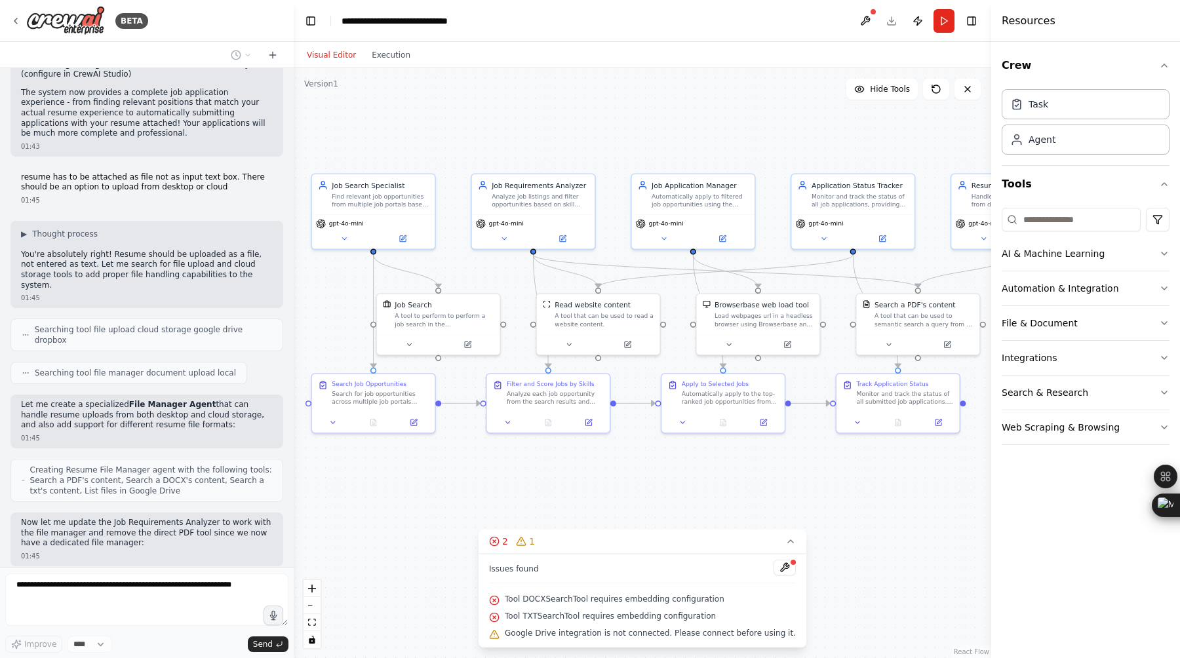
scroll to position [2383, 0]
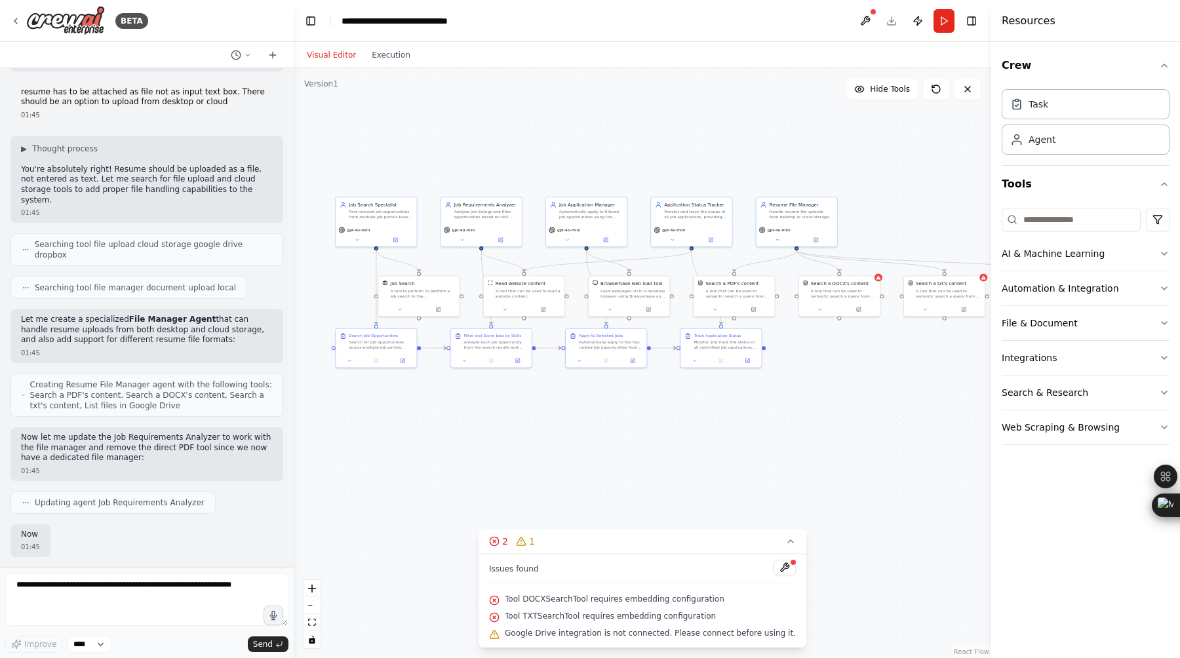
drag, startPoint x: 916, startPoint y: 151, endPoint x: 778, endPoint y: 154, distance: 137.7
click at [777, 155] on div ".deletable-edge-delete-btn { width: 20px; height: 20px; border: 0px solid #ffff…" at bounding box center [643, 363] width 698 height 590
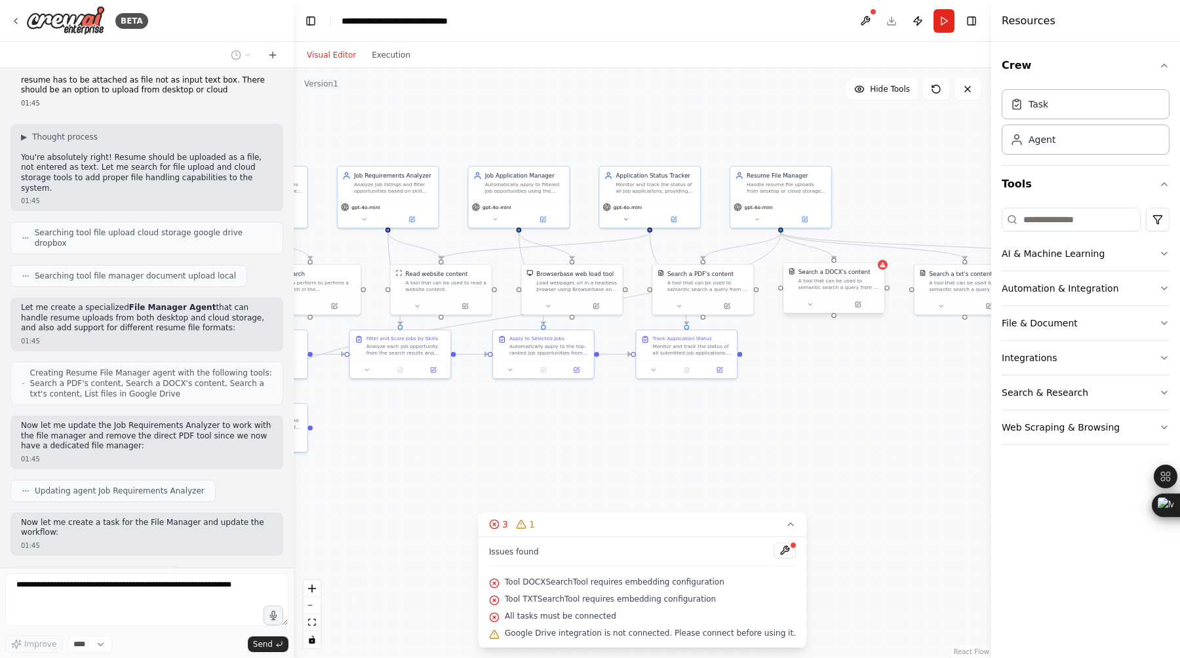
click at [859, 309] on div at bounding box center [833, 304] width 101 height 17
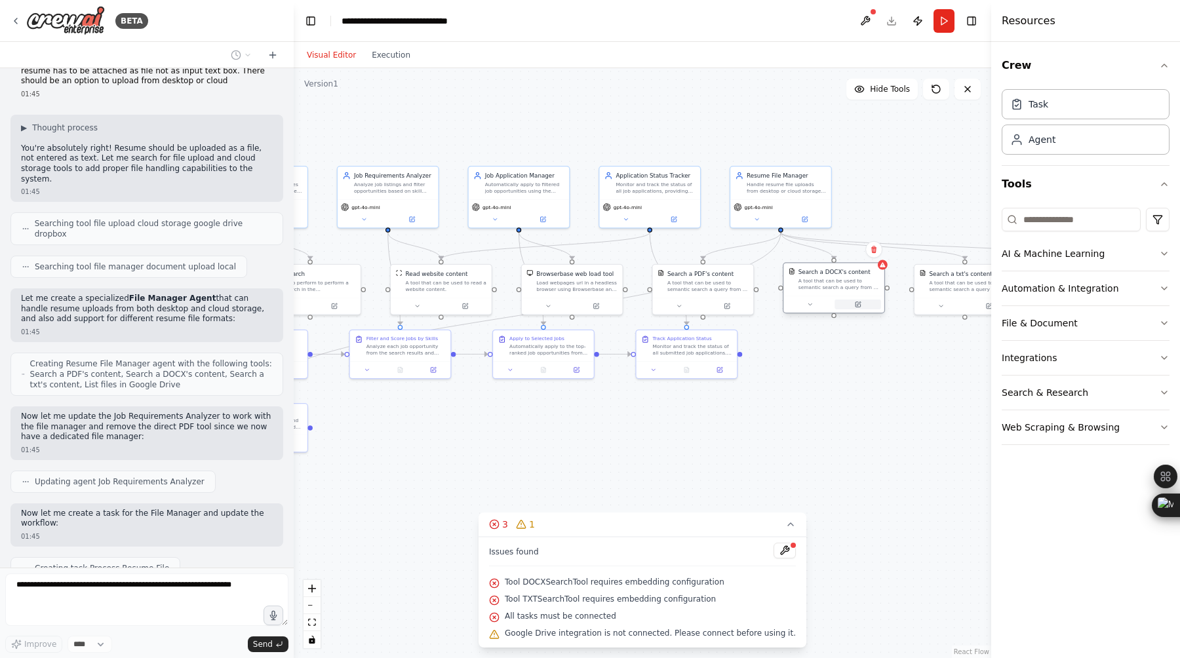
click at [859, 305] on icon at bounding box center [858, 304] width 5 height 5
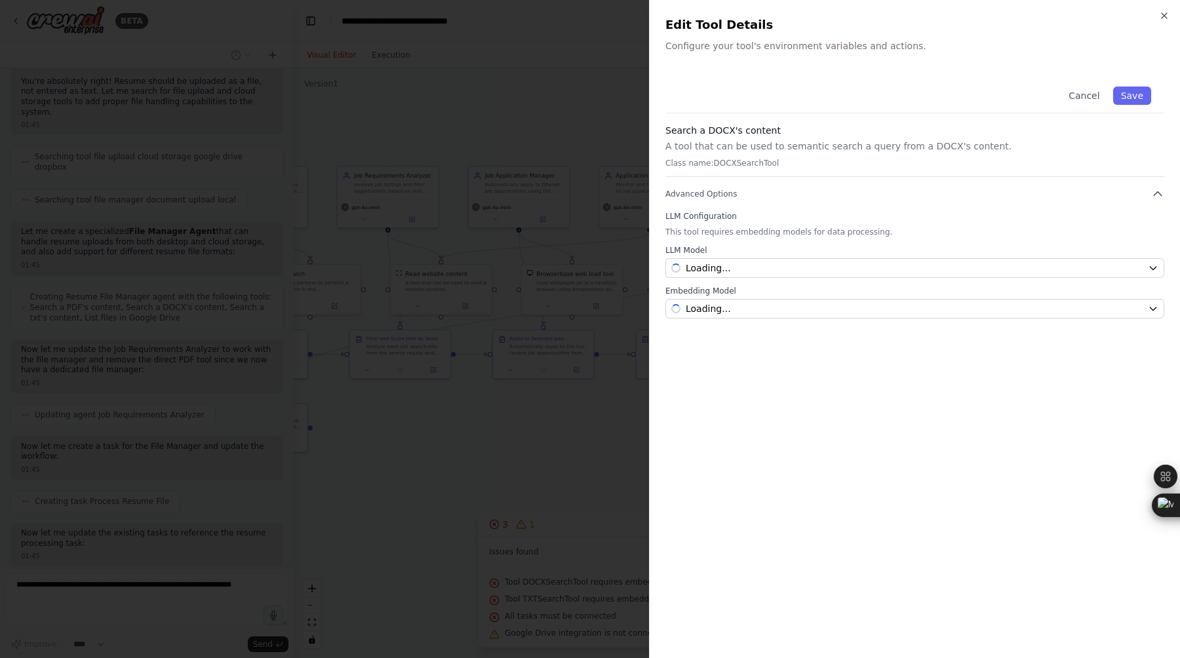
scroll to position [2556, 0]
click at [879, 270] on div "Select a model" at bounding box center [906, 268] width 471 height 13
click at [847, 274] on div "Select a model" at bounding box center [906, 268] width 471 height 13
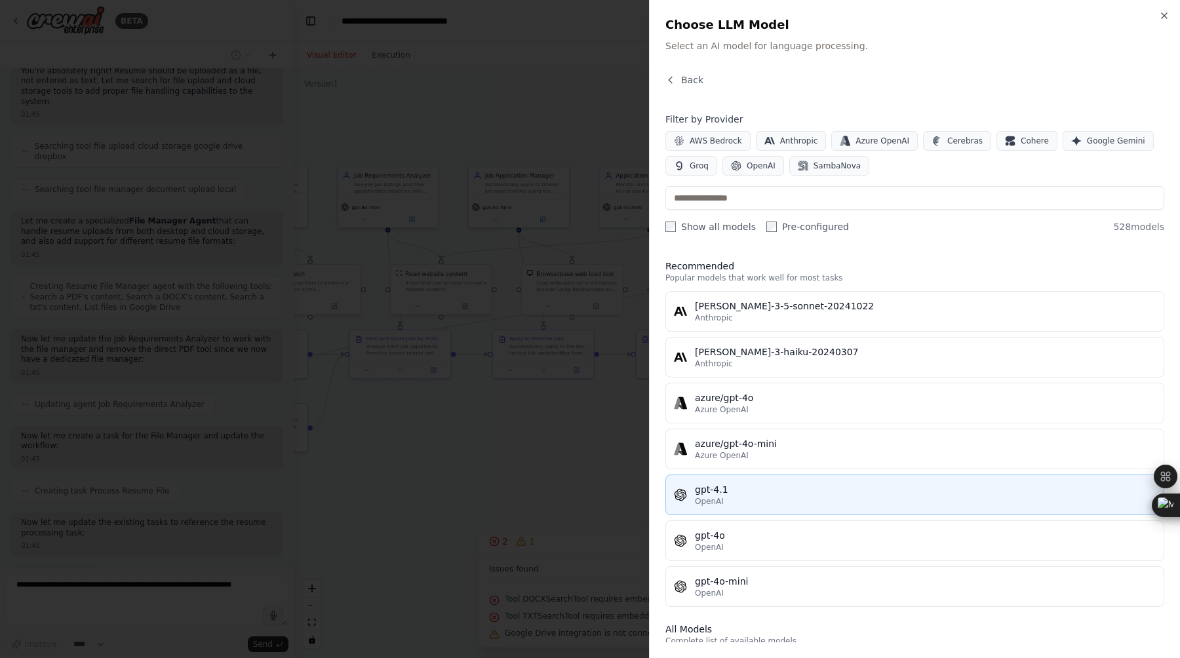
click at [795, 496] on div "gpt-4.1" at bounding box center [925, 489] width 461 height 13
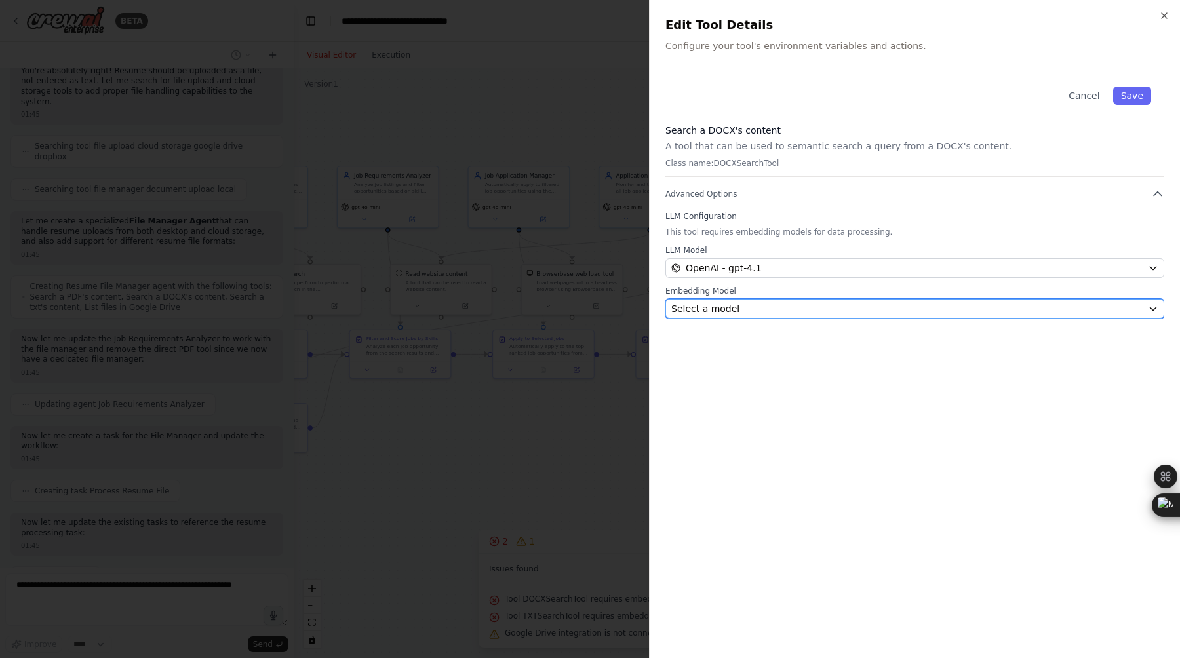
click at [848, 304] on div "Select a model" at bounding box center [906, 308] width 471 height 13
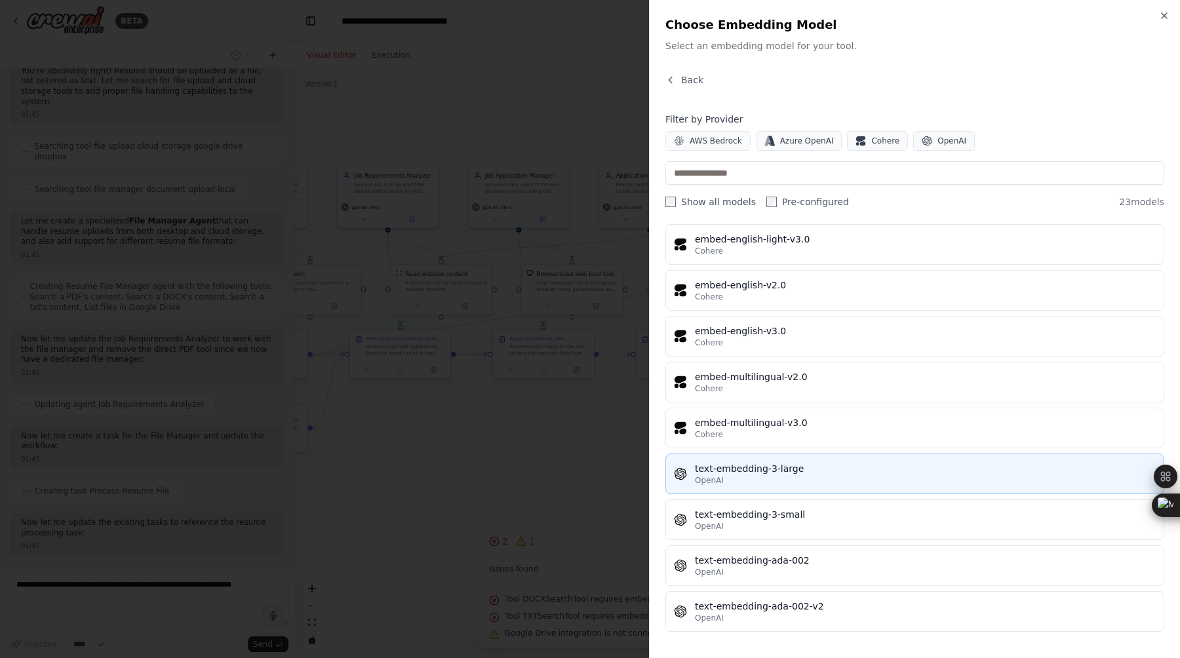
scroll to position [2589, 0]
click at [799, 482] on div "OpenAI" at bounding box center [925, 480] width 461 height 10
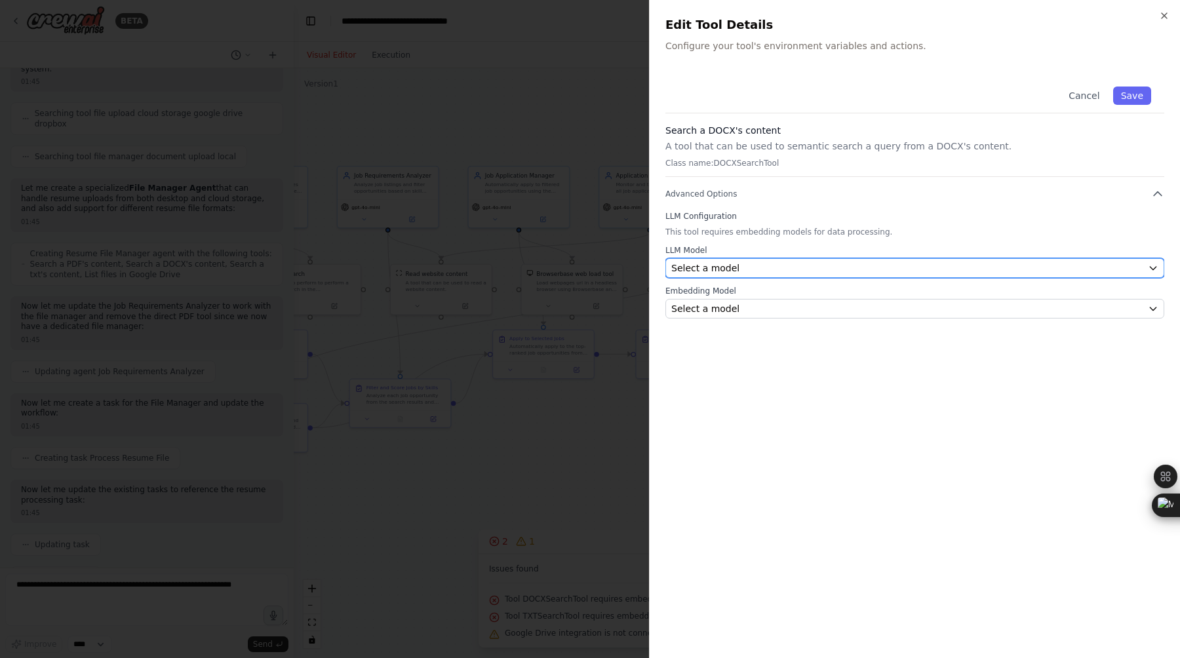
scroll to position [2665, 0]
click at [951, 262] on div "Select a model" at bounding box center [906, 268] width 471 height 13
click at [915, 268] on div "Select a model" at bounding box center [906, 268] width 471 height 13
click at [1101, 91] on button "Cancel" at bounding box center [1084, 96] width 47 height 18
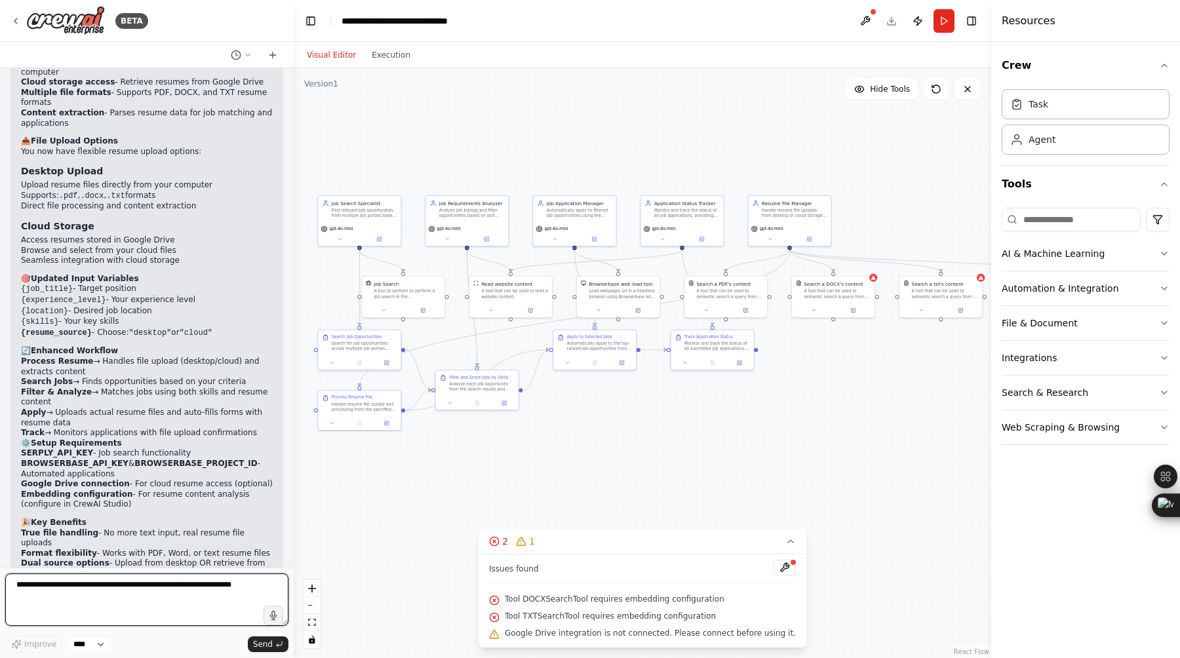
scroll to position [3366, 0]
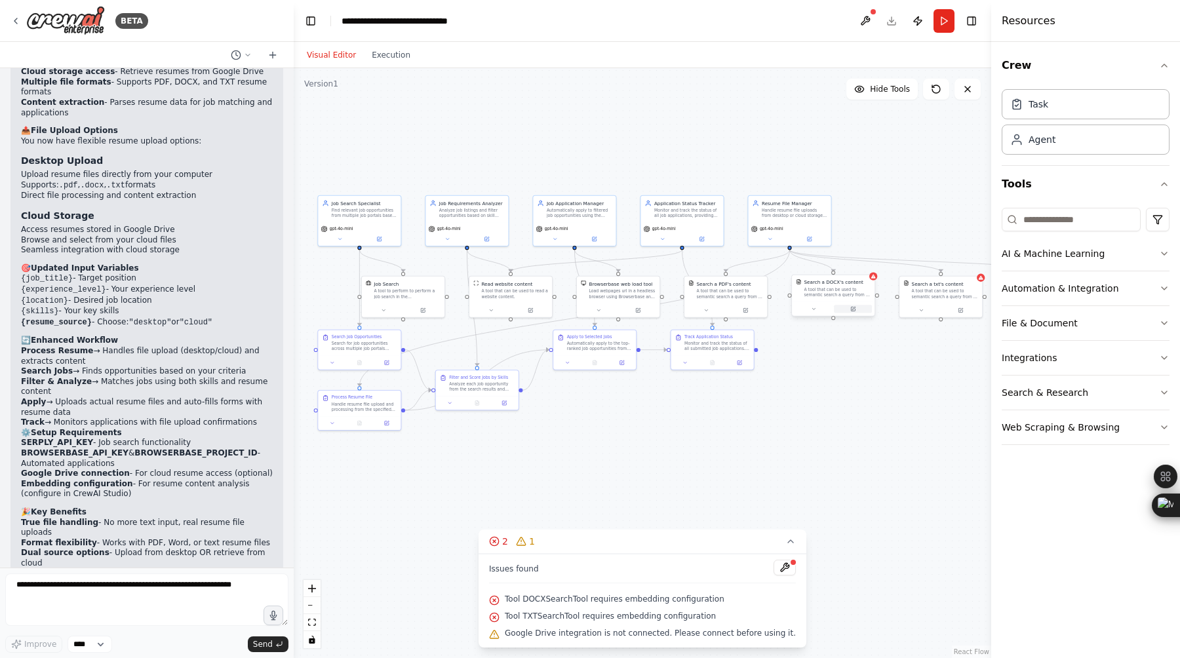
click at [856, 311] on button at bounding box center [853, 309] width 38 height 8
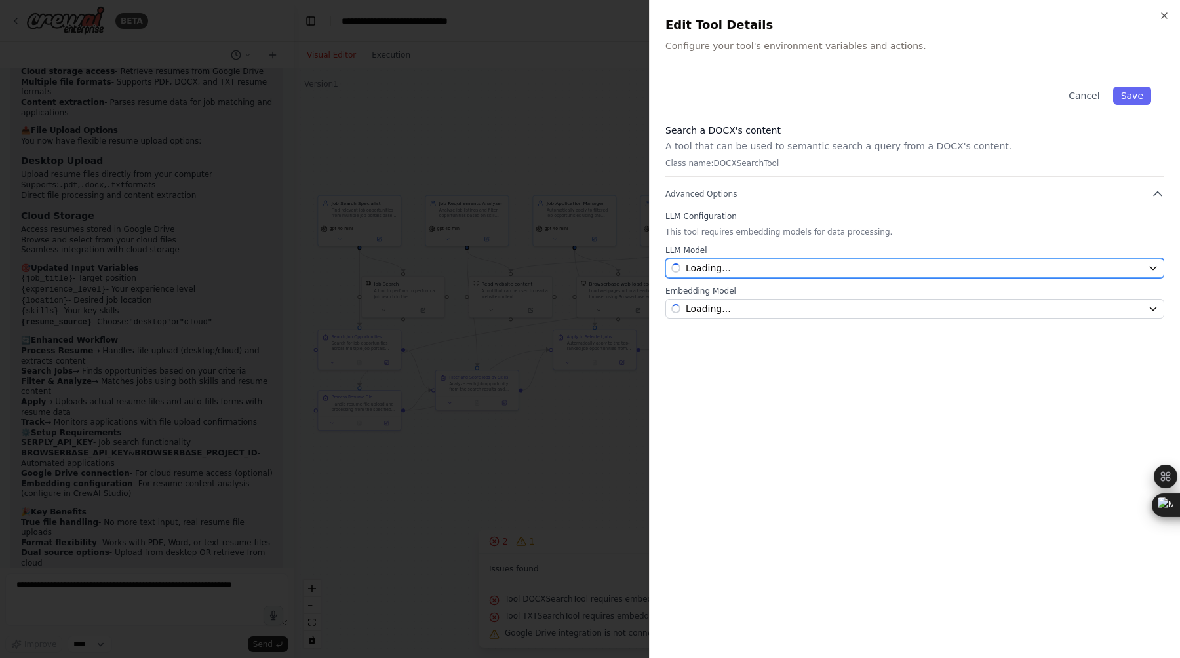
click at [881, 268] on div "Loading..." at bounding box center [906, 268] width 471 height 13
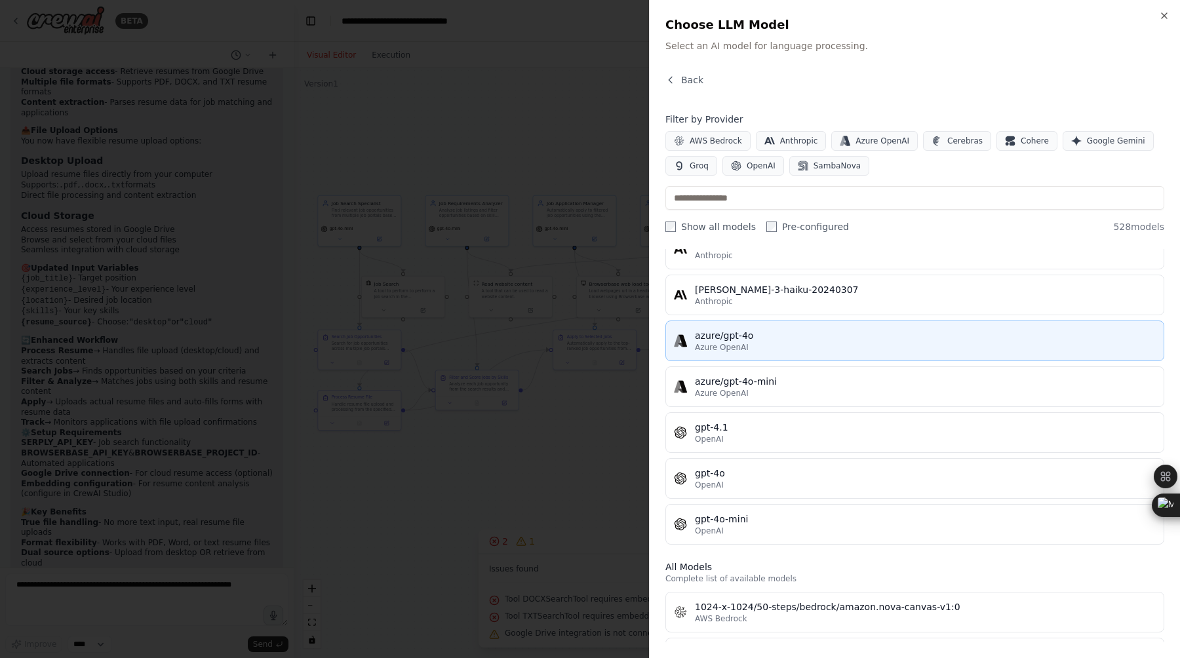
scroll to position [93, 0]
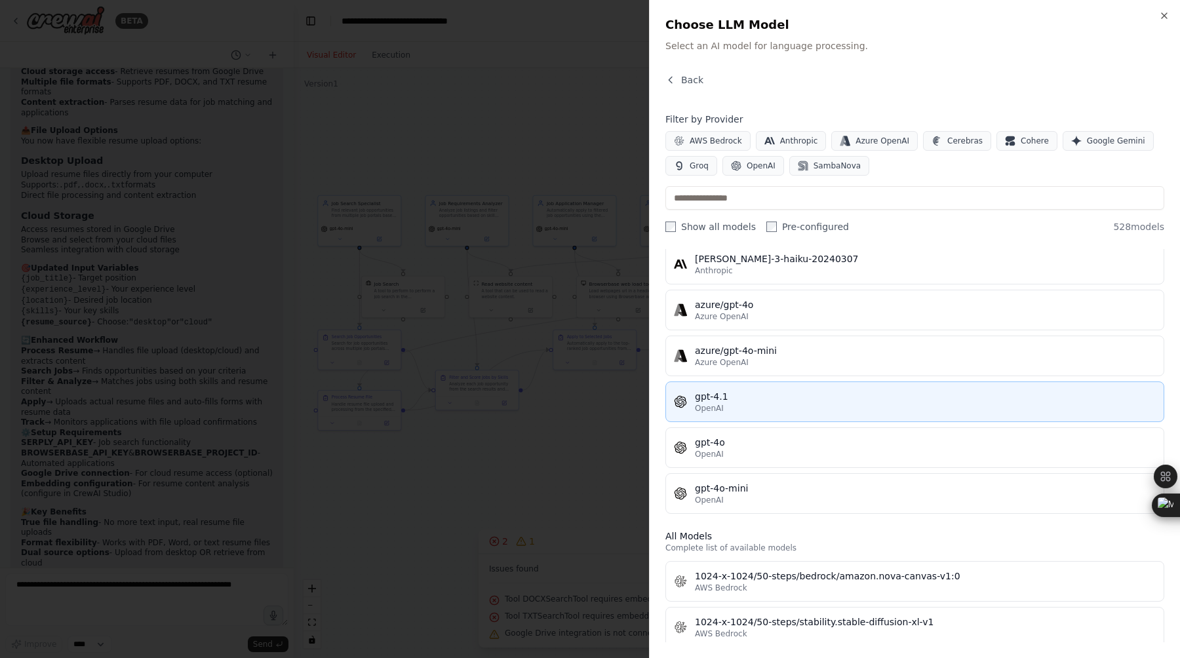
click at [832, 407] on div "OpenAI" at bounding box center [925, 408] width 461 height 10
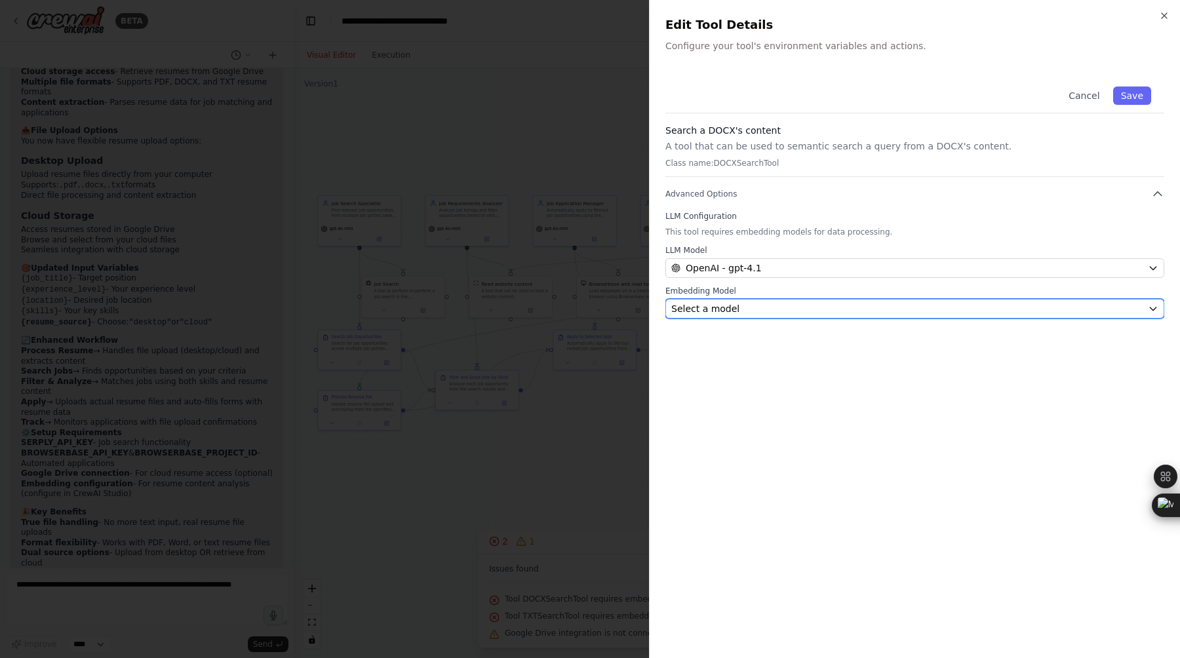
click at [848, 312] on div "Select a model" at bounding box center [906, 308] width 471 height 13
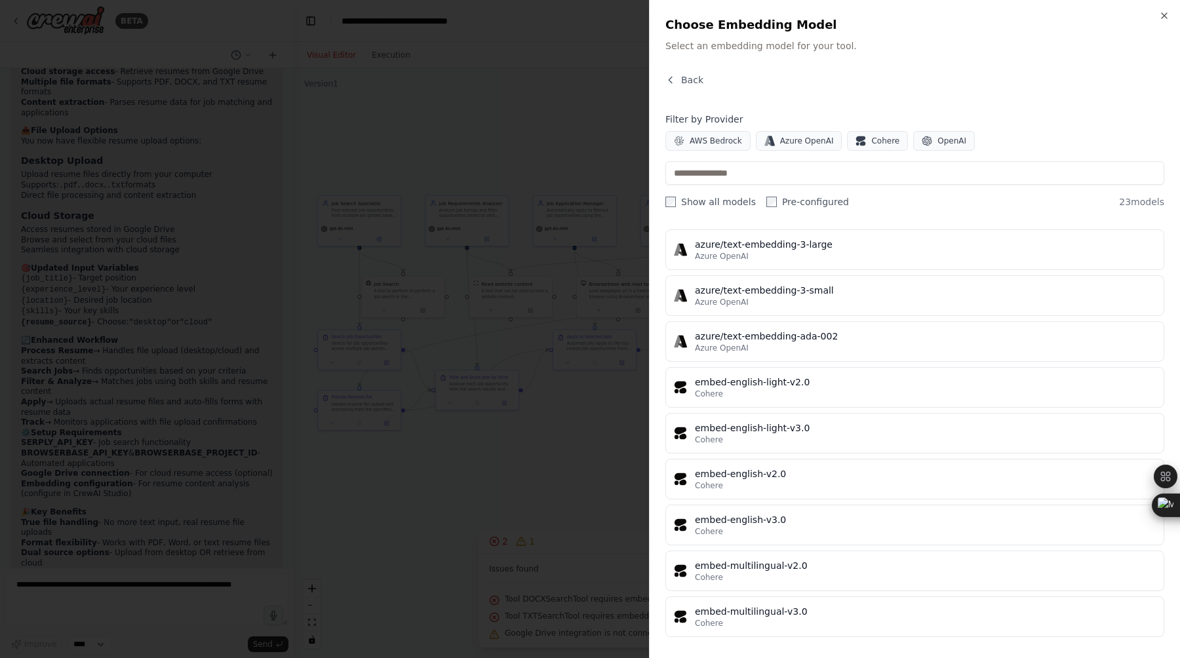
scroll to position [684, 0]
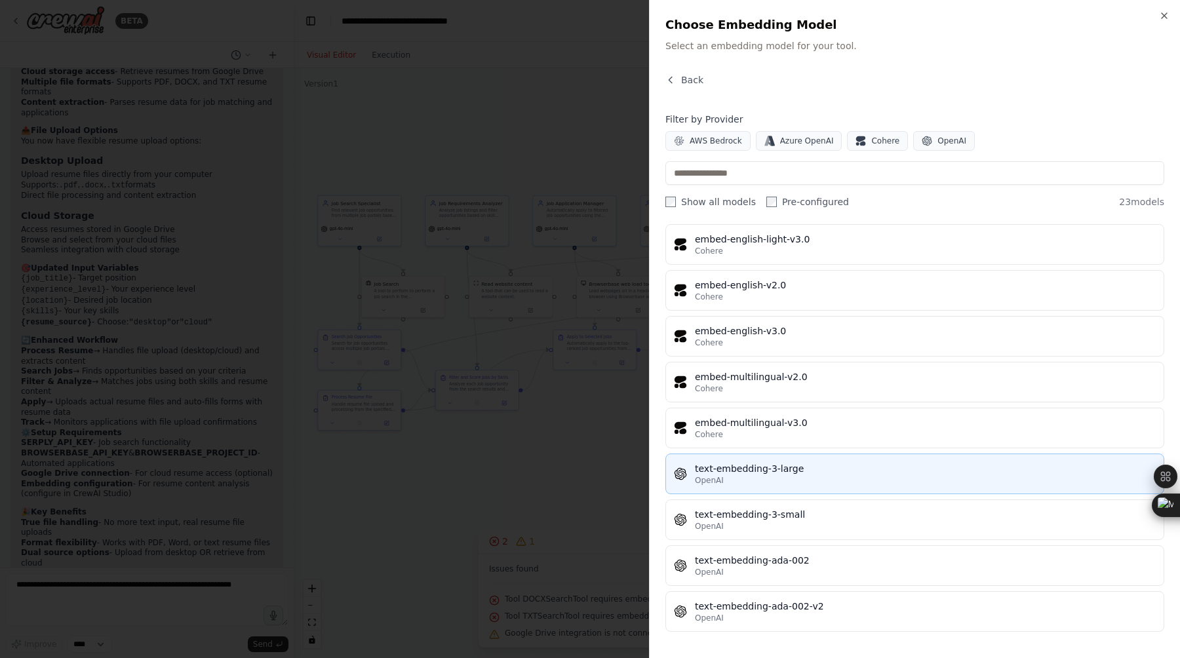
click at [809, 472] on div "text-embedding-3-large" at bounding box center [925, 468] width 461 height 13
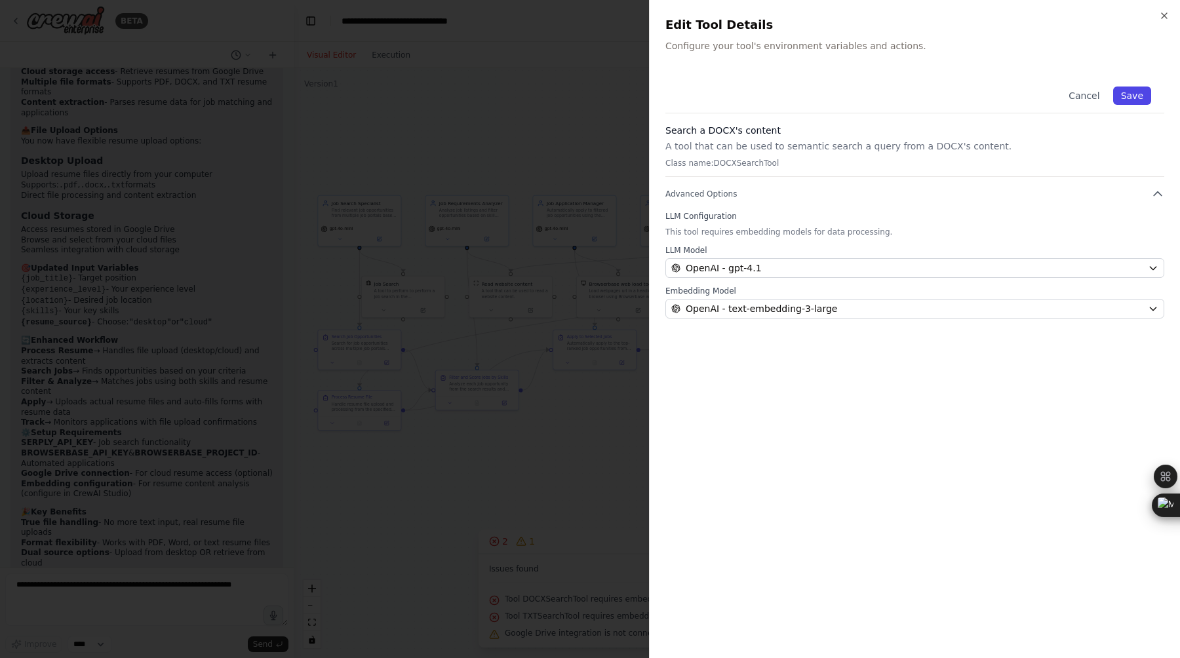
click at [1135, 96] on button "Save" at bounding box center [1132, 96] width 38 height 18
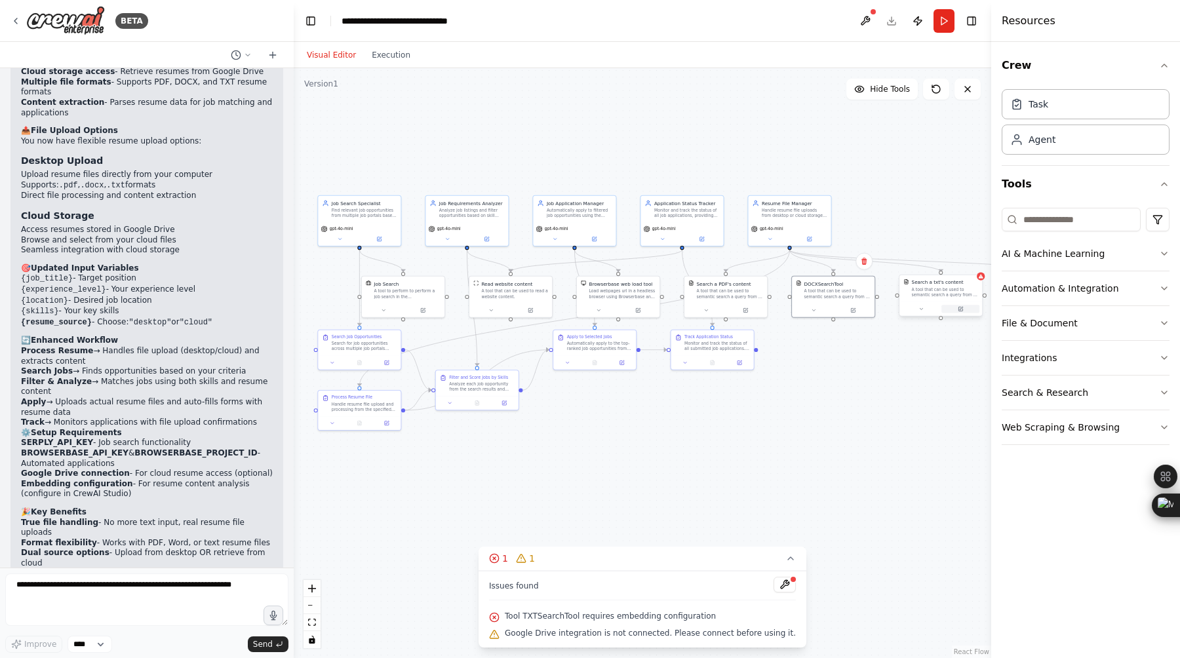
click at [962, 312] on button at bounding box center [960, 309] width 38 height 8
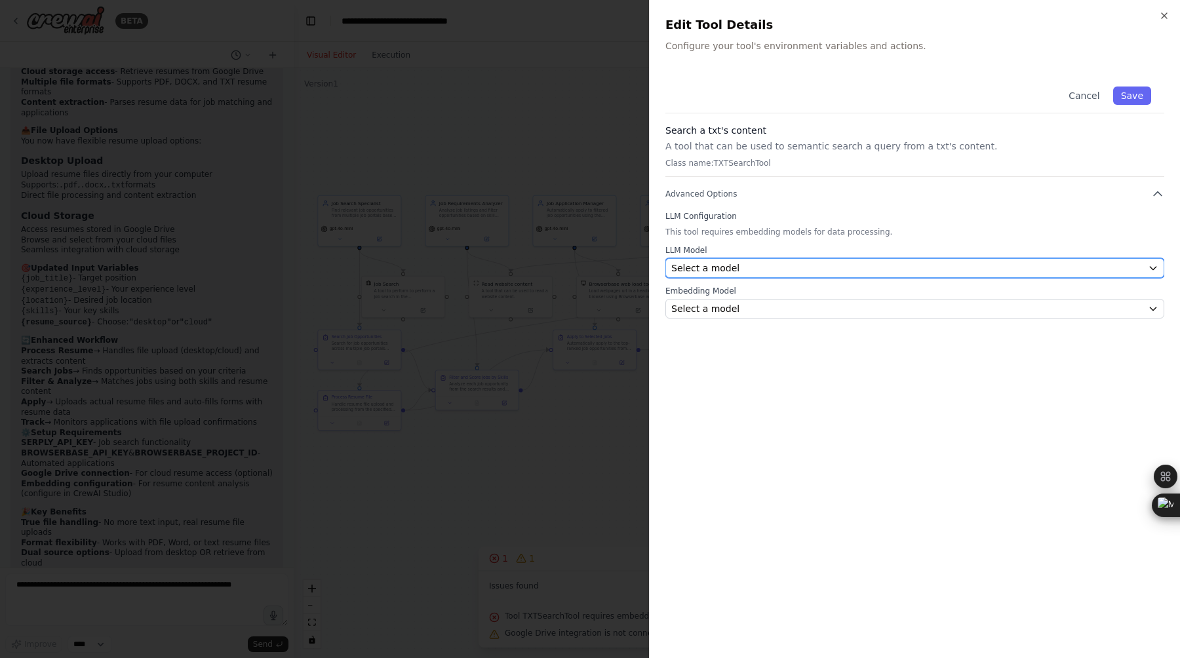
click at [843, 262] on div "Select a model" at bounding box center [906, 268] width 471 height 13
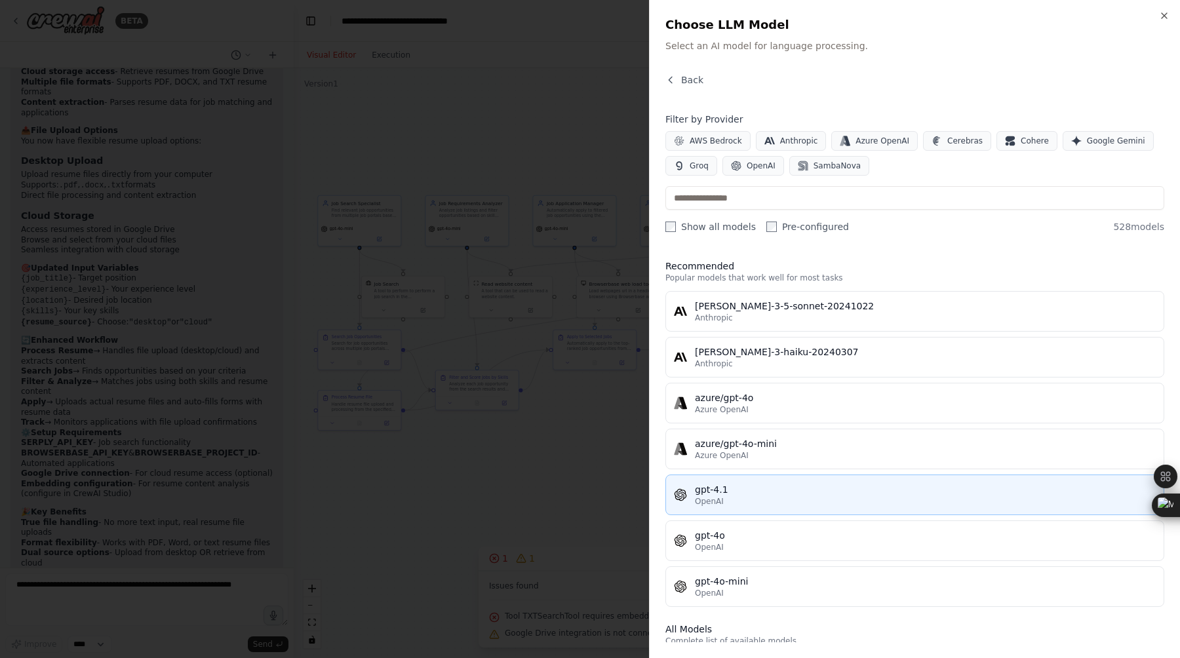
click at [838, 499] on div "OpenAI" at bounding box center [925, 501] width 461 height 10
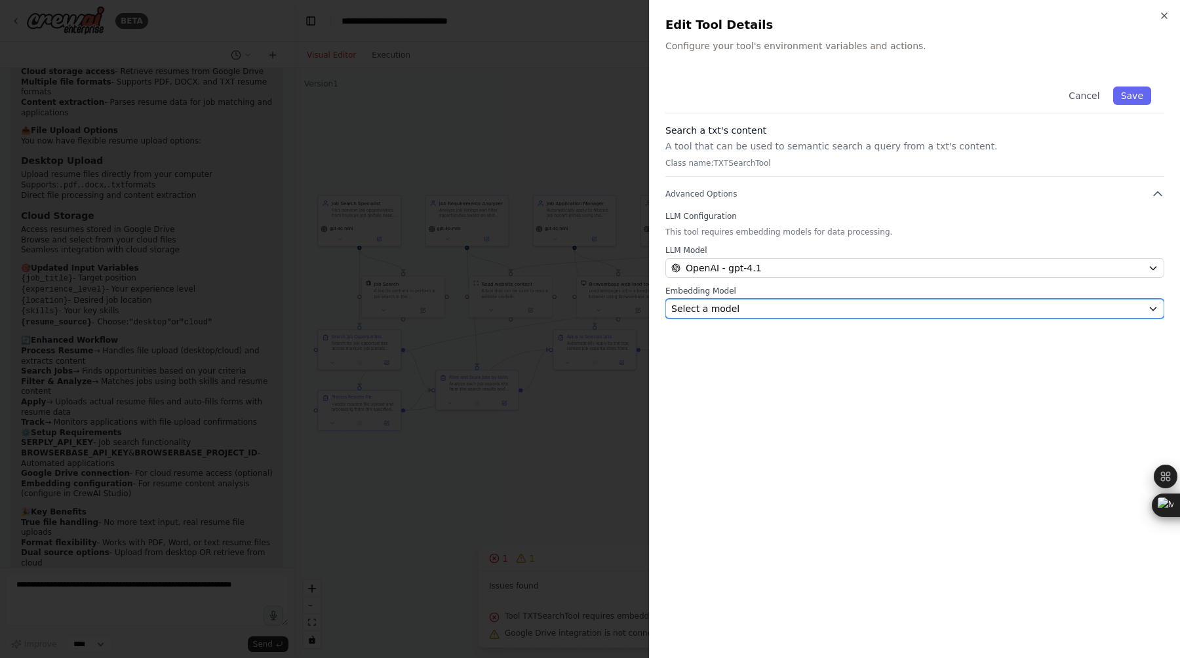
click at [916, 302] on div "Select a model" at bounding box center [906, 308] width 471 height 13
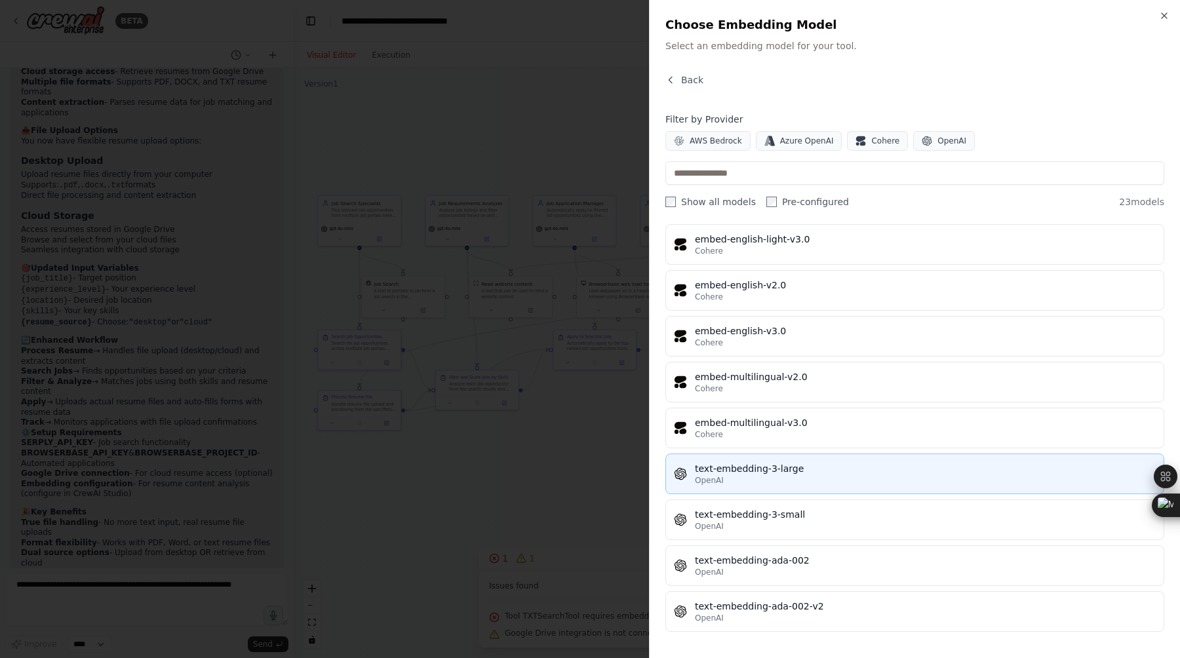
click at [839, 478] on div "OpenAI" at bounding box center [925, 480] width 461 height 10
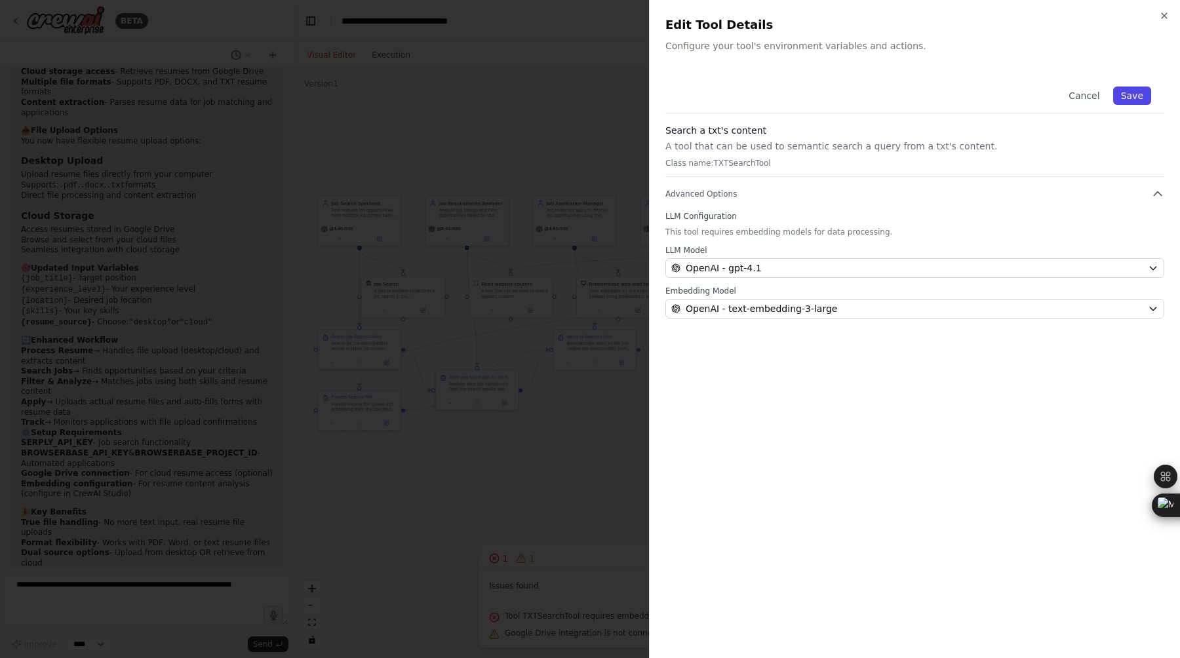
click at [1133, 92] on button "Save" at bounding box center [1132, 96] width 38 height 18
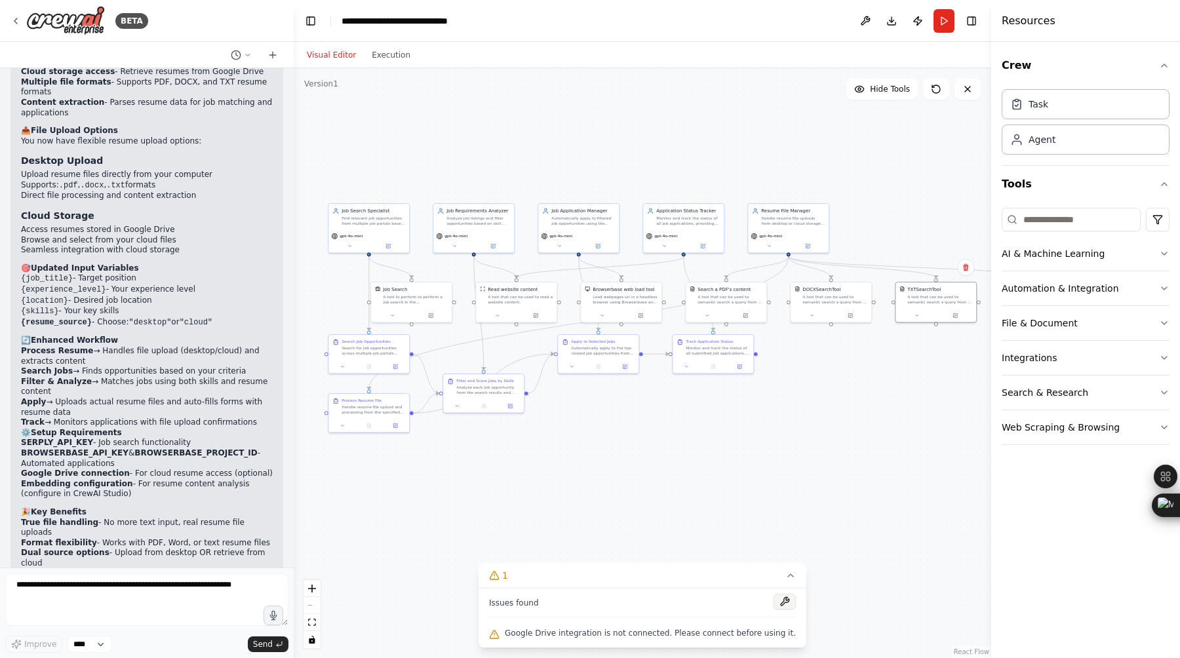
click at [776, 603] on button at bounding box center [785, 602] width 22 height 16
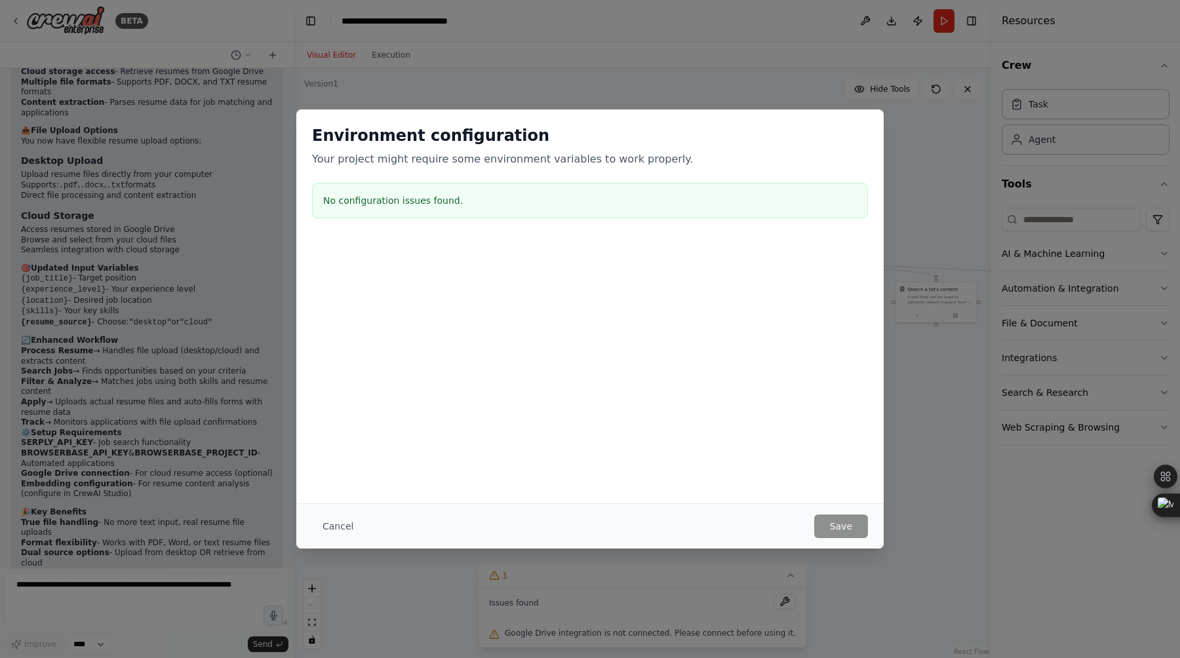
click at [427, 205] on h3 "No configuration issues found." at bounding box center [590, 200] width 534 height 13
click at [333, 526] on button "Cancel" at bounding box center [338, 527] width 52 height 24
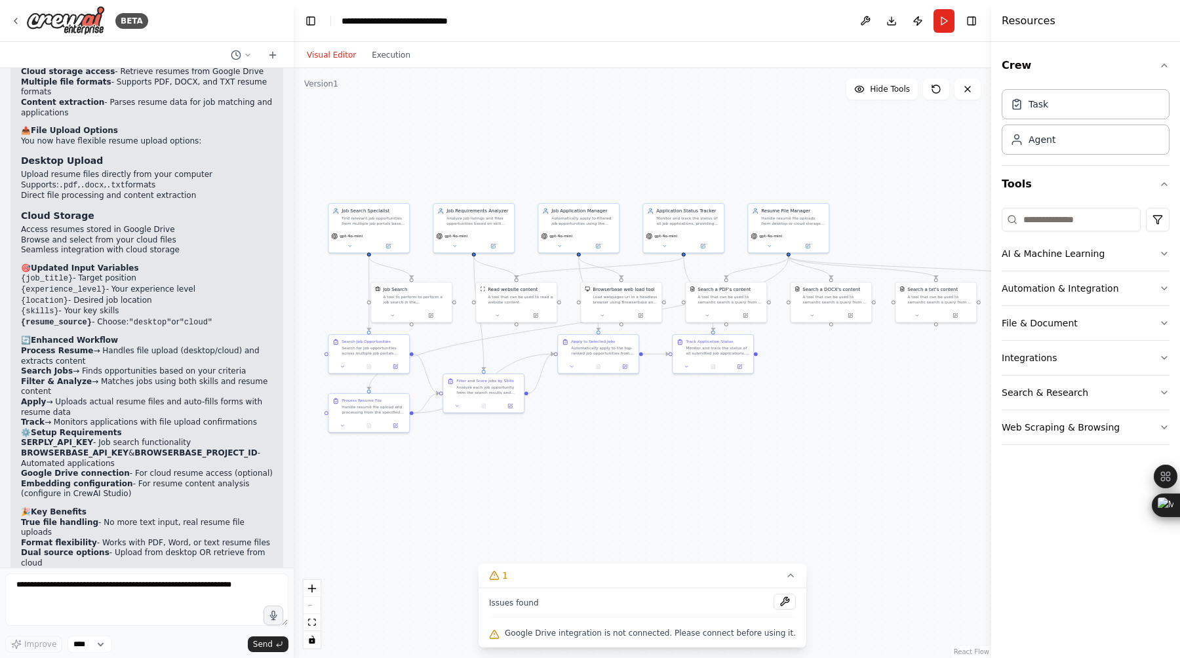
click at [508, 636] on div "Google Drive integration is not connected. Please connect before using it." at bounding box center [642, 633] width 307 height 17
click at [808, 245] on icon at bounding box center [808, 244] width 3 height 3
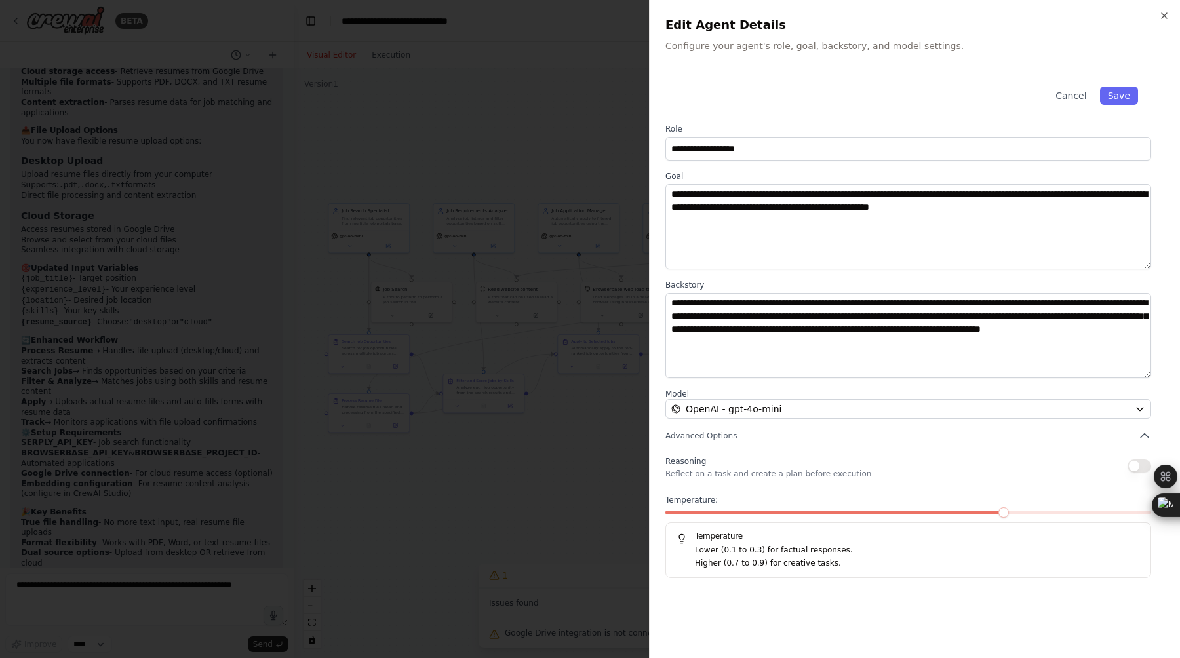
click at [836, 553] on p "Lower (0.1 to 0.3) for factual responses." at bounding box center [917, 550] width 445 height 13
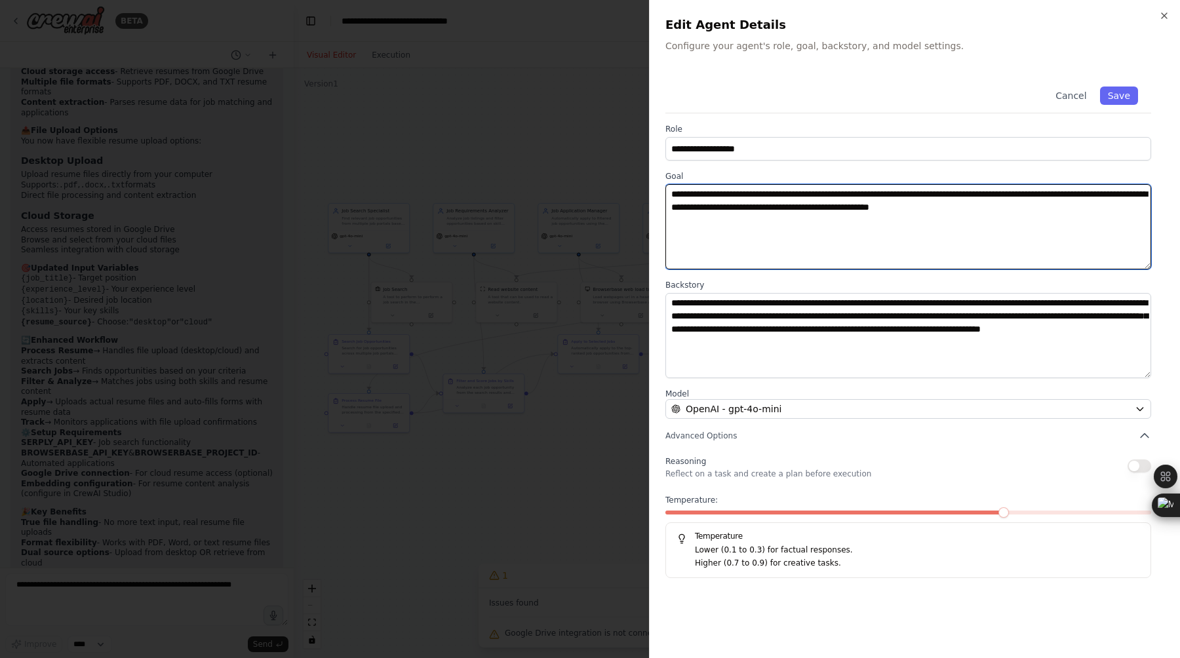
click at [979, 193] on textarea "**********" at bounding box center [908, 226] width 486 height 85
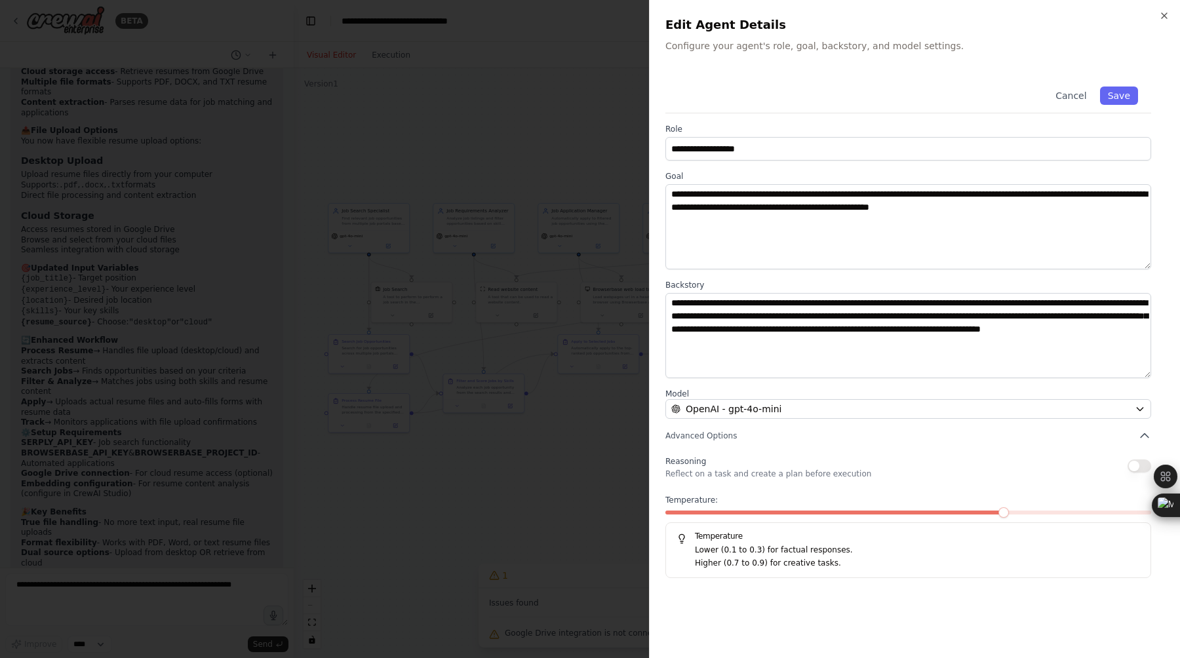
click at [888, 471] on div "Reasoning Reflect on a task and create a plan before execution" at bounding box center [908, 466] width 486 height 26
click at [1143, 436] on icon "button" at bounding box center [1144, 435] width 13 height 13
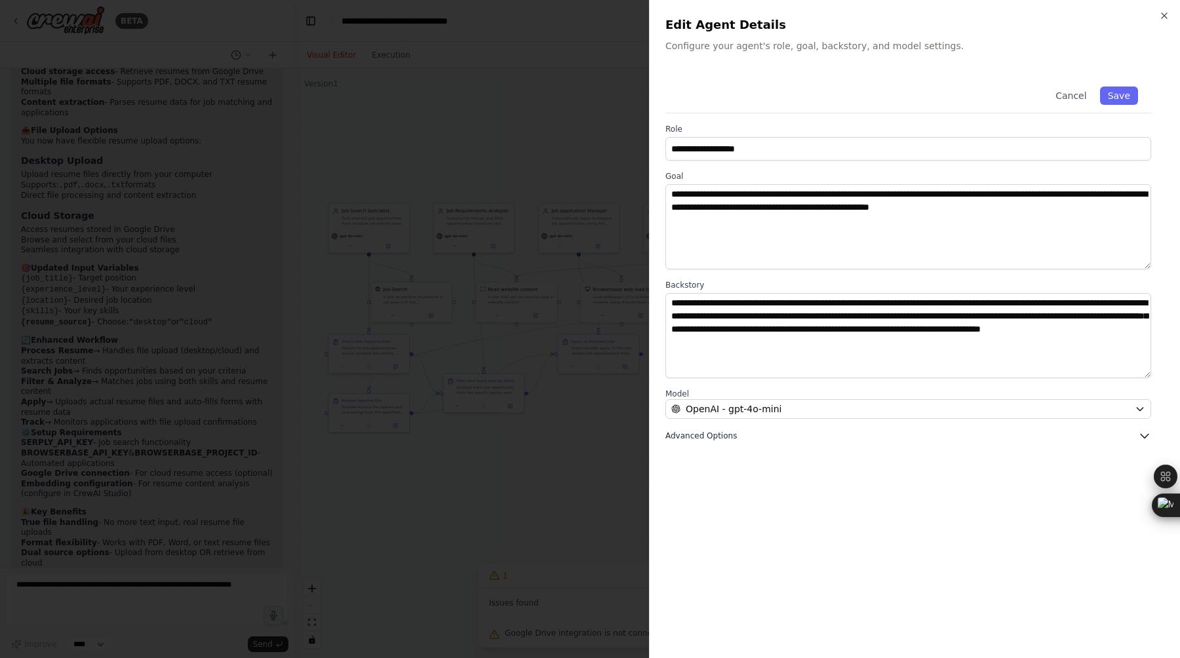
click at [1143, 436] on icon "button" at bounding box center [1145, 437] width 8 height 4
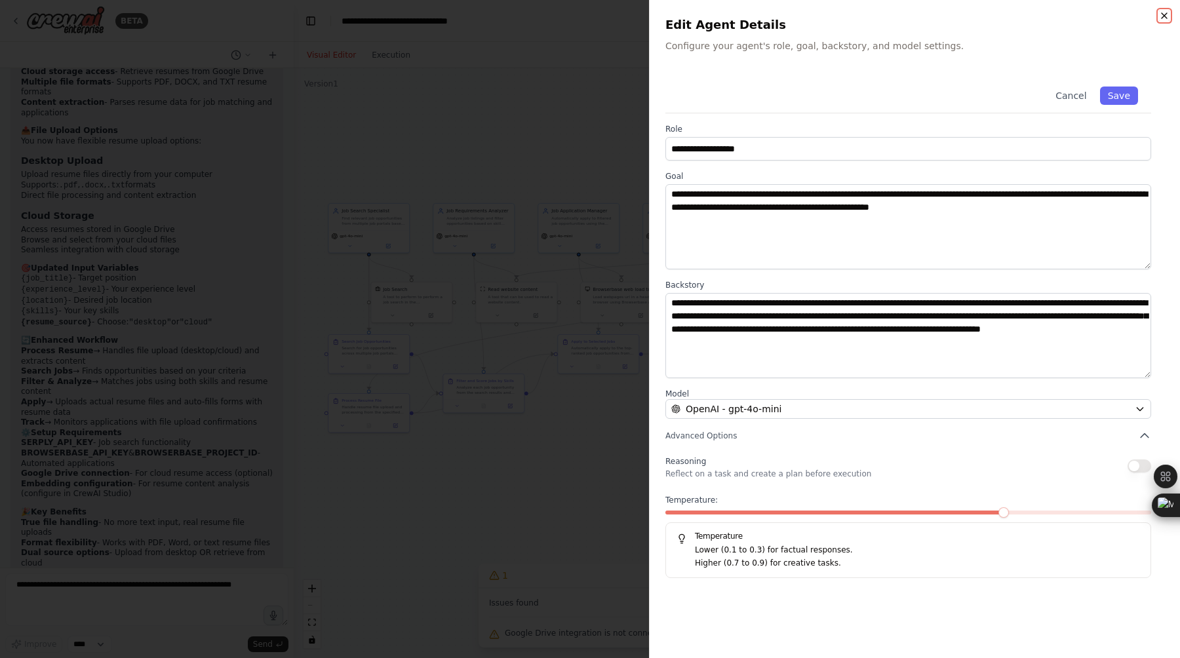
click at [1165, 18] on icon "button" at bounding box center [1164, 15] width 10 height 10
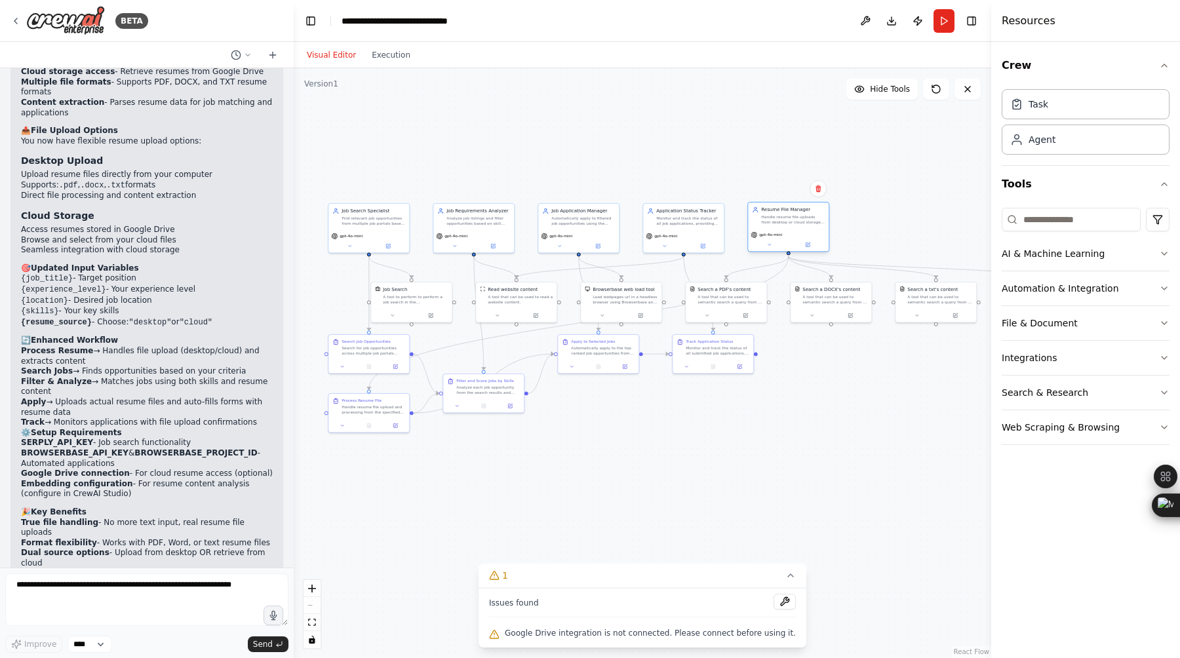
click at [788, 237] on div "gpt-4o-mini" at bounding box center [788, 234] width 75 height 7
click at [774, 245] on button at bounding box center [769, 245] width 37 height 8
click at [836, 385] on button "Cancel" at bounding box center [839, 384] width 24 height 9
click at [391, 425] on button at bounding box center [395, 424] width 22 height 8
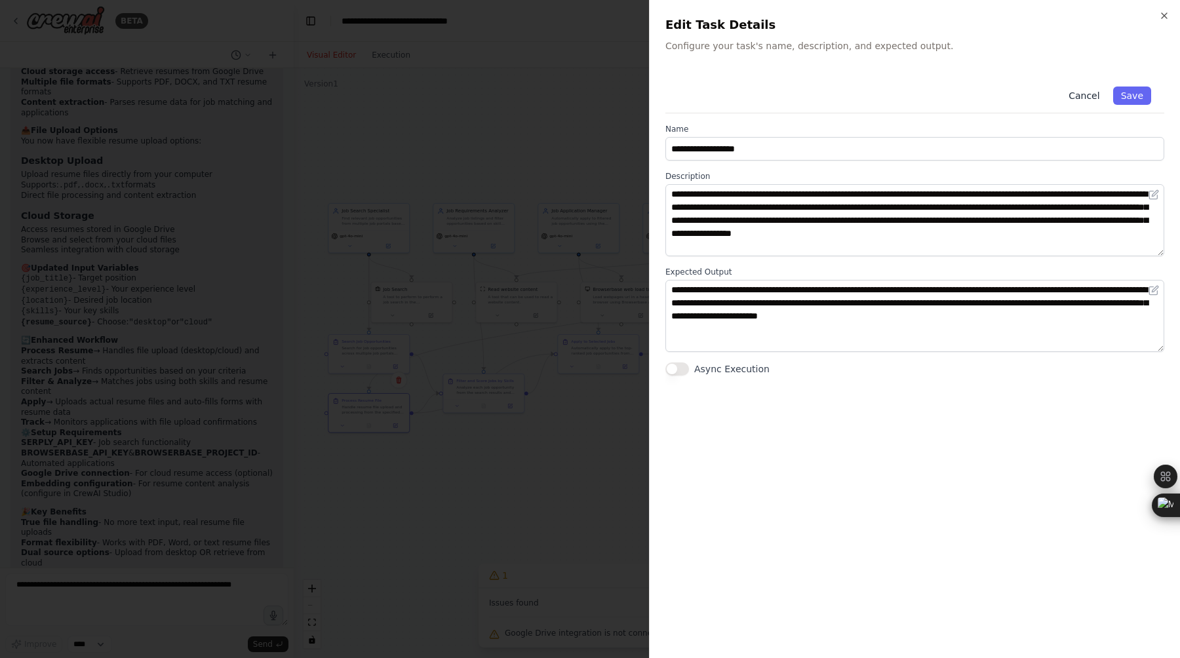
click at [1078, 98] on button "Cancel" at bounding box center [1084, 96] width 47 height 18
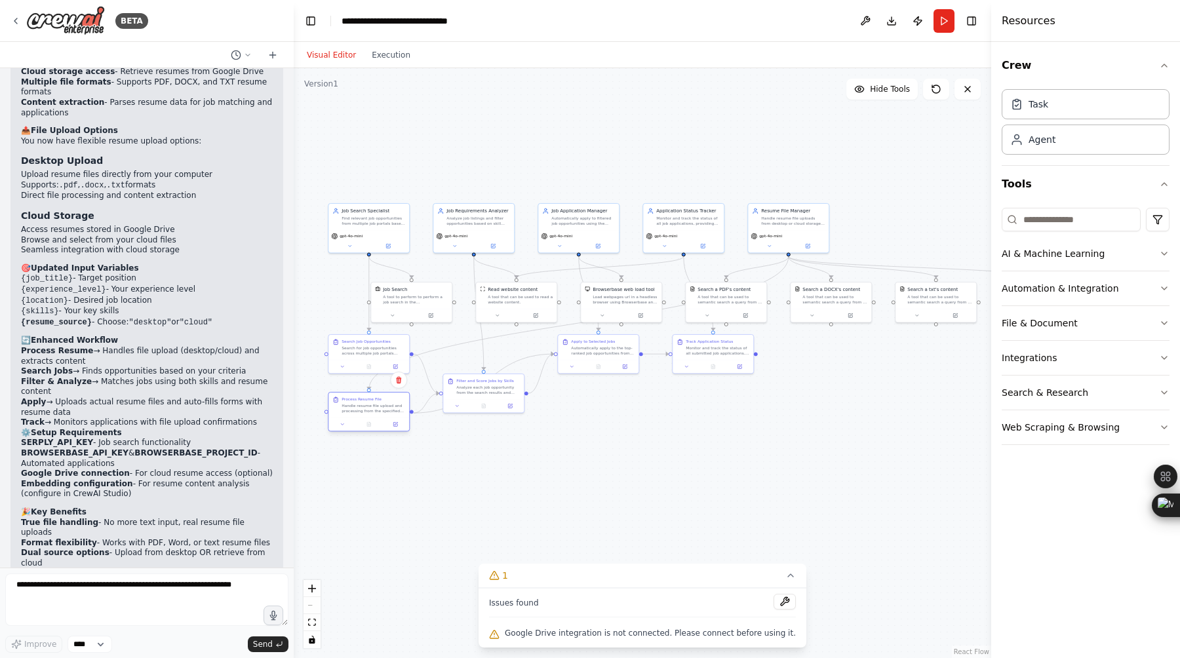
click at [342, 431] on div "Process Resume File Handle resume file upload and processing from the specified…" at bounding box center [369, 412] width 82 height 40
click at [344, 427] on button at bounding box center [342, 424] width 22 height 8
click at [777, 600] on button at bounding box center [785, 602] width 22 height 16
click at [777, 596] on div at bounding box center [785, 603] width 22 height 18
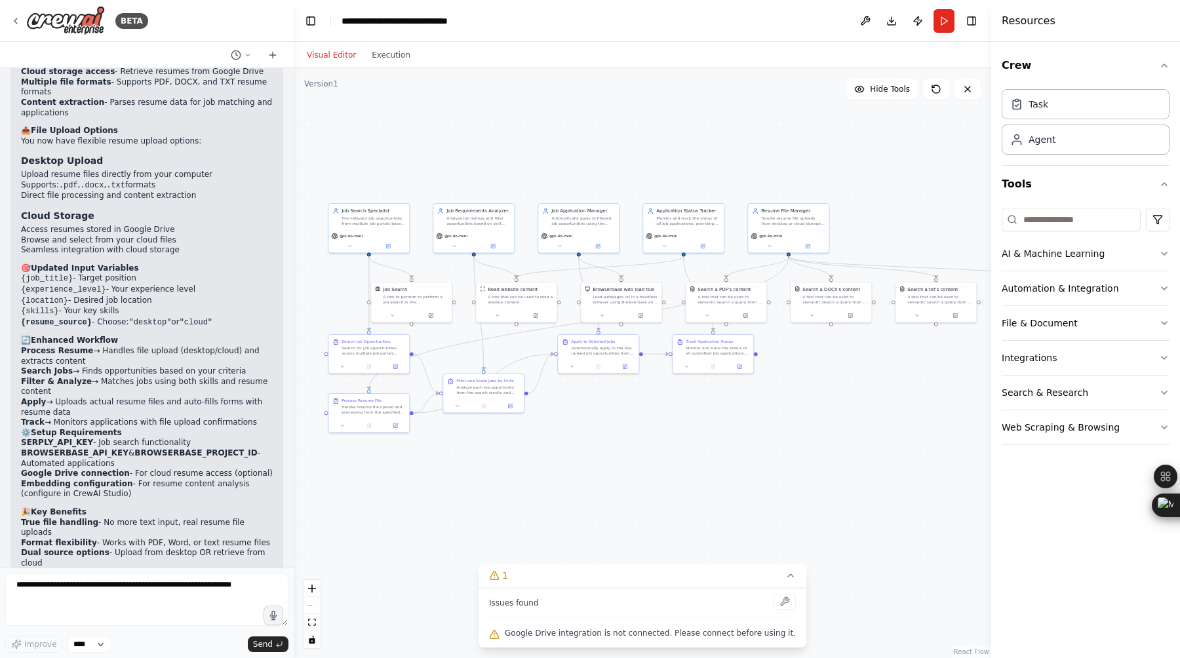
click at [500, 635] on icon at bounding box center [494, 634] width 10 height 10
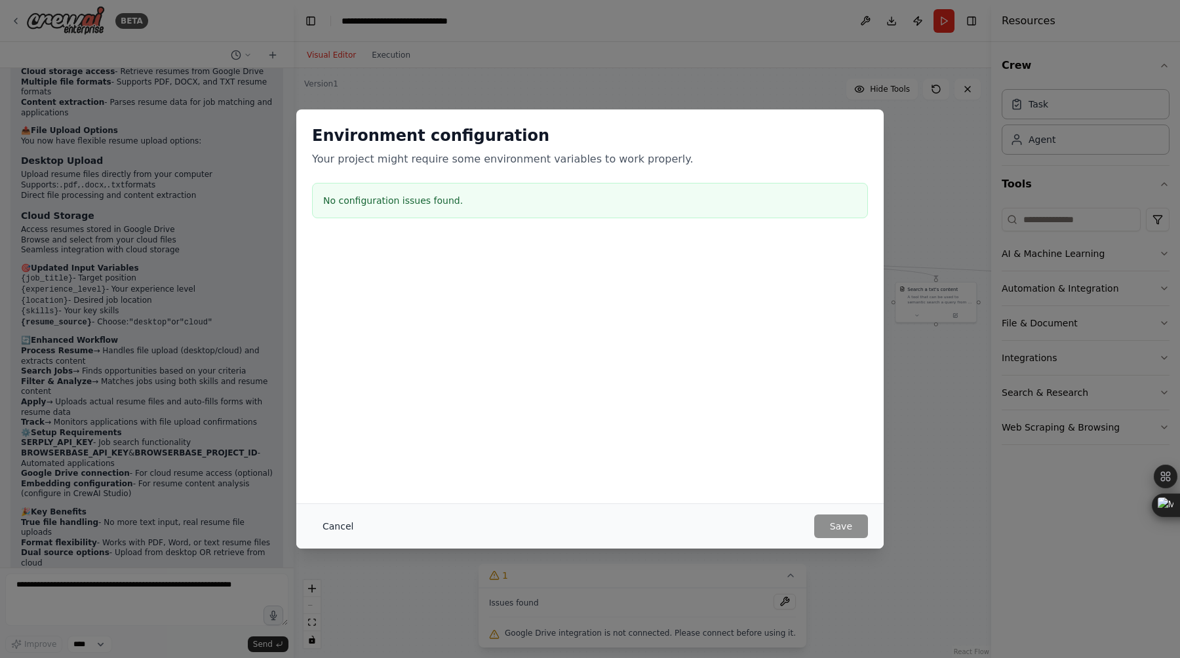
click at [338, 524] on button "Cancel" at bounding box center [338, 527] width 52 height 24
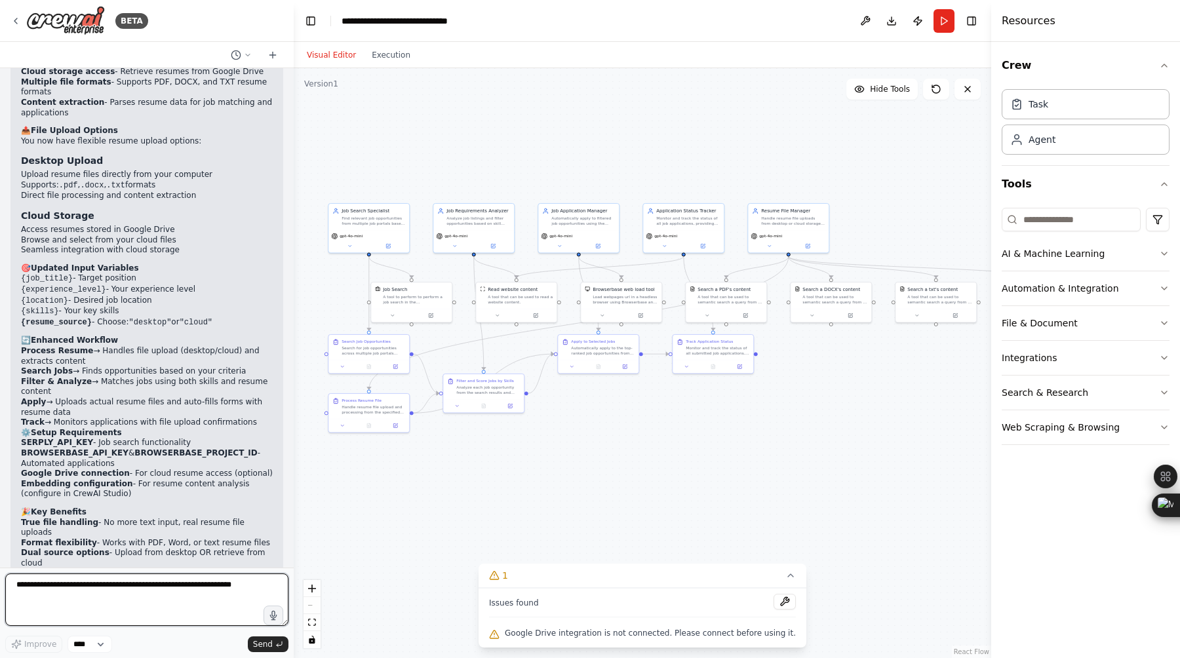
click at [78, 597] on textarea at bounding box center [146, 600] width 283 height 52
type textarea "**********"
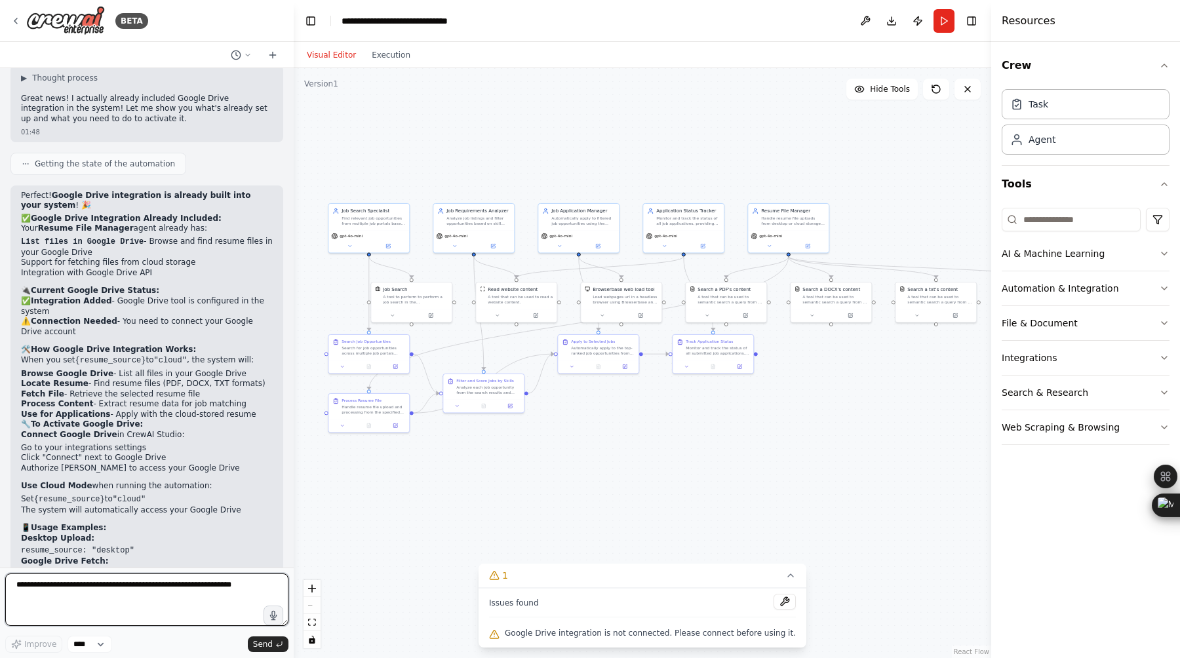
scroll to position [4028, 0]
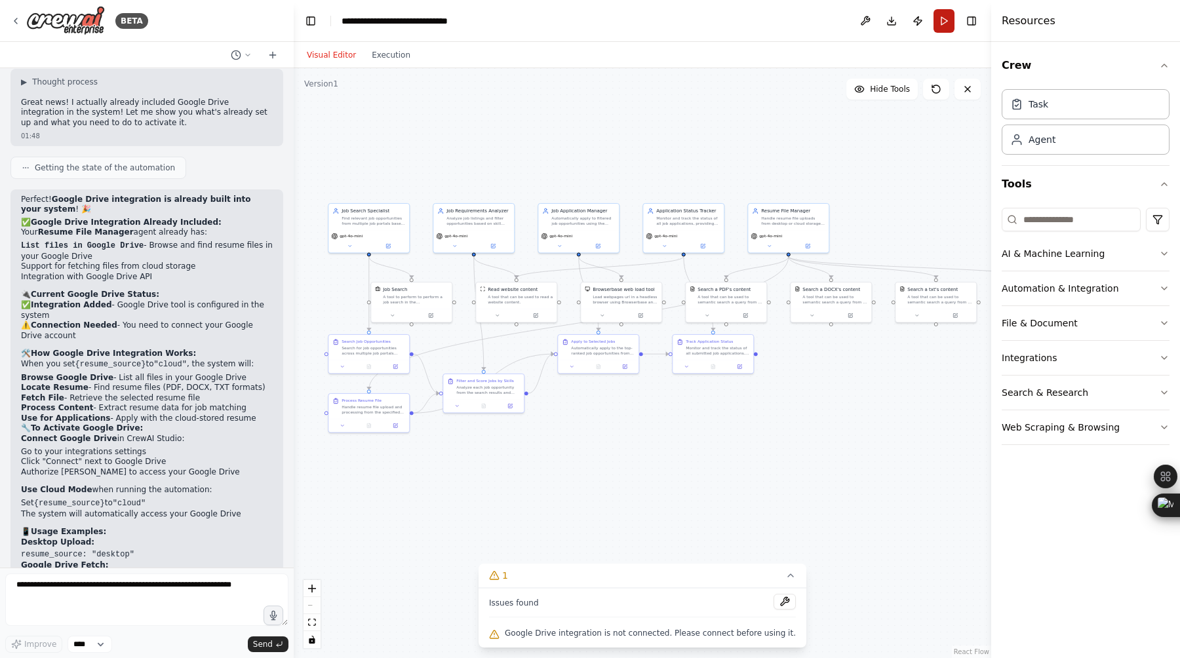
click at [943, 26] on button "Run" at bounding box center [944, 21] width 21 height 24
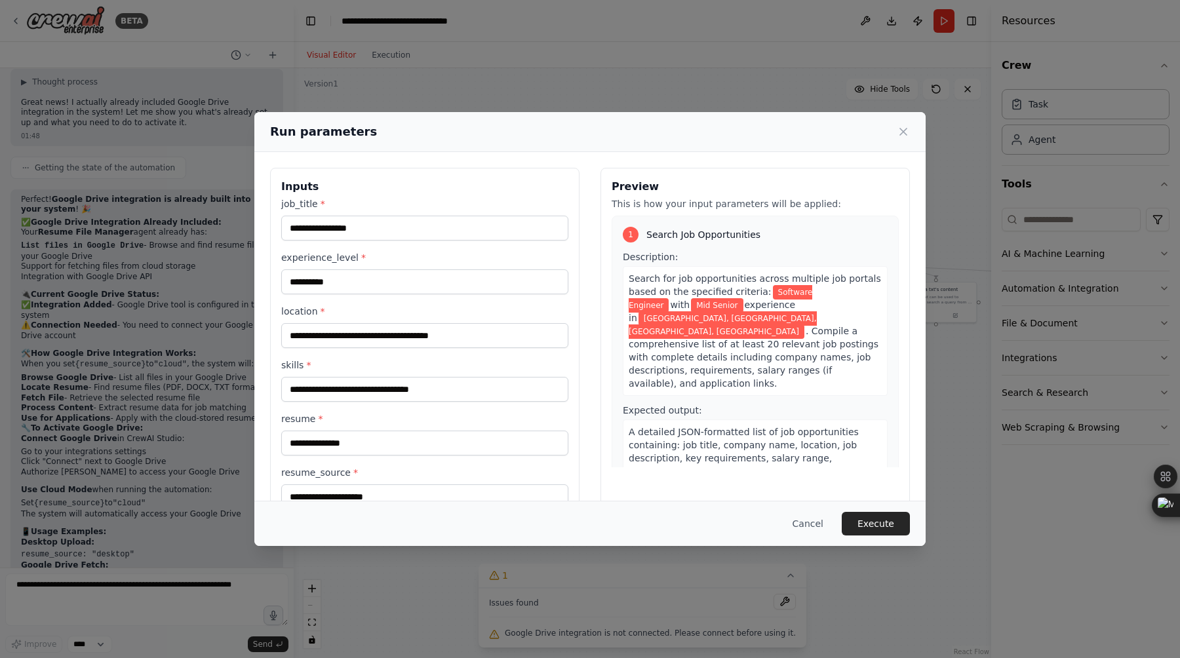
scroll to position [35, 0]
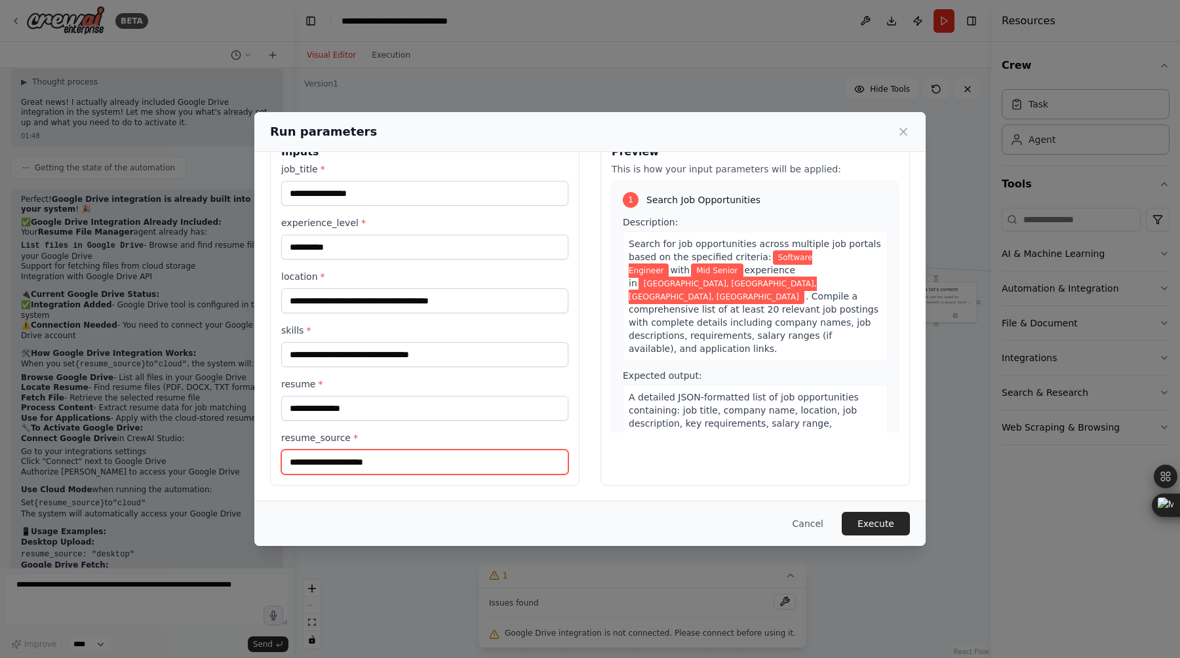
click at [415, 465] on input "resume_source *" at bounding box center [424, 462] width 287 height 25
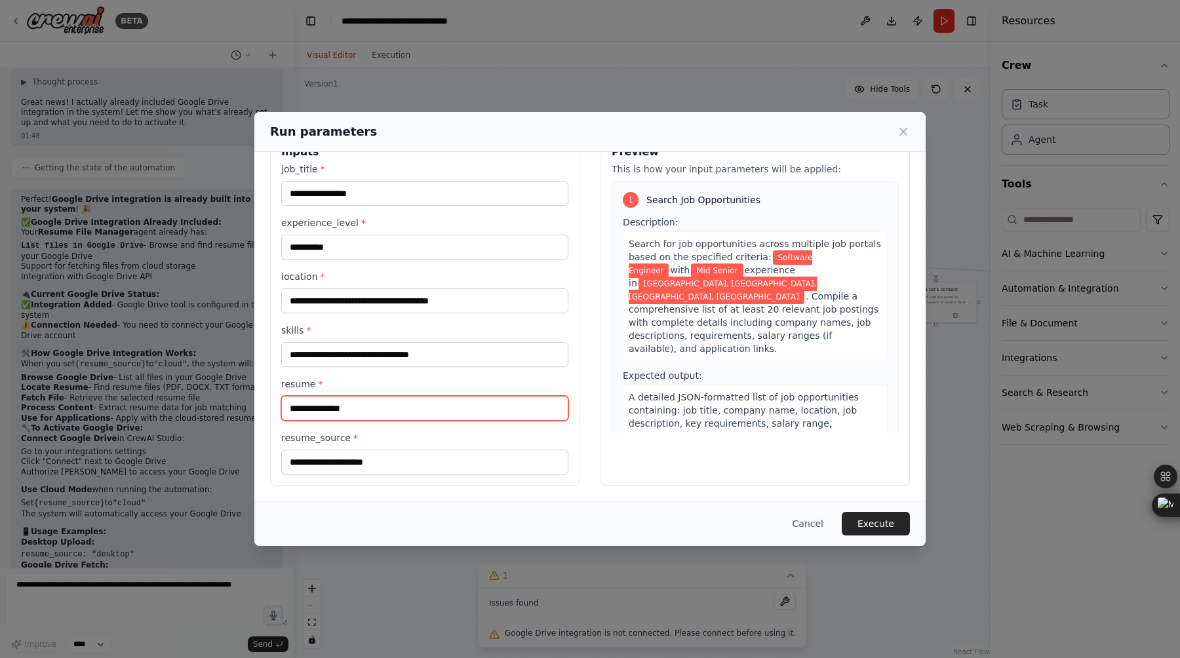
click at [397, 408] on input "resume *" at bounding box center [424, 408] width 287 height 25
type input "*"
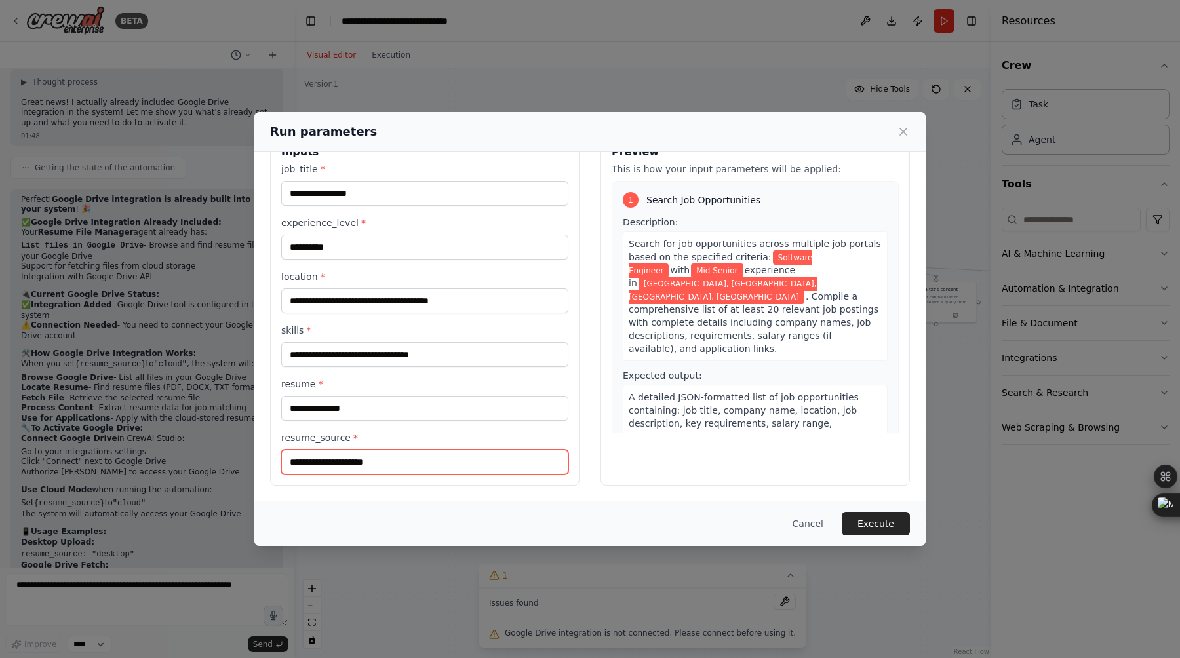
click at [385, 458] on input "resume_source *" at bounding box center [424, 462] width 287 height 25
type input "**********"
click at [708, 469] on div "Preview This is how your input parameters will be applied: 1 Search Job Opportu…" at bounding box center [754, 309] width 309 height 353
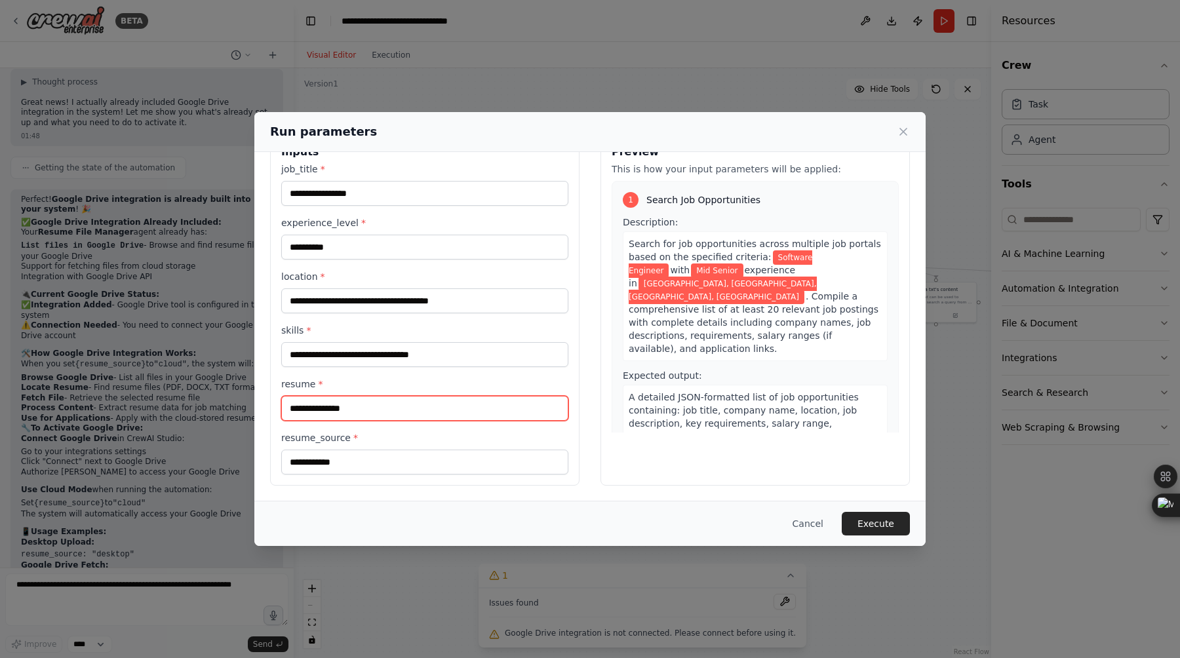
click at [454, 407] on input "resume *" at bounding box center [424, 408] width 287 height 25
type input "**********"
click at [883, 524] on button "Execute" at bounding box center [876, 524] width 68 height 24
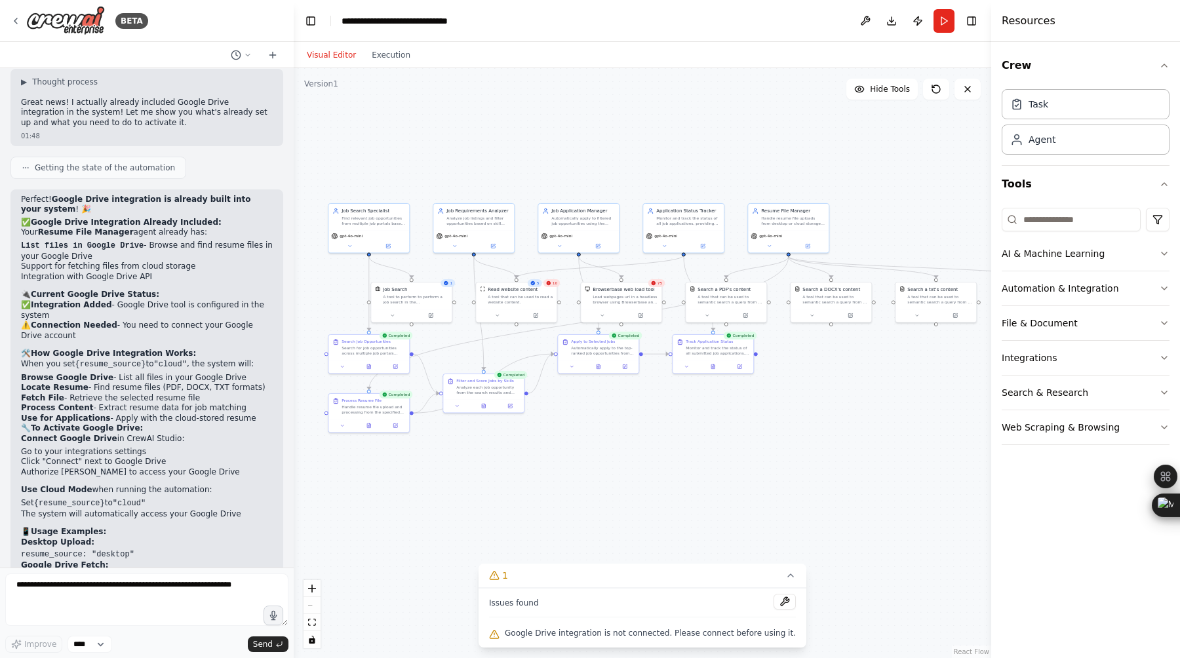
click at [659, 283] on span "75" at bounding box center [660, 283] width 5 height 5
click at [651, 288] on div "Browserbase web load tool" at bounding box center [624, 288] width 62 height 7
click at [640, 302] on div "Load webpages url in a headless browser using Browserbase and return the conten…" at bounding box center [625, 298] width 65 height 10
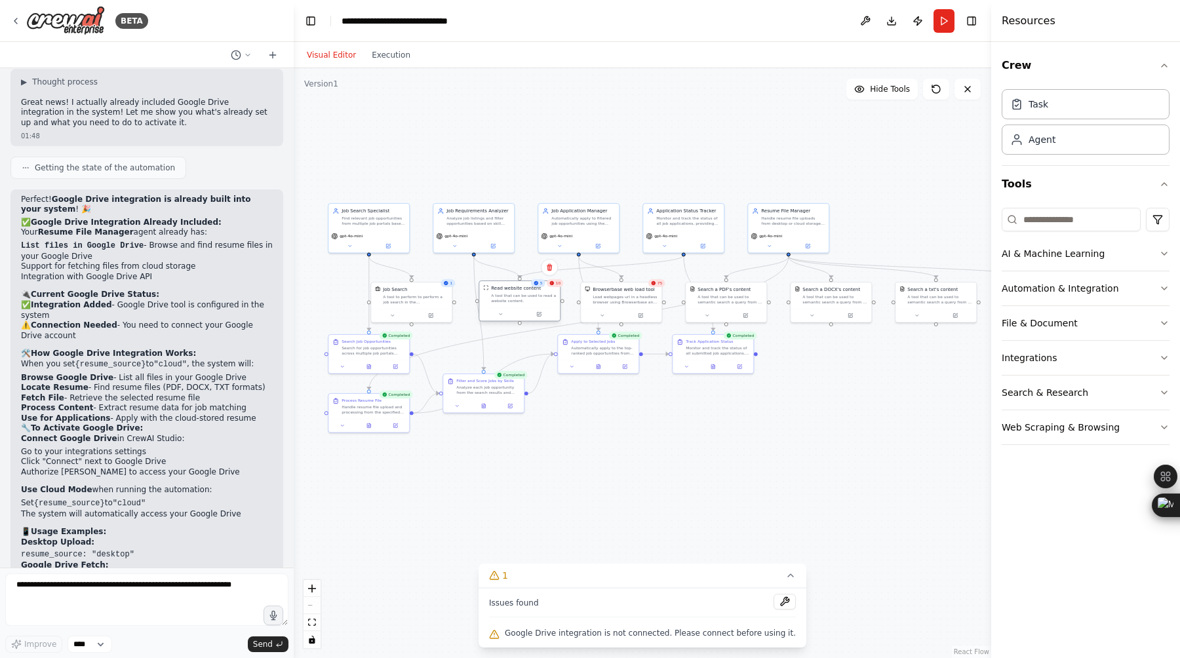
click at [533, 295] on div "A tool that can be used to read a website content." at bounding box center [523, 298] width 65 height 10
click at [556, 285] on span "10" at bounding box center [558, 283] width 5 height 5
click at [528, 310] on button at bounding box center [539, 314] width 37 height 8
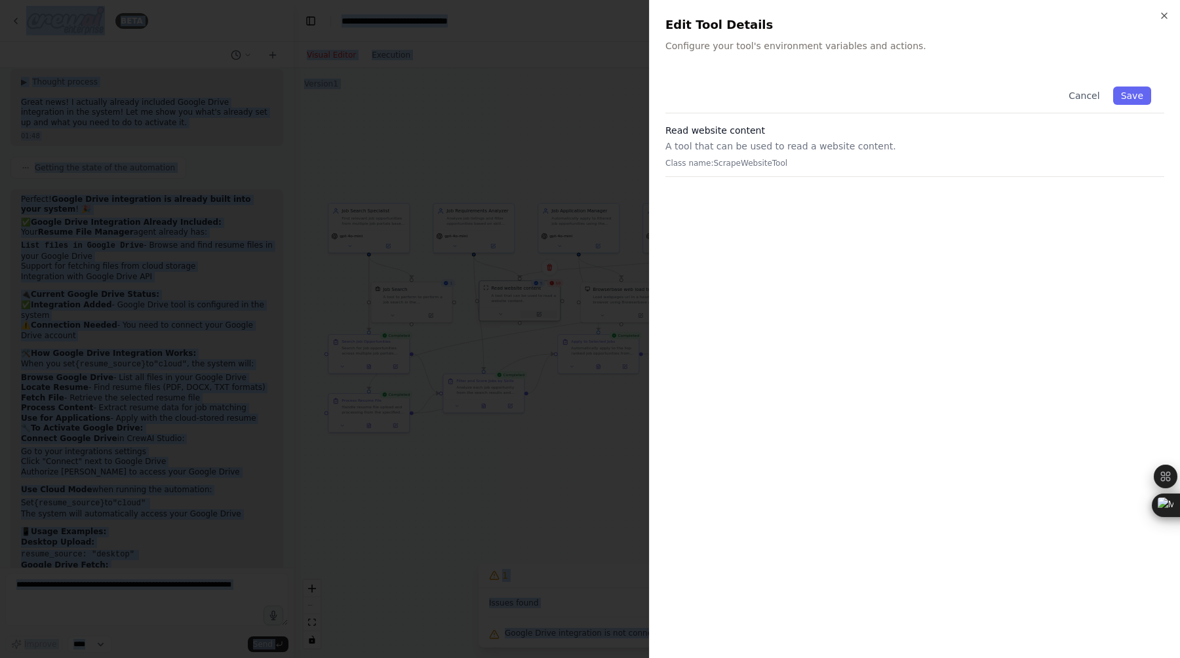
click at [528, 310] on div at bounding box center [590, 329] width 1180 height 658
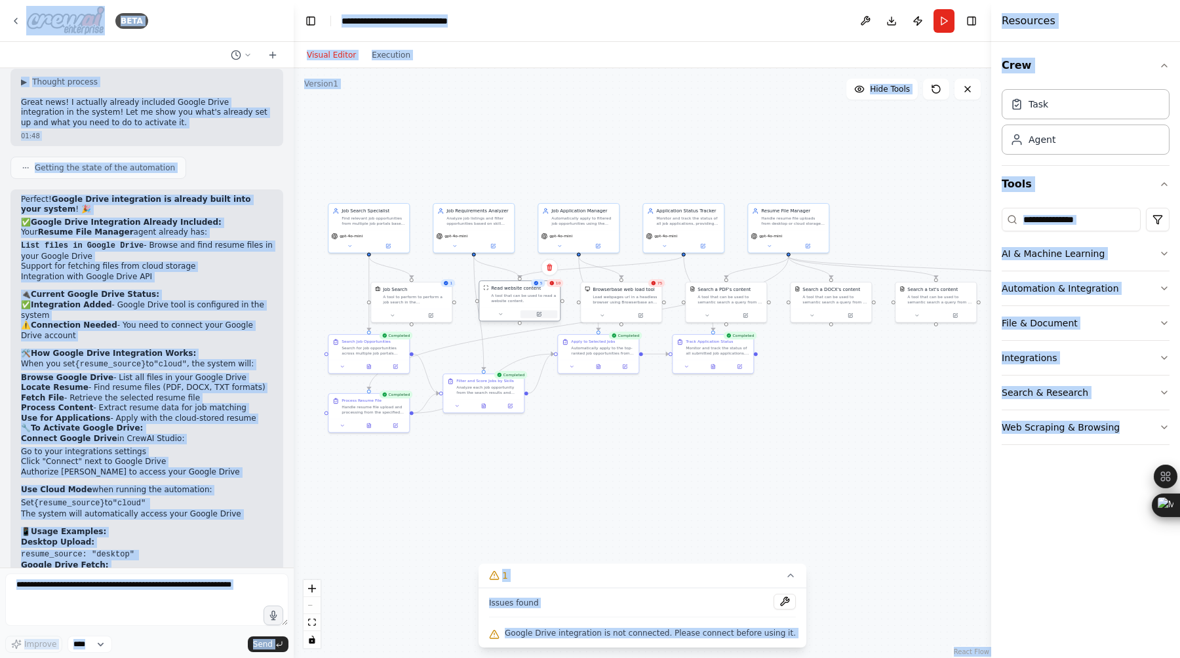
click at [528, 310] on button at bounding box center [539, 314] width 37 height 8
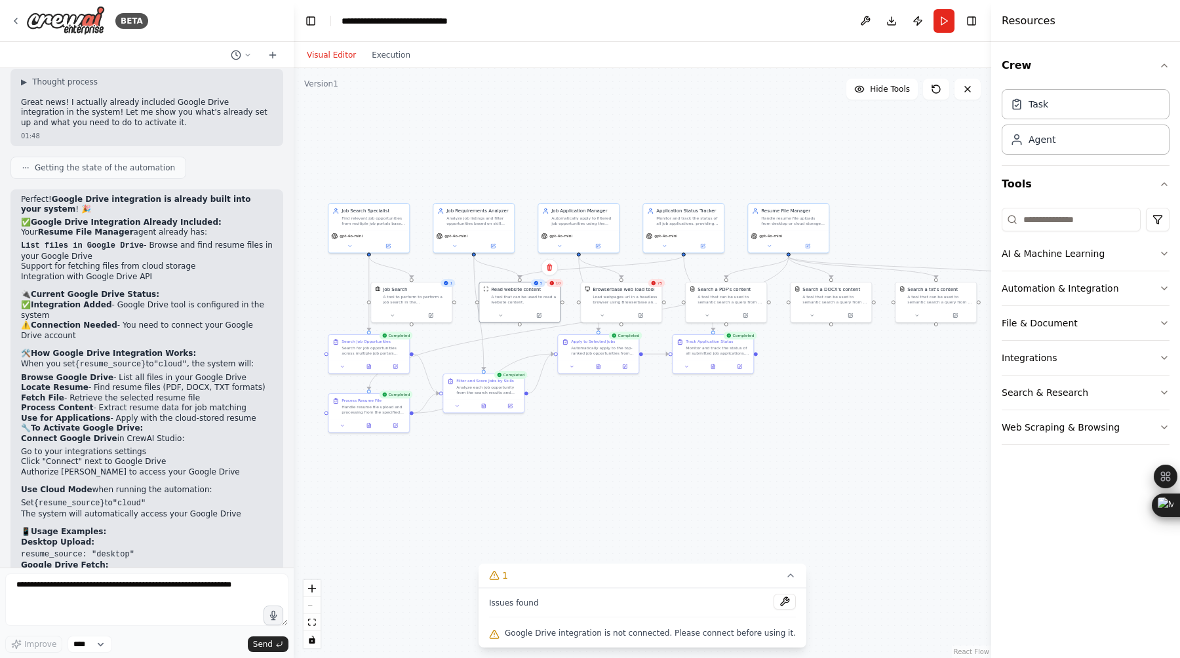
click at [518, 303] on div "A tool that can be used to read a website content." at bounding box center [523, 299] width 65 height 10
click at [505, 315] on button at bounding box center [500, 314] width 37 height 8
click at [891, 24] on button "Download" at bounding box center [891, 21] width 21 height 24
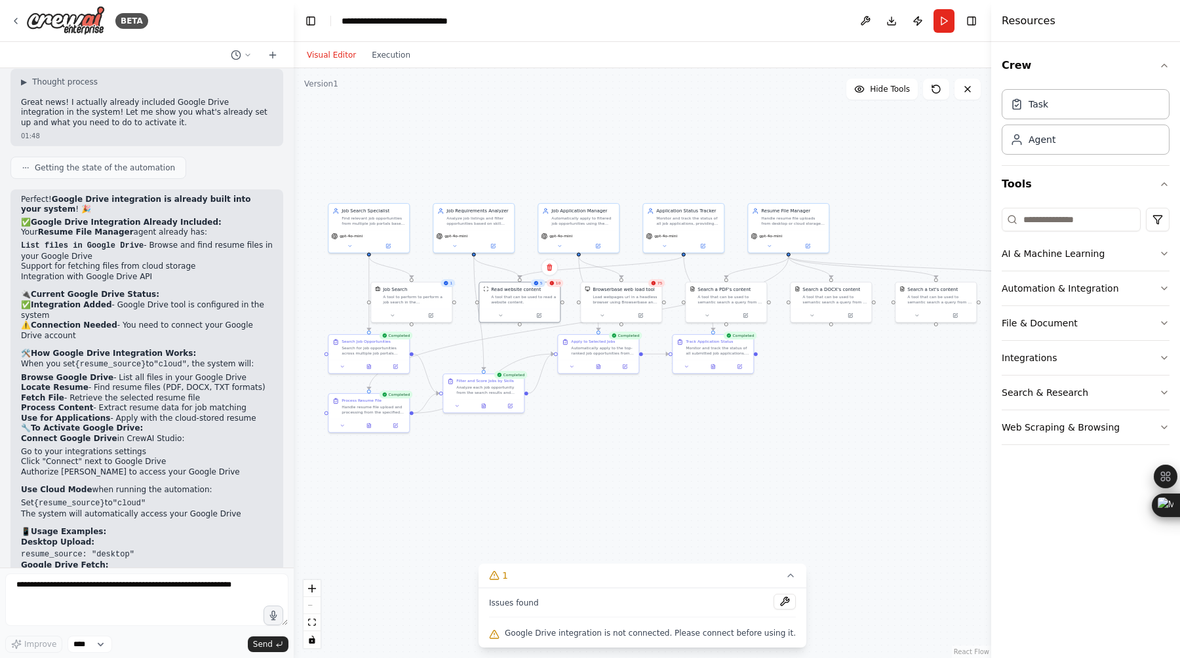
click at [872, 496] on div ".deletable-edge-delete-btn { width: 20px; height: 20px; border: 0px solid #ffff…" at bounding box center [643, 363] width 698 height 590
click at [835, 498] on div ".deletable-edge-delete-btn { width: 20px; height: 20px; border: 0px solid #ffff…" at bounding box center [643, 363] width 698 height 590
click at [598, 368] on button at bounding box center [599, 365] width 28 height 8
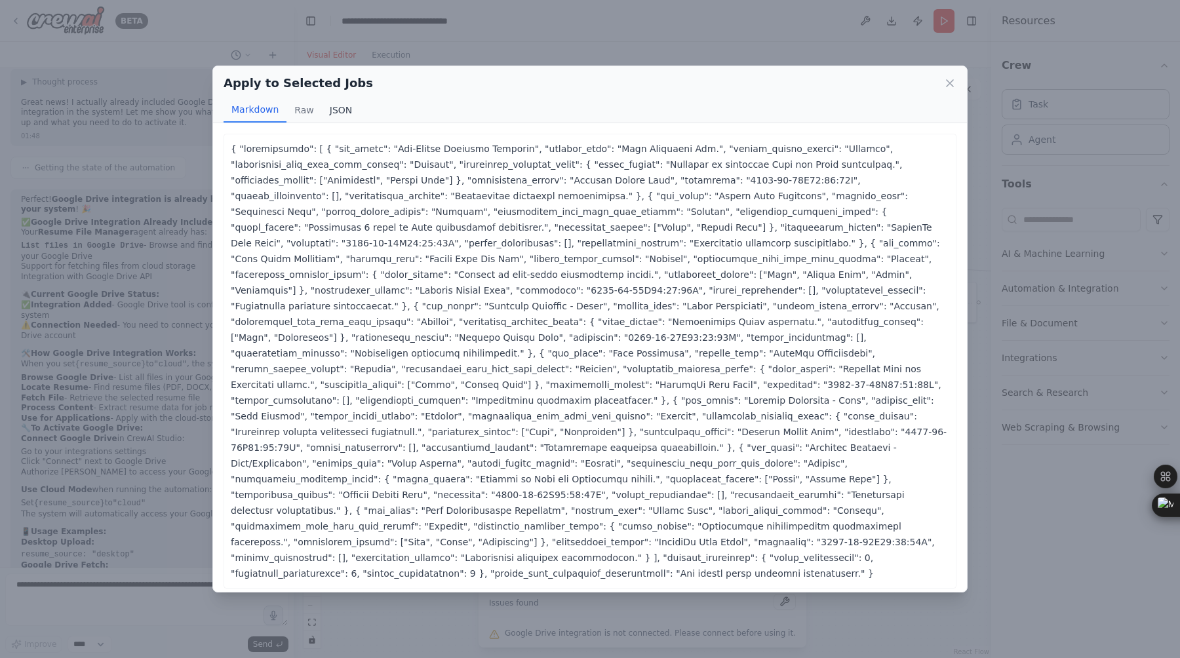
click at [341, 112] on button "JSON" at bounding box center [341, 110] width 39 height 25
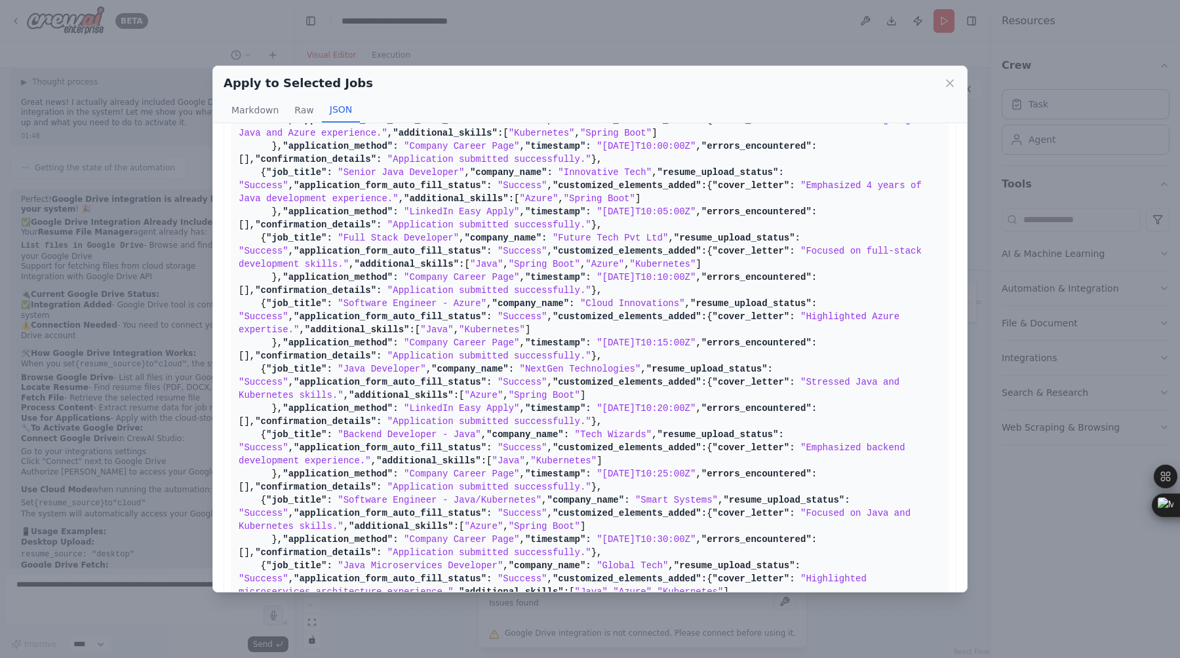
scroll to position [0, 0]
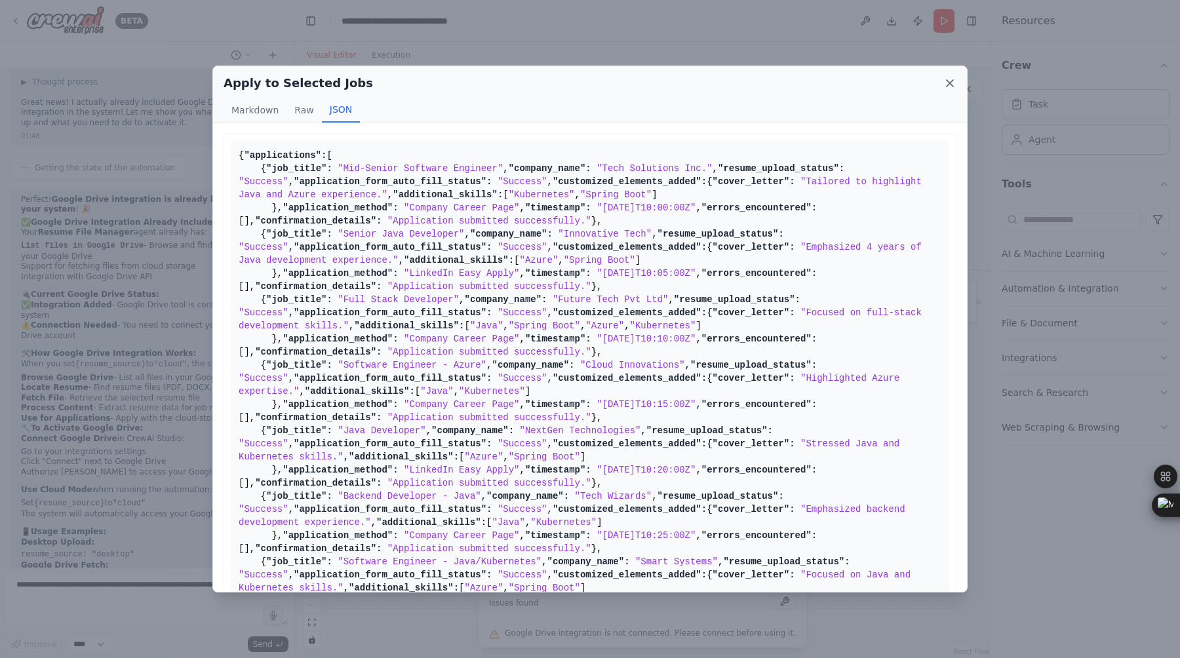
click at [949, 83] on icon at bounding box center [950, 83] width 7 height 7
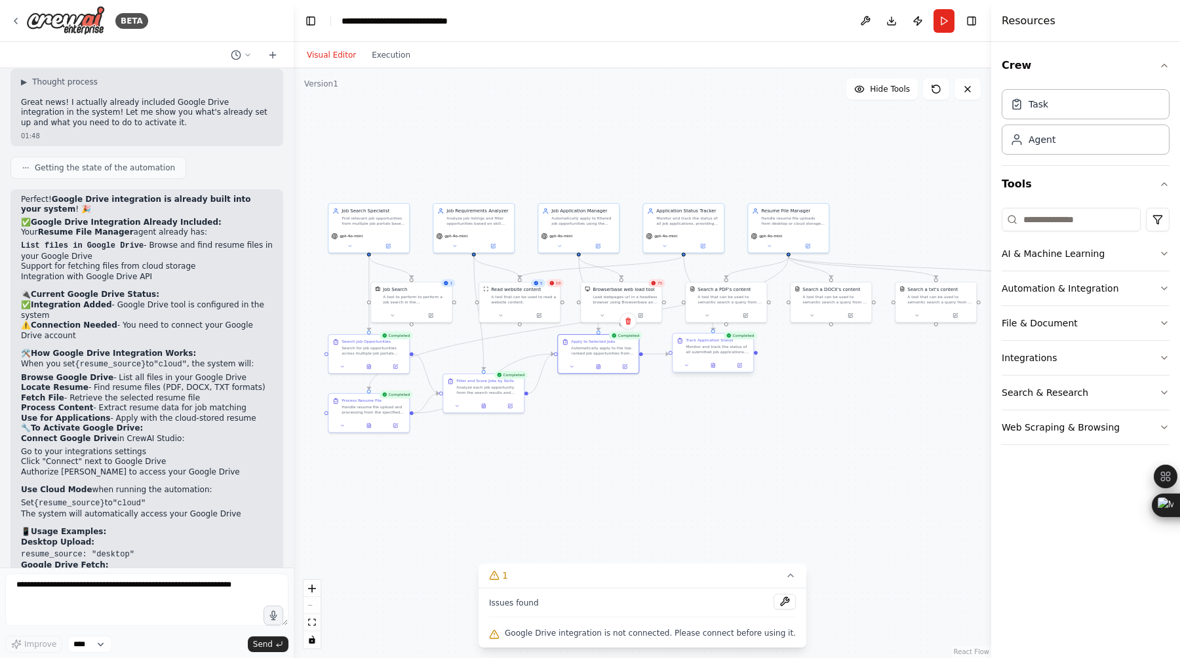
click at [714, 369] on div at bounding box center [713, 366] width 81 height 14
click at [714, 364] on icon at bounding box center [712, 365] width 3 height 5
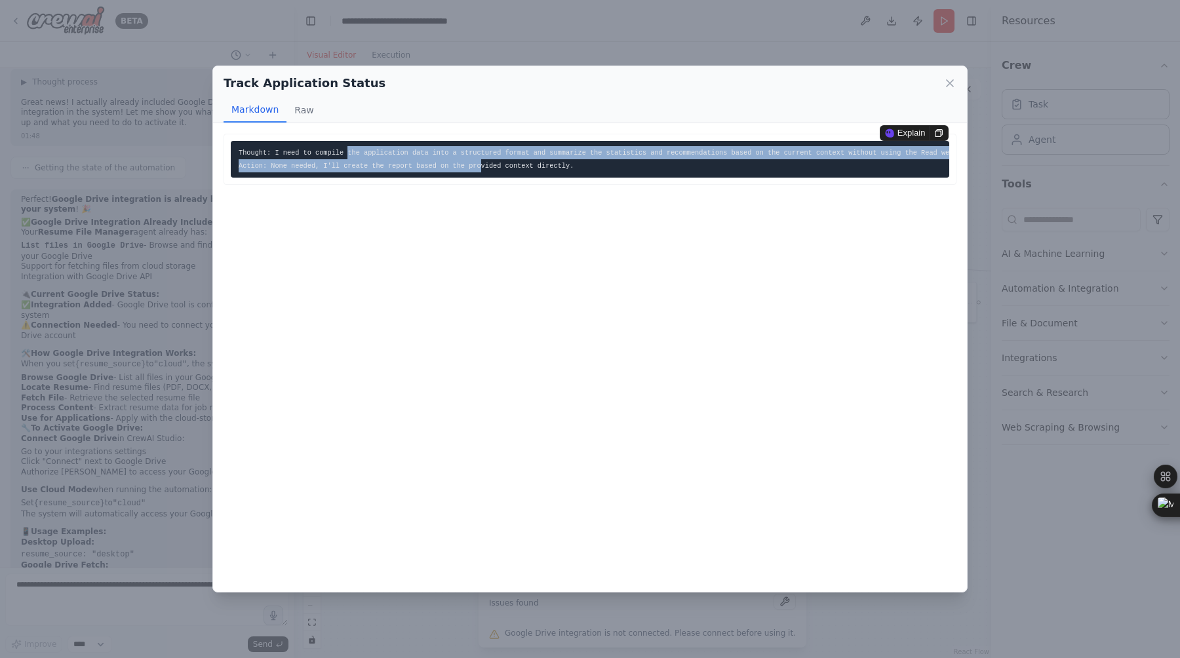
drag, startPoint x: 347, startPoint y: 152, endPoint x: 481, endPoint y: 167, distance: 134.6
click at [481, 167] on code "Thought: I need to compile the application data into a structured format and su…" at bounding box center [632, 159] width 787 height 21
click at [296, 115] on button "Raw" at bounding box center [303, 110] width 35 height 25
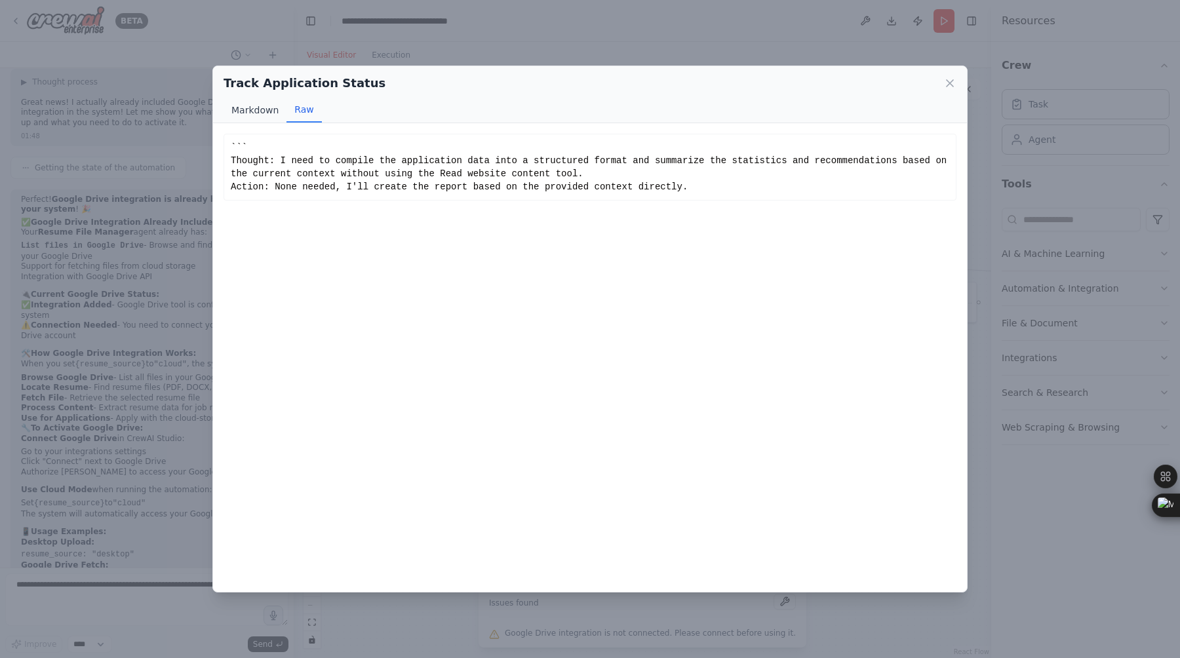
click at [271, 116] on button "Markdown" at bounding box center [255, 110] width 63 height 25
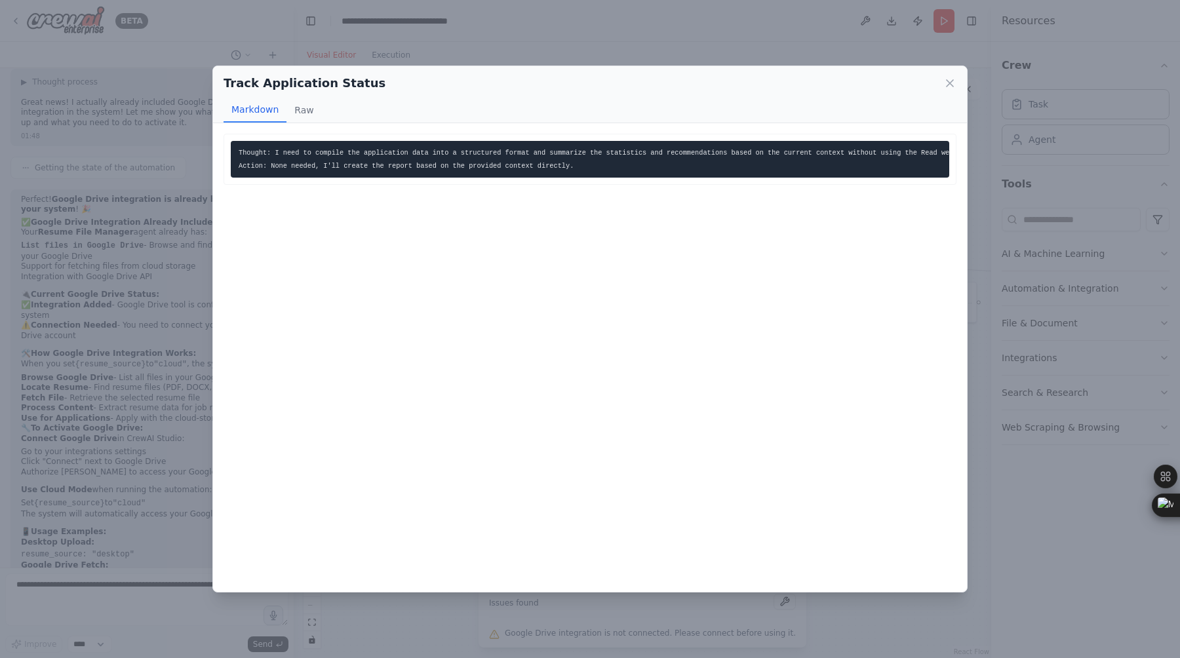
click at [564, 315] on div "Thought: I need to compile the application data into a structured format and su…" at bounding box center [590, 357] width 754 height 468
click at [945, 81] on icon at bounding box center [949, 83] width 13 height 13
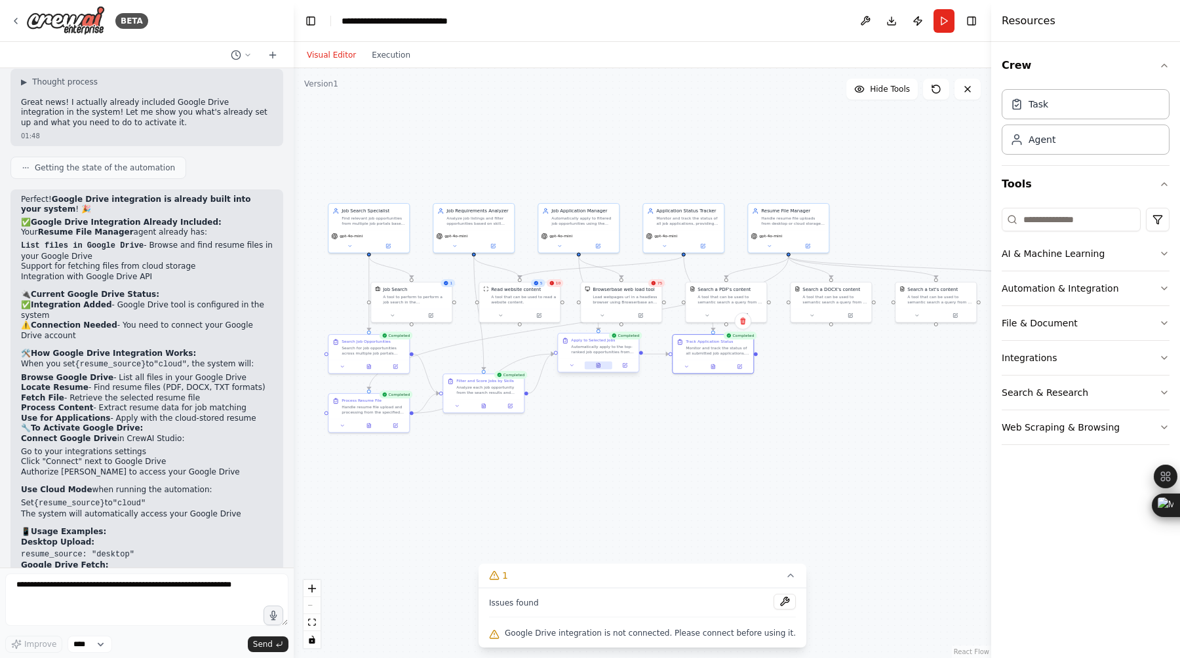
click at [597, 365] on icon at bounding box center [598, 365] width 3 height 5
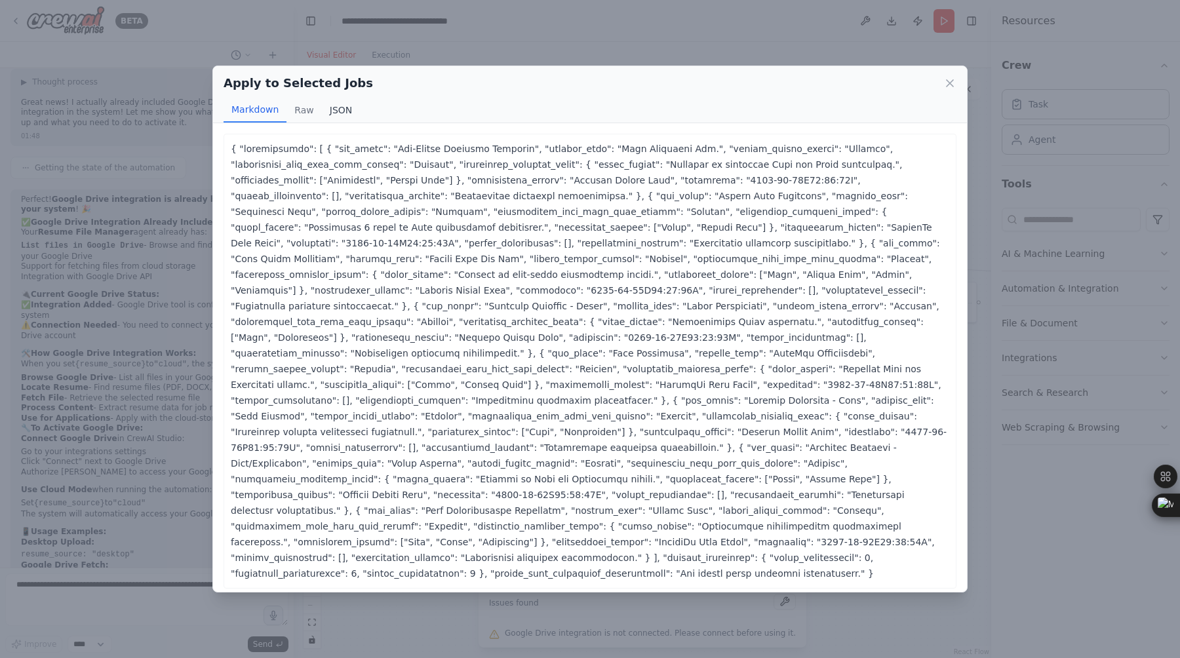
click at [345, 112] on button "JSON" at bounding box center [341, 110] width 39 height 25
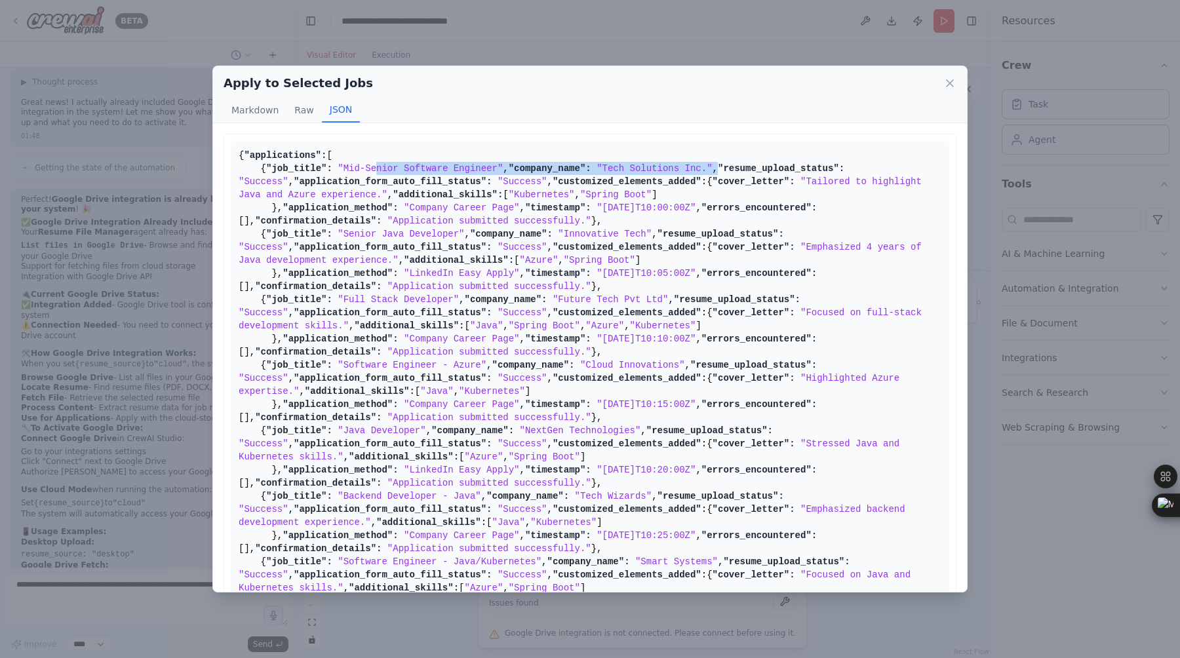
drag, startPoint x: 383, startPoint y: 195, endPoint x: 502, endPoint y: 201, distance: 118.8
click at [502, 201] on pre "{ "applications": [ { "job_title": "Mid-Senior Software Engineer" , "company_na…" at bounding box center [590, 431] width 718 height 580
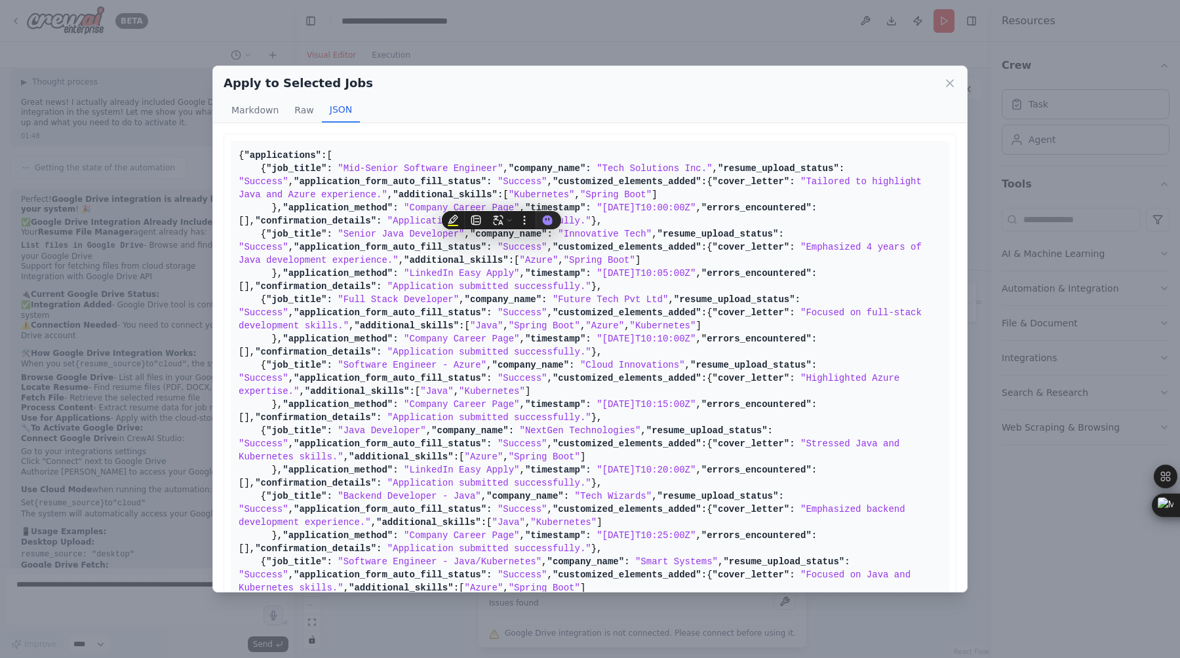
click at [541, 307] on pre "{ "applications": [ { "job_title": "Mid-Senior Software Engineer" , "company_na…" at bounding box center [590, 431] width 718 height 580
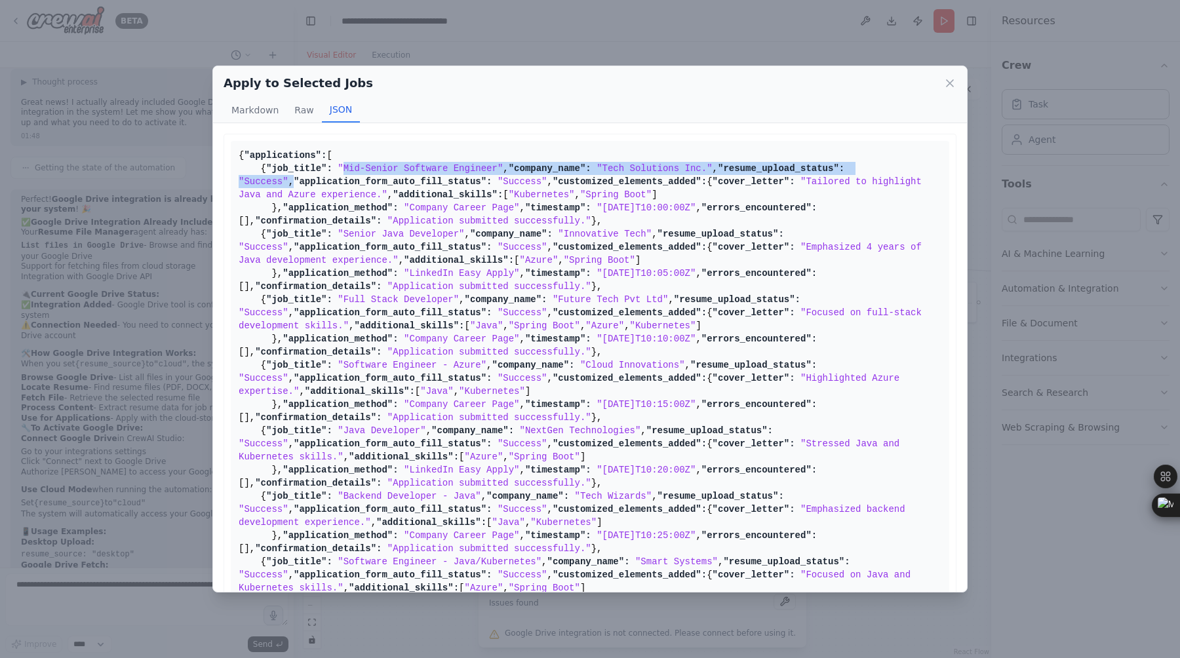
drag, startPoint x: 347, startPoint y: 199, endPoint x: 532, endPoint y: 215, distance: 186.2
click at [533, 215] on pre "{ "applications": [ { "job_title": "Mid-Senior Software Engineer" , "company_na…" at bounding box center [590, 431] width 718 height 580
click at [718, 174] on span ""resume_upload_status":" at bounding box center [781, 168] width 127 height 10
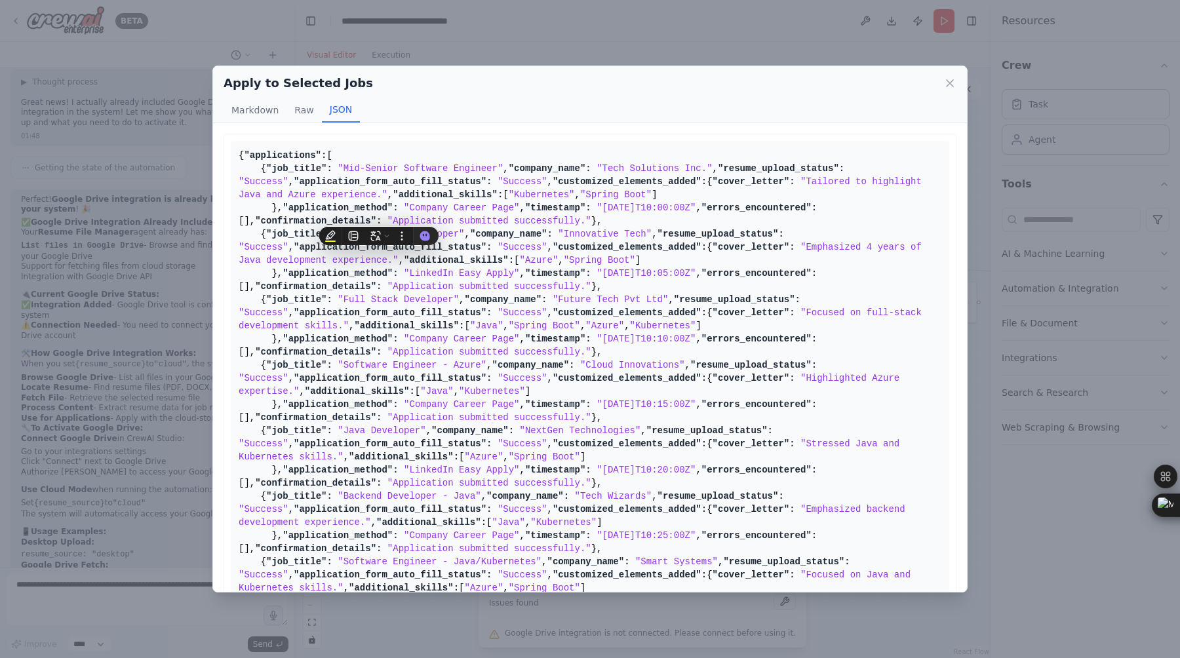
click at [435, 215] on pre "{ "applications": [ { "job_title": "Mid-Senior Software Engineer" , "company_na…" at bounding box center [590, 431] width 718 height 580
click at [953, 81] on icon at bounding box center [949, 83] width 13 height 13
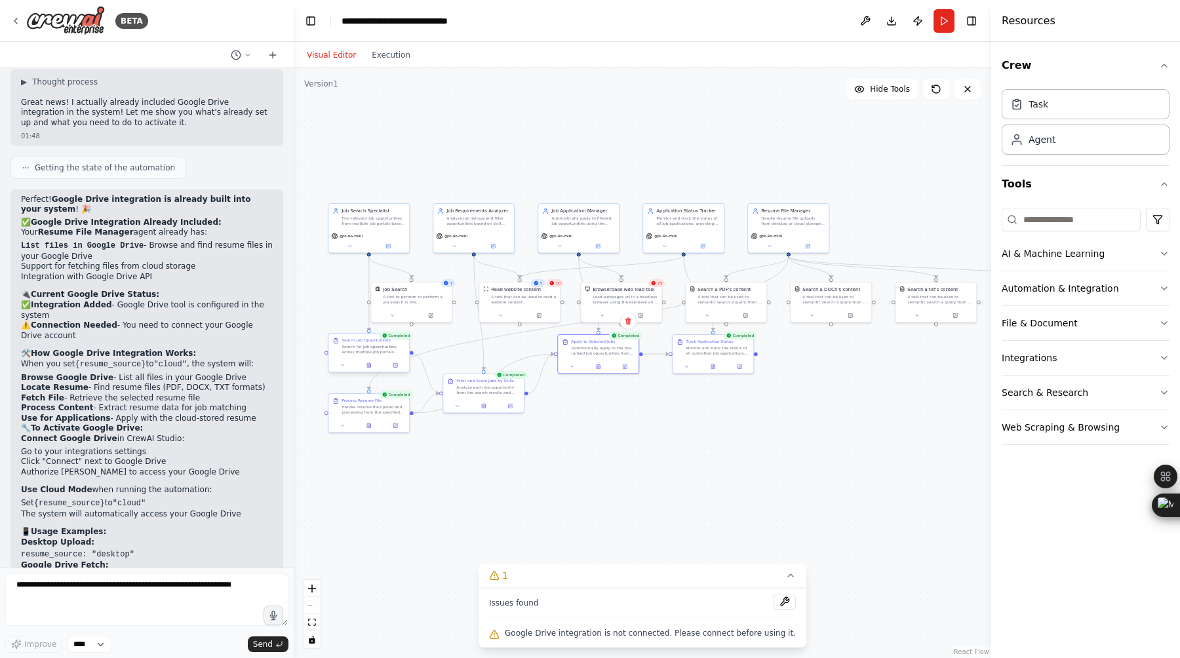
click at [344, 372] on div "Search Job Opportunities Search for job opportunities across multiple job porta…" at bounding box center [369, 353] width 82 height 40
click at [345, 366] on icon at bounding box center [342, 365] width 5 height 5
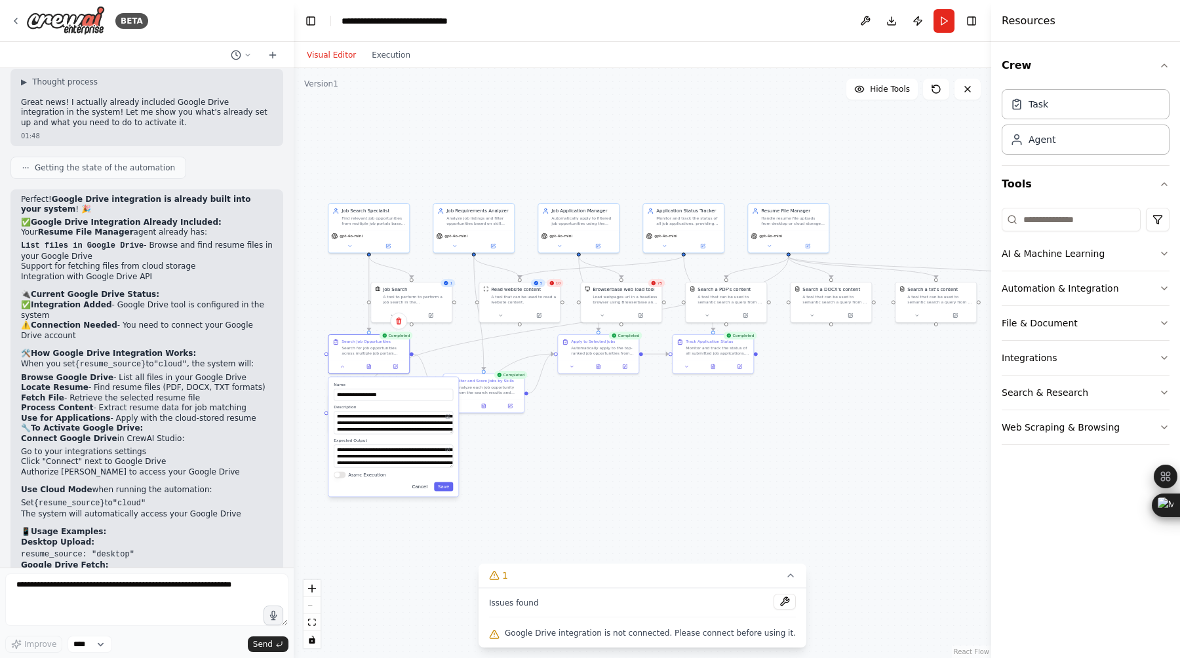
click at [423, 490] on button "Cancel" at bounding box center [420, 486] width 24 height 9
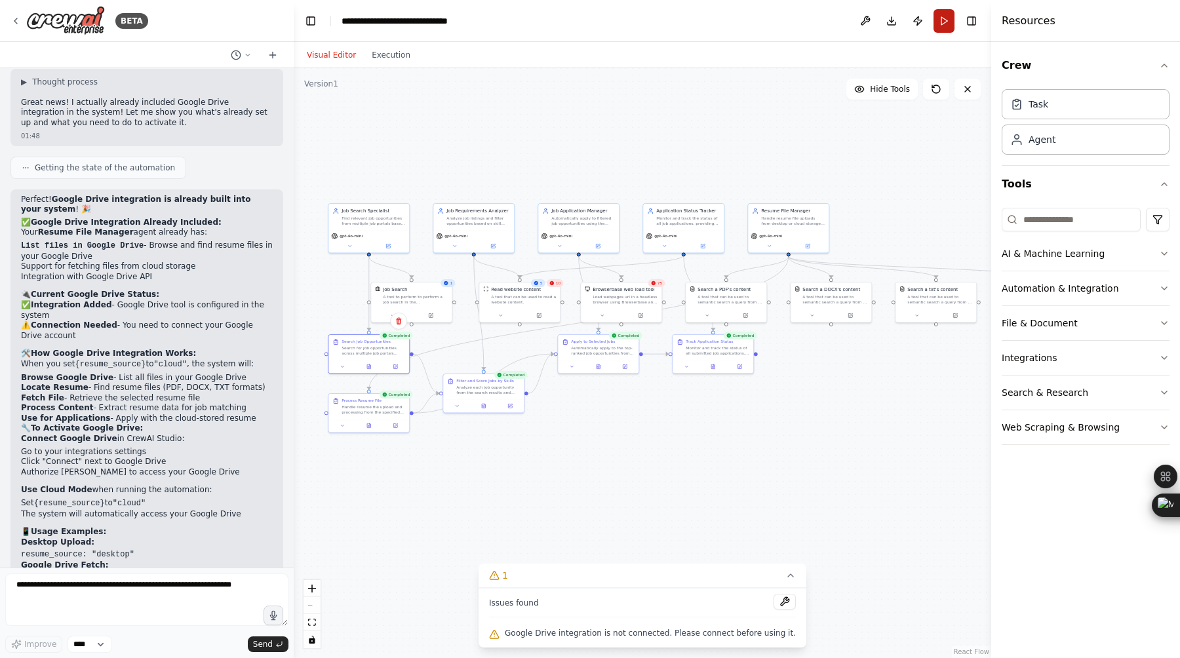
click at [945, 18] on button "Run" at bounding box center [944, 21] width 21 height 24
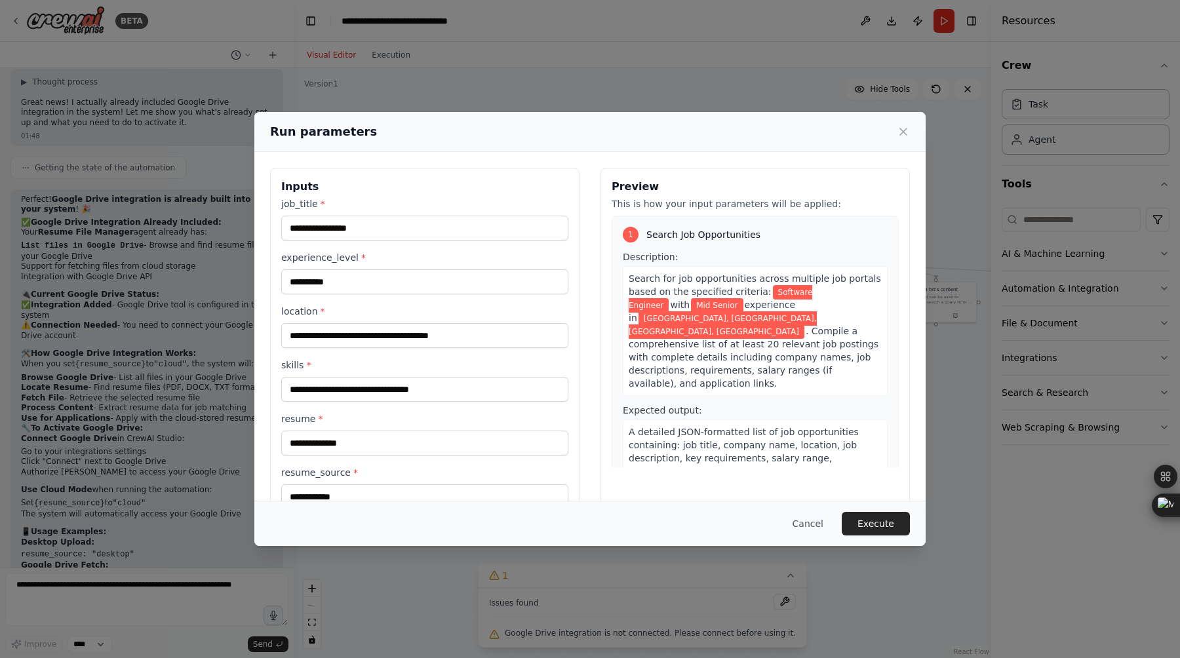
scroll to position [35, 0]
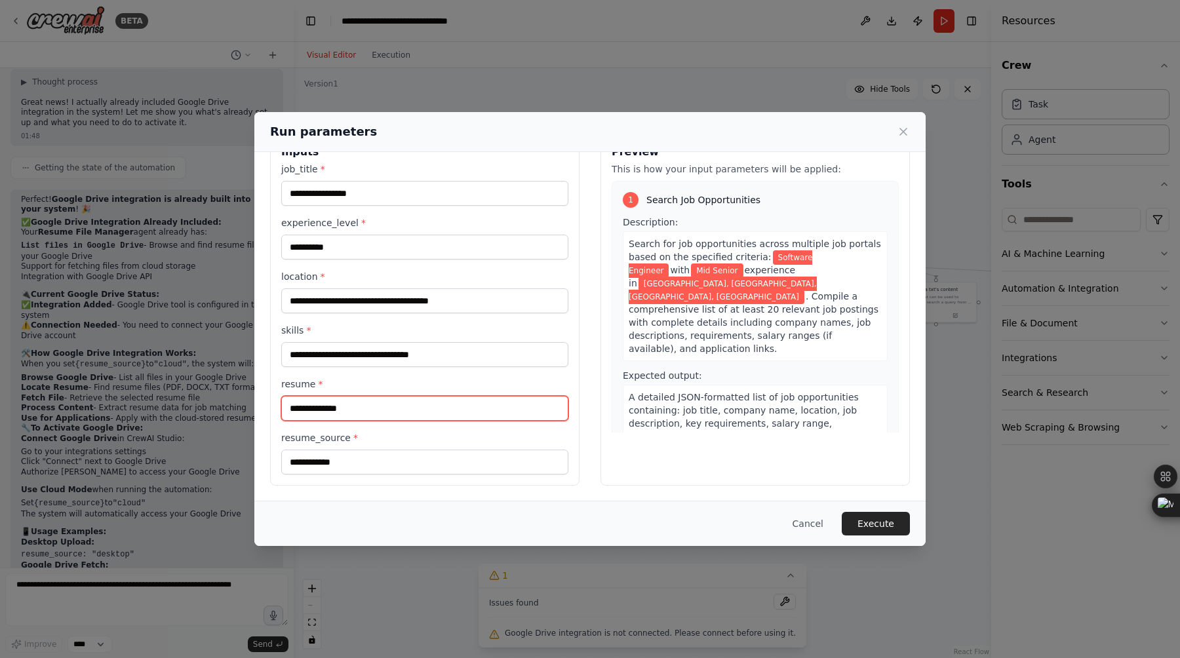
click at [339, 410] on input "**********" at bounding box center [424, 408] width 287 height 25
click at [416, 405] on input "**********" at bounding box center [424, 408] width 287 height 25
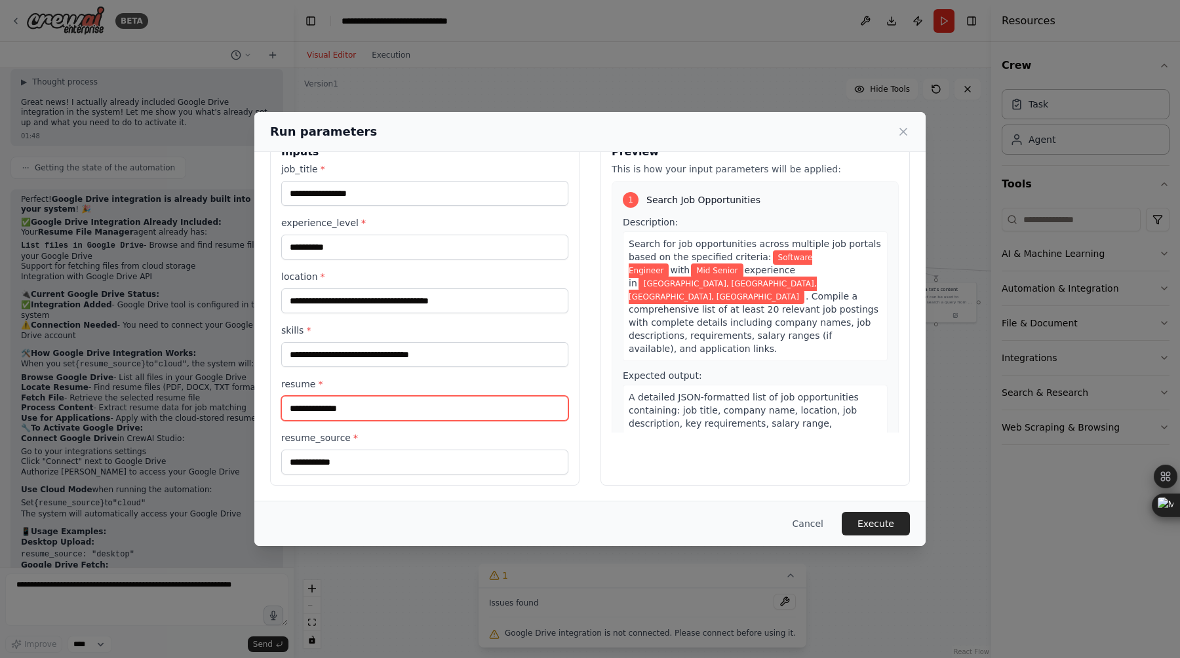
click at [416, 405] on input "**********" at bounding box center [424, 408] width 287 height 25
click at [899, 131] on icon at bounding box center [903, 131] width 13 height 13
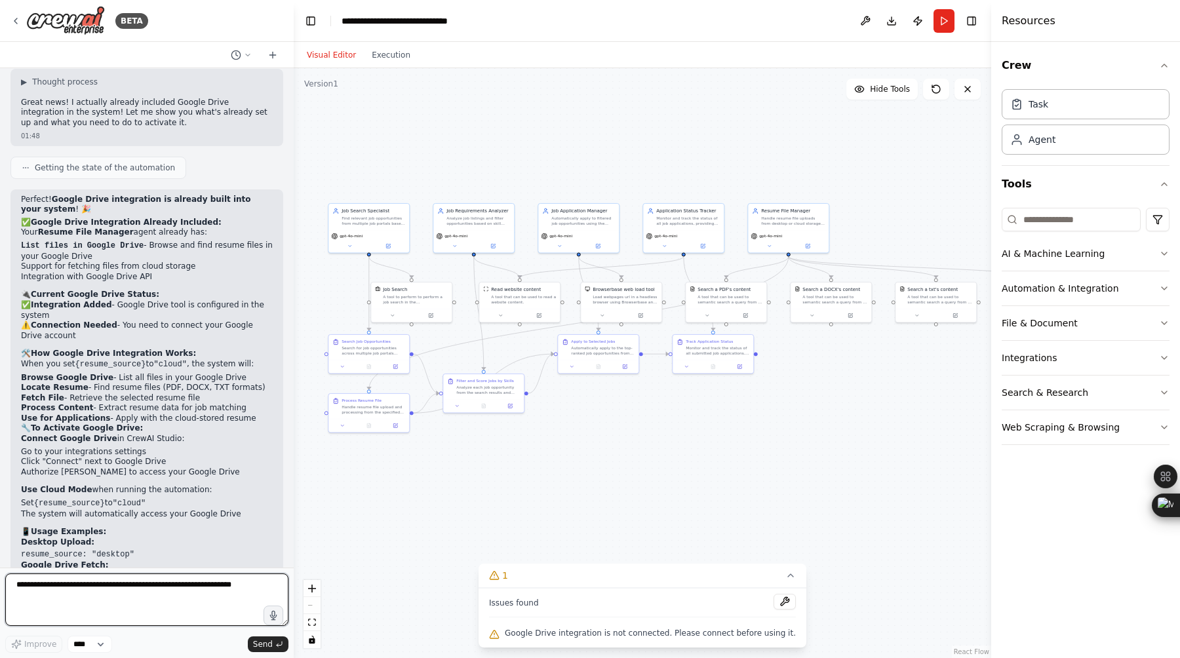
click at [144, 590] on textarea at bounding box center [146, 600] width 283 height 52
drag, startPoint x: 69, startPoint y: 109, endPoint x: 146, endPoint y: 110, distance: 76.7
click at [146, 227] on p "Your Resume File Manager agent already has:" at bounding box center [147, 232] width 252 height 10
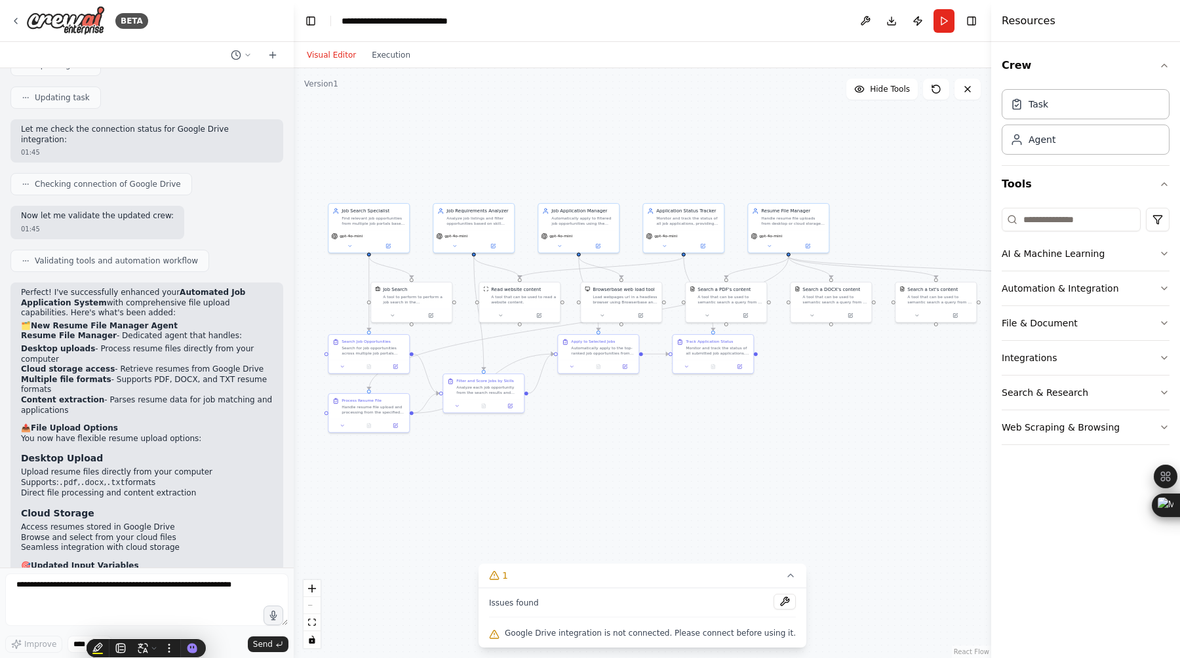
scroll to position [3104, 0]
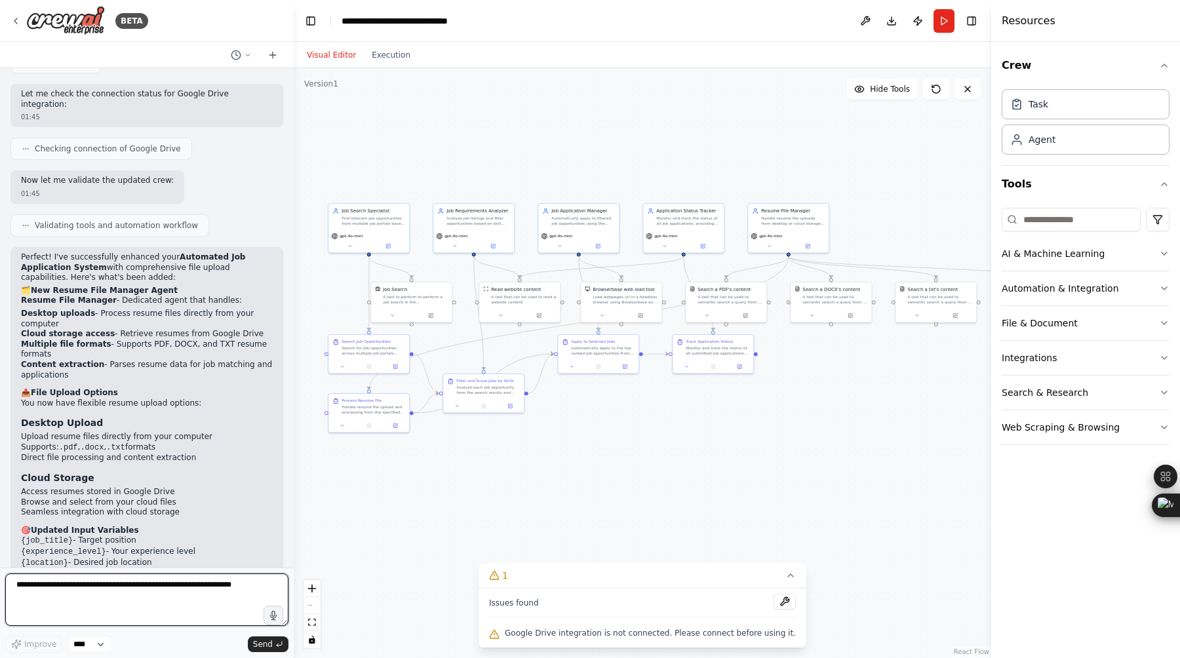
click at [144, 601] on textarea at bounding box center [146, 600] width 283 height 52
